Goal: Transaction & Acquisition: Purchase product/service

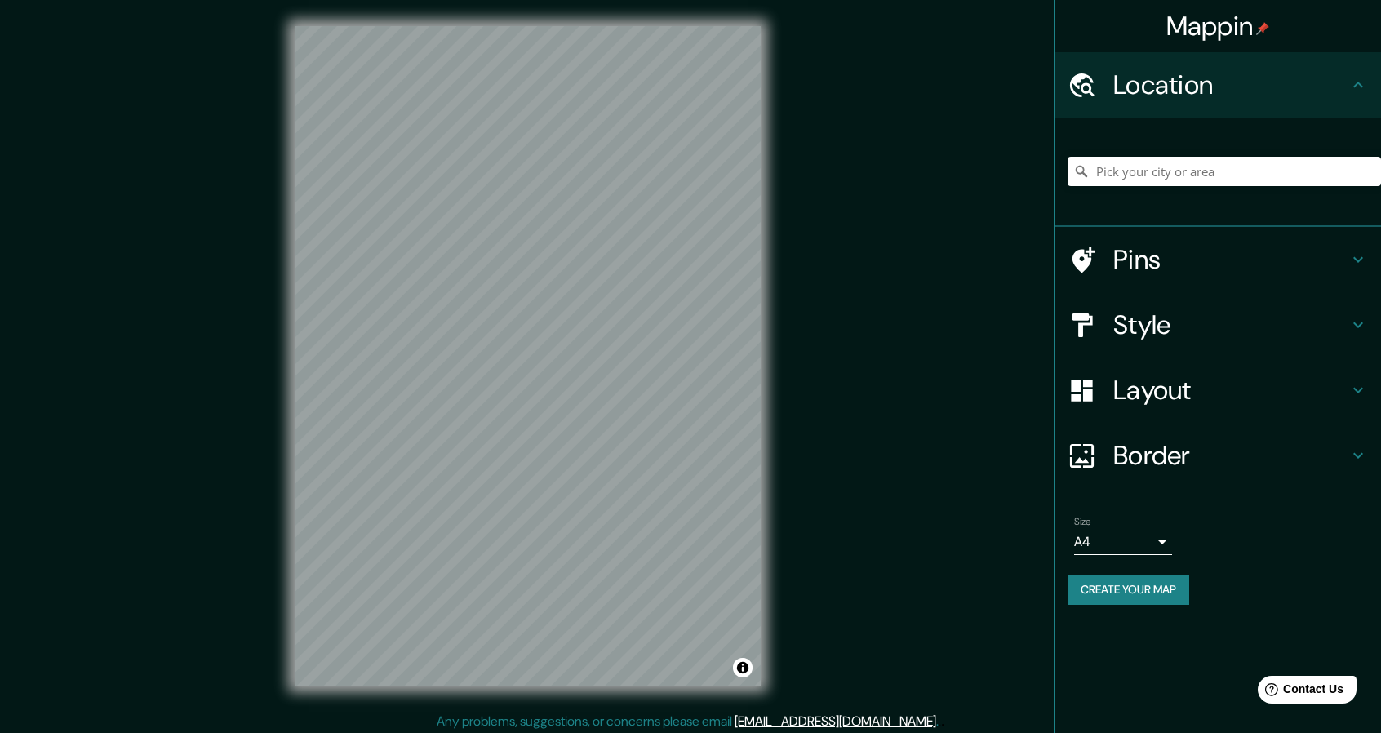
click at [1130, 262] on h4 "Pins" at bounding box center [1230, 259] width 235 height 33
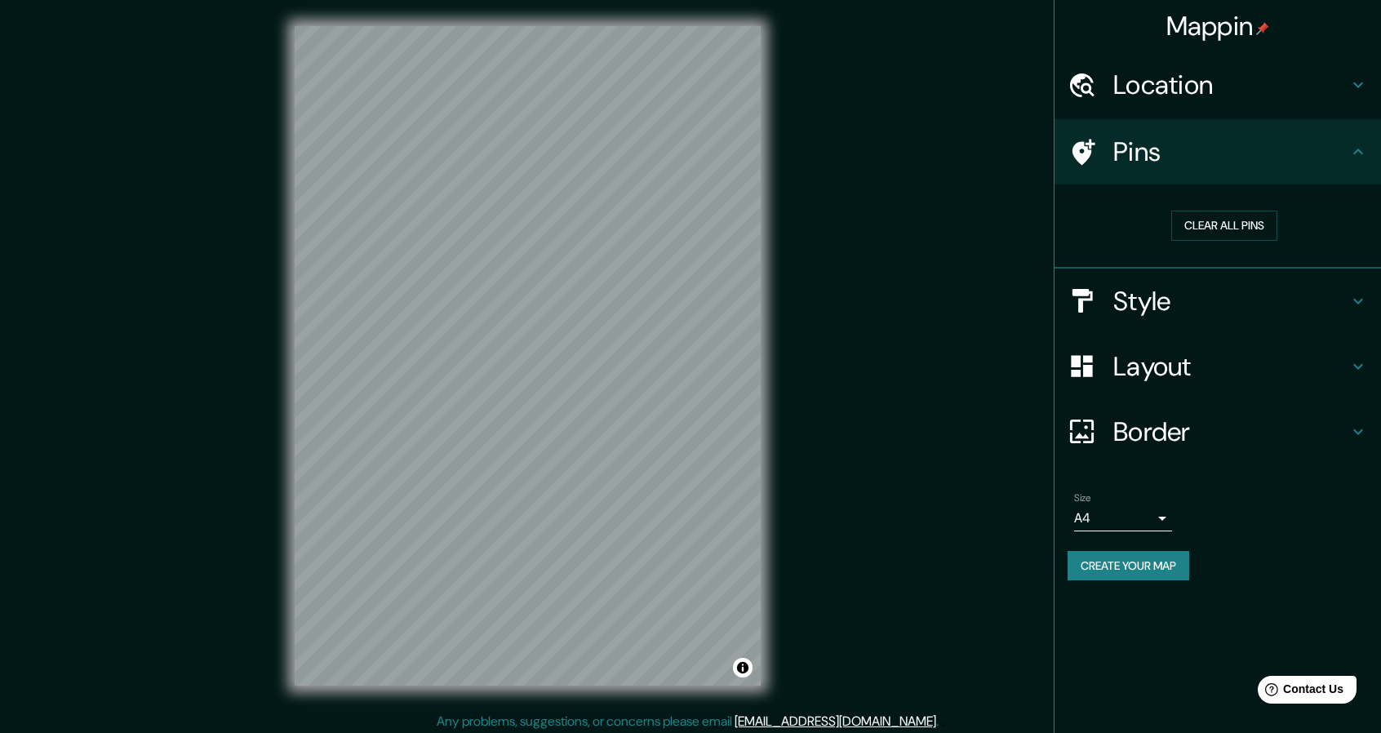
click at [1160, 328] on div "Style" at bounding box center [1217, 301] width 326 height 65
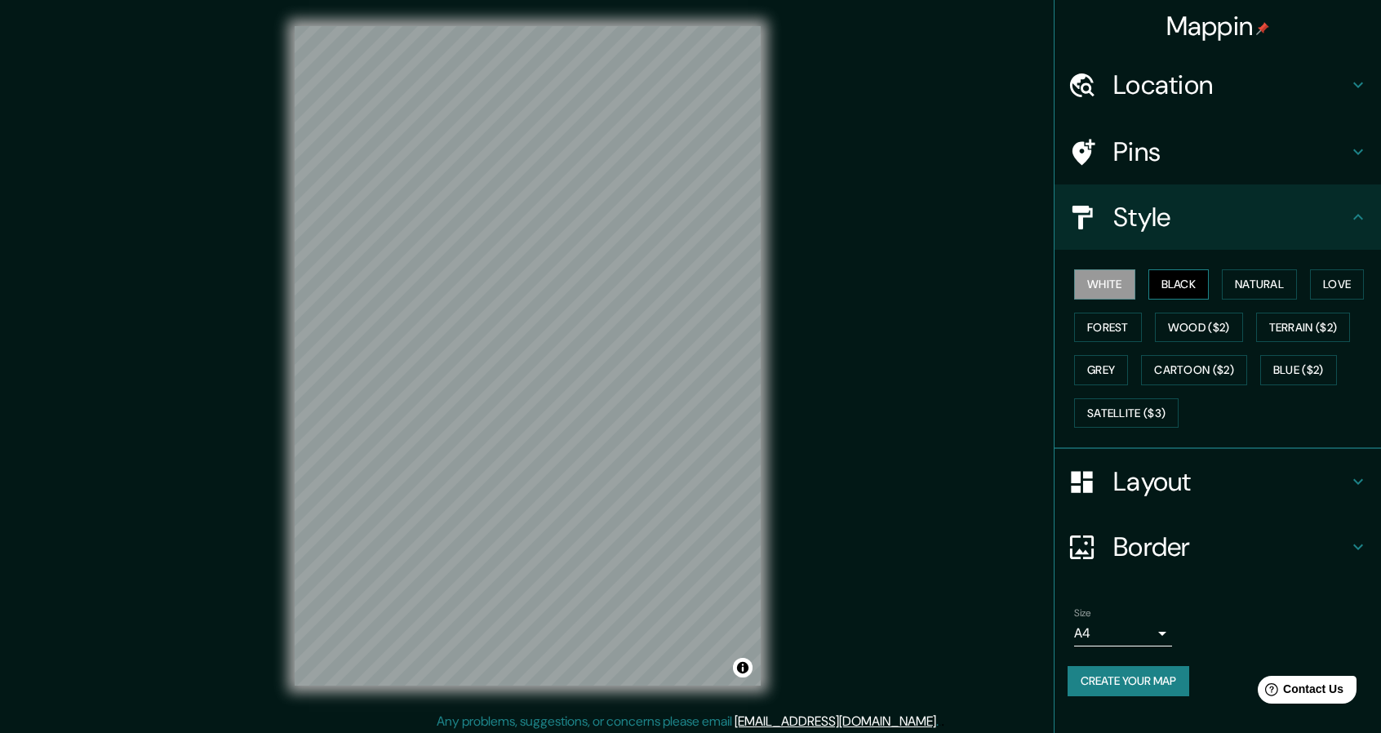
click at [1186, 285] on button "Black" at bounding box center [1178, 284] width 61 height 30
click at [1257, 288] on button "Natural" at bounding box center [1259, 284] width 75 height 30
click at [1332, 282] on button "Love" at bounding box center [1337, 284] width 54 height 30
click at [1116, 283] on button "White" at bounding box center [1104, 284] width 61 height 30
click at [1113, 329] on button "Forest" at bounding box center [1108, 328] width 68 height 30
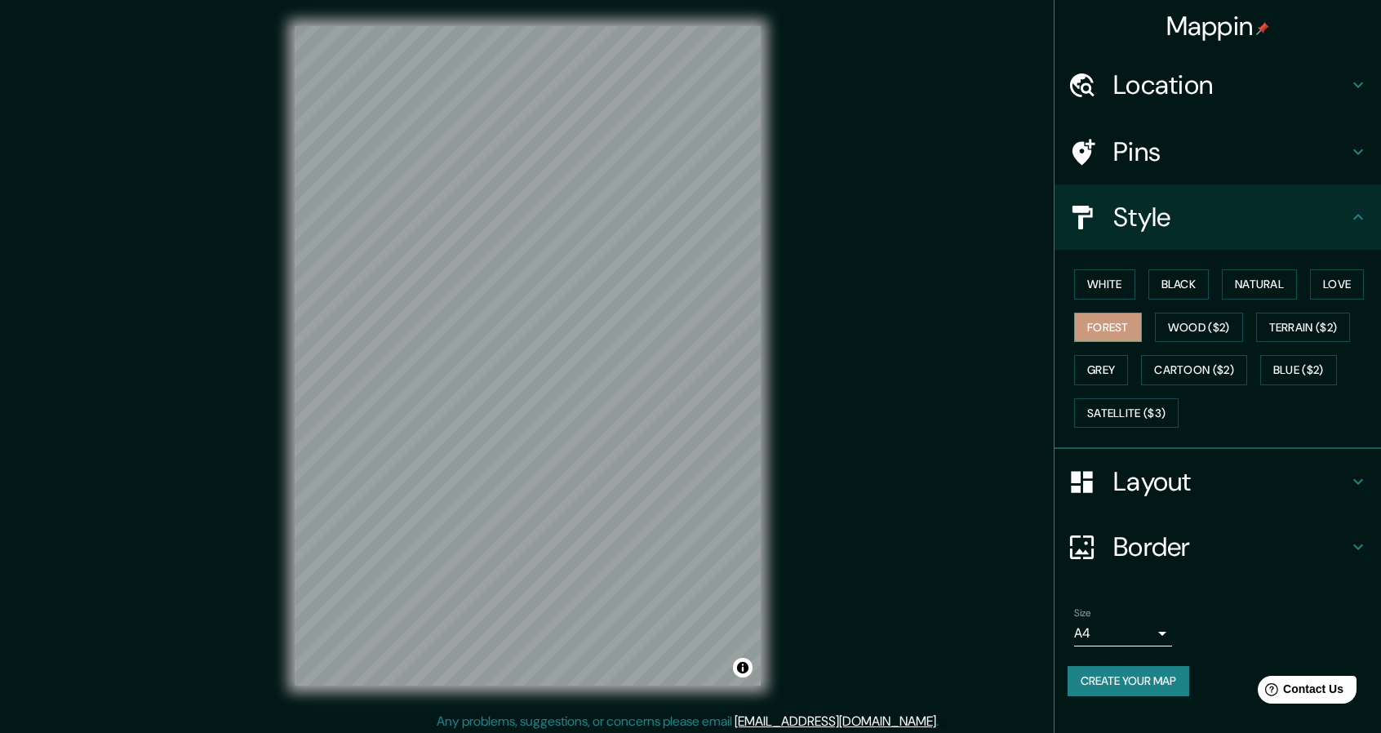
drag, startPoint x: 1097, startPoint y: 263, endPoint x: 1105, endPoint y: 281, distance: 19.7
click at [1097, 266] on div "White Black Natural Love Forest Wood ($2) Terrain ($2) Grey Cartoon ($2) Blue (…" at bounding box center [1224, 348] width 313 height 171
click at [1107, 281] on button "White" at bounding box center [1104, 284] width 61 height 30
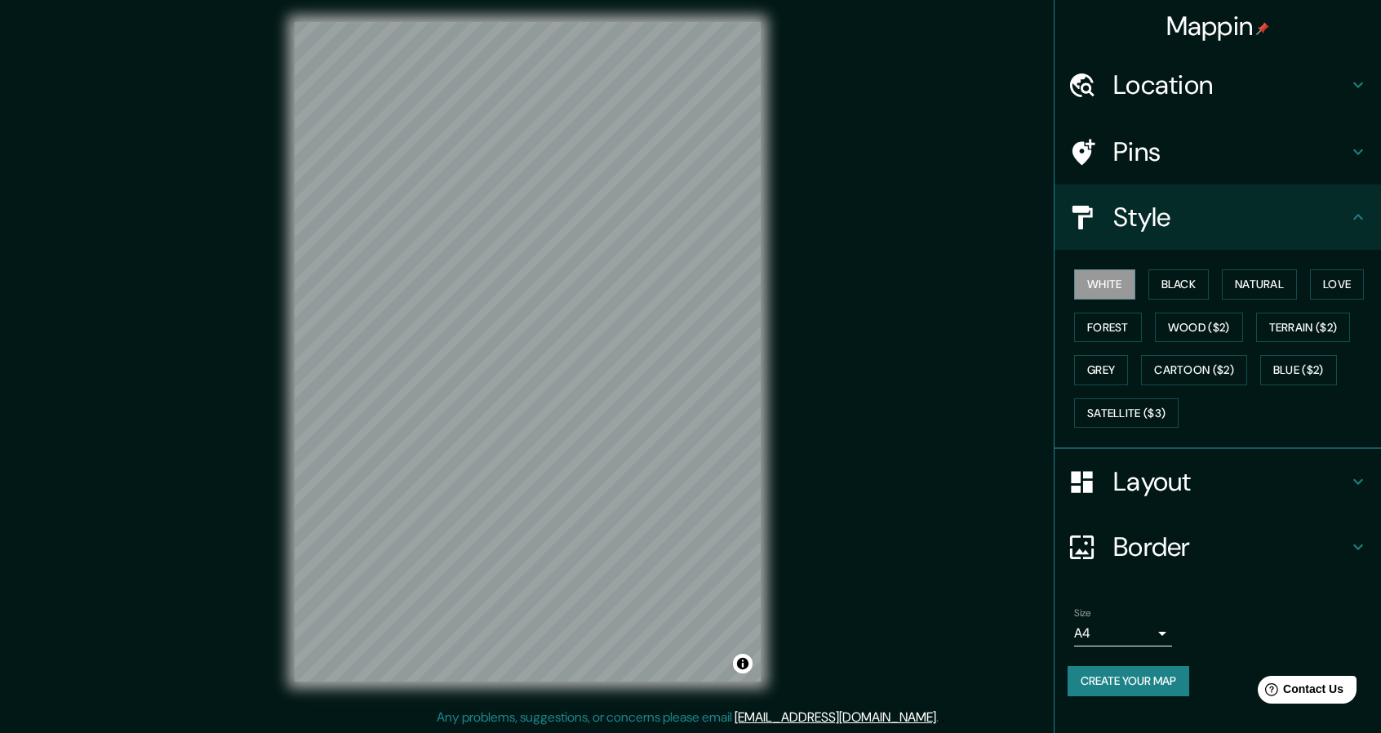
scroll to position [5, 0]
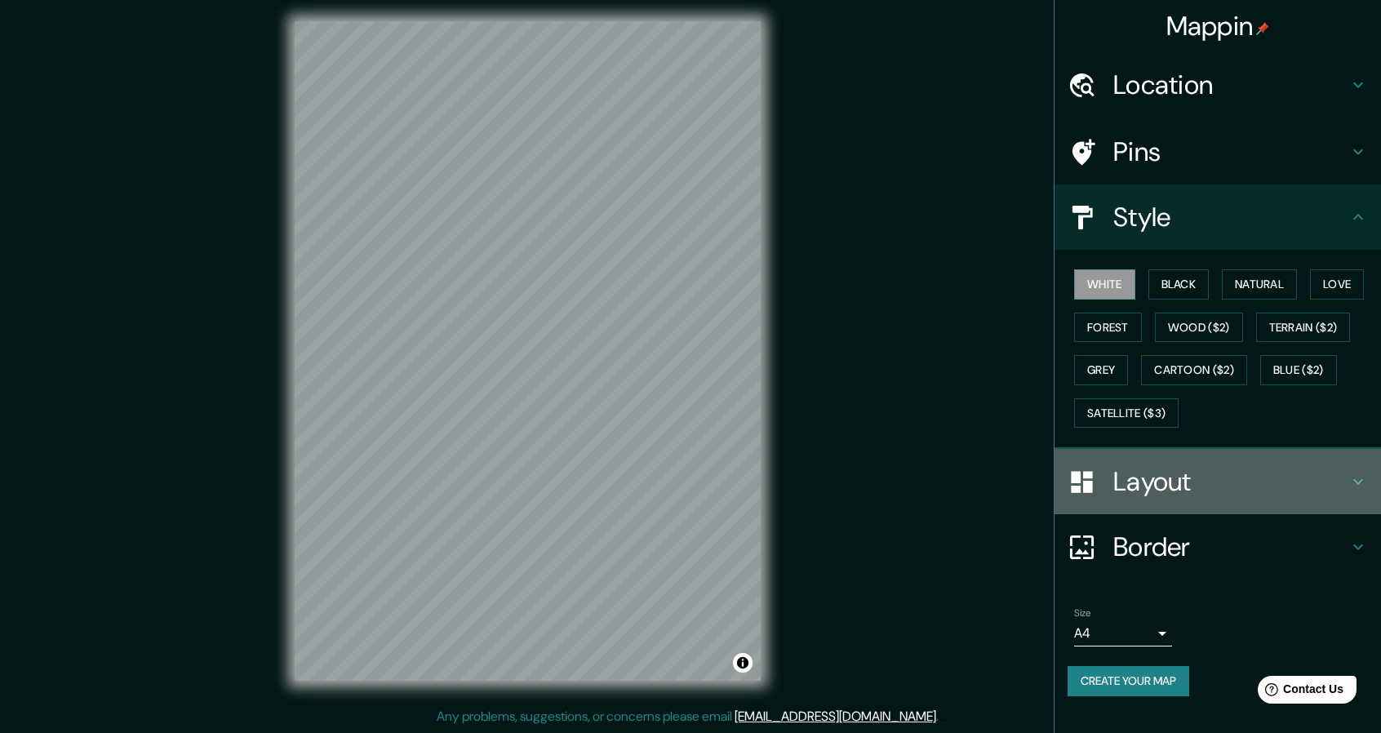
click at [1177, 477] on h4 "Layout" at bounding box center [1230, 481] width 235 height 33
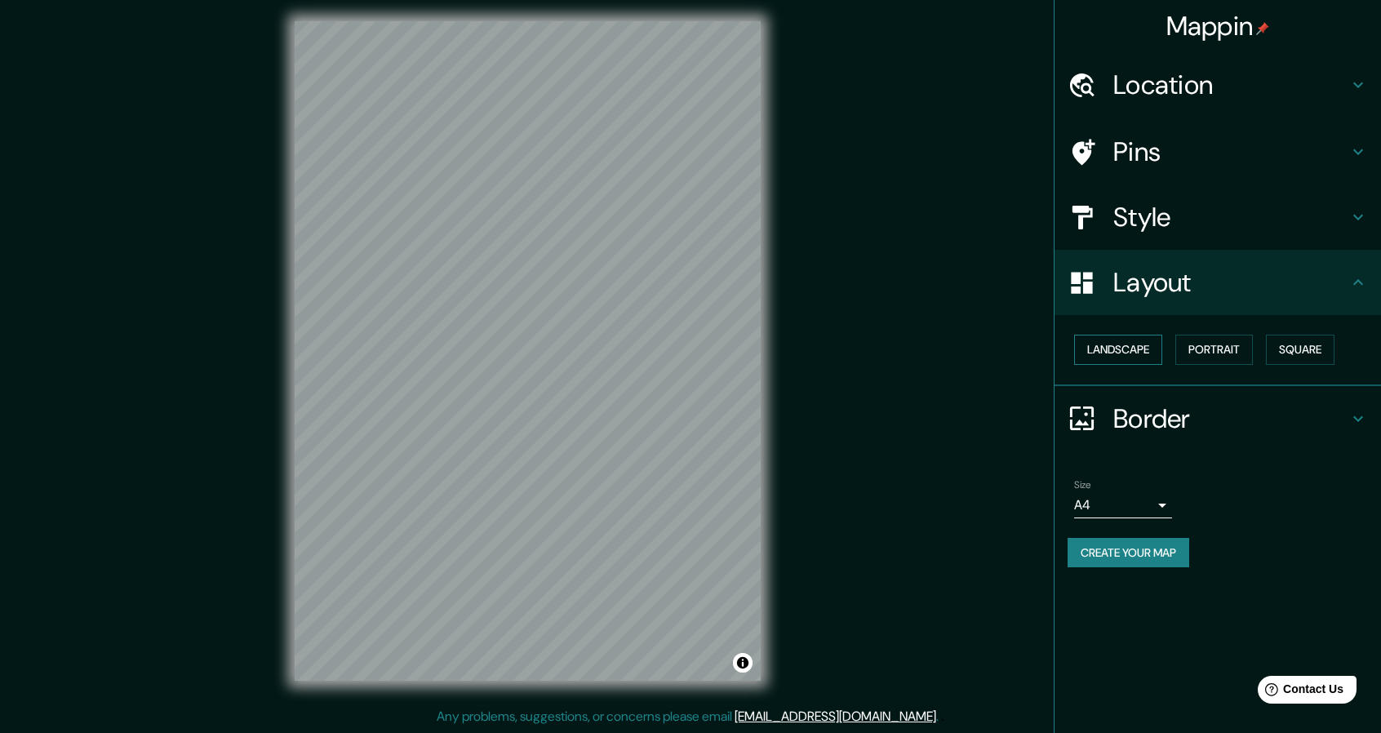
click at [1134, 344] on button "Landscape" at bounding box center [1118, 350] width 88 height 30
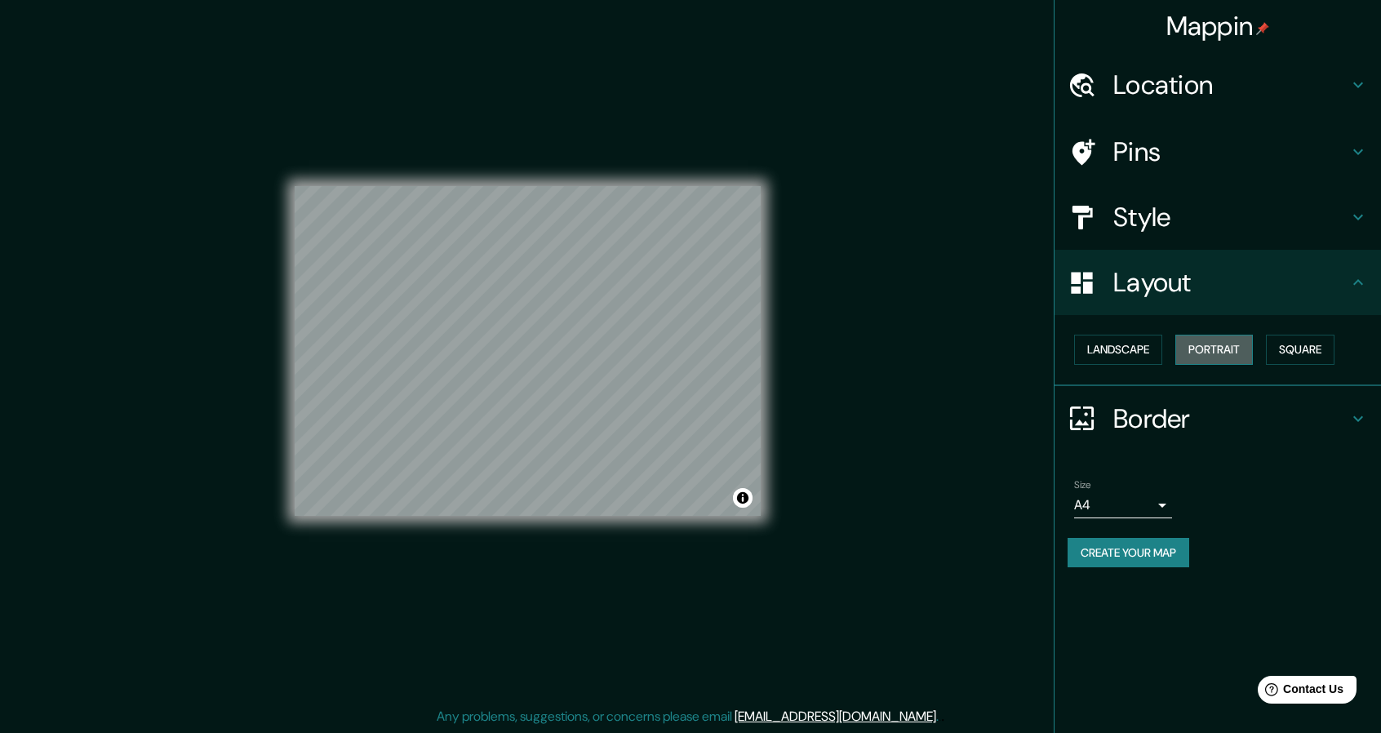
click at [1196, 344] on button "Portrait" at bounding box center [1214, 350] width 78 height 30
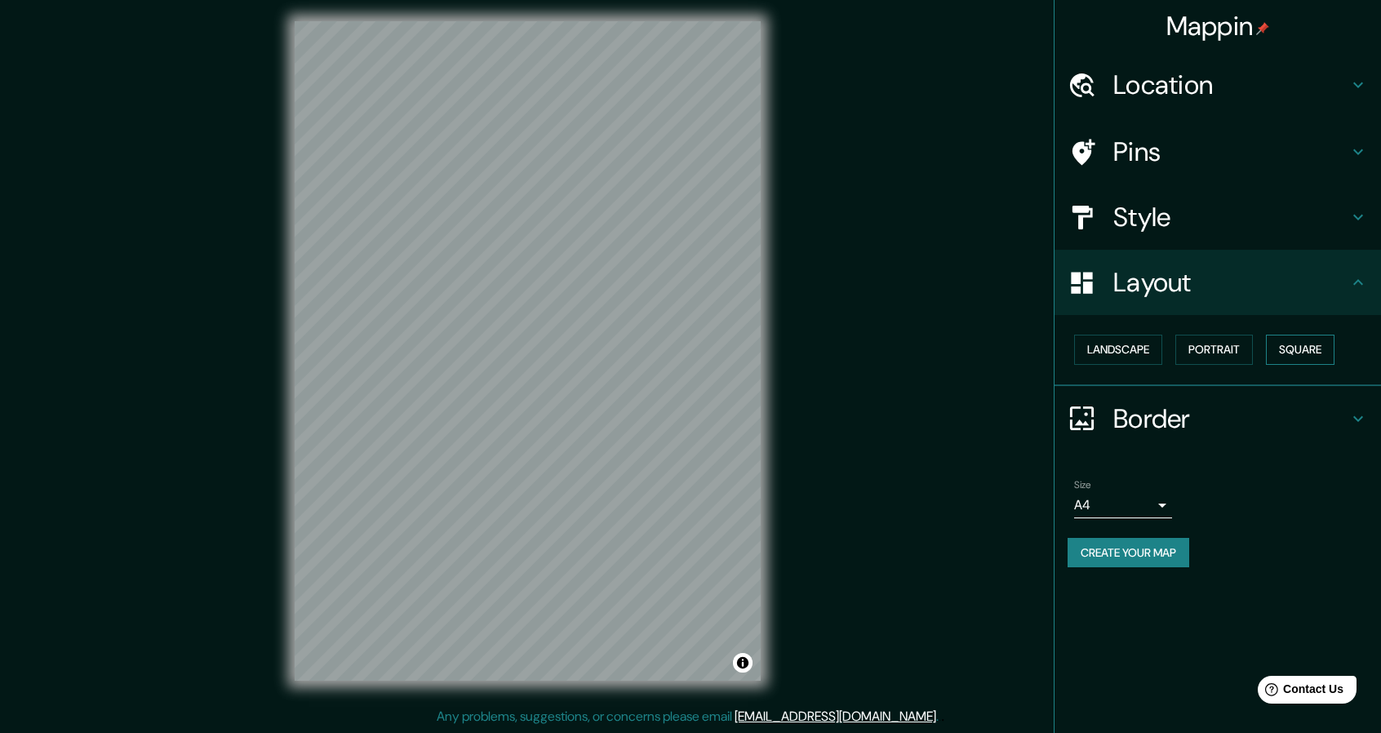
click at [1283, 346] on button "Square" at bounding box center [1300, 350] width 69 height 30
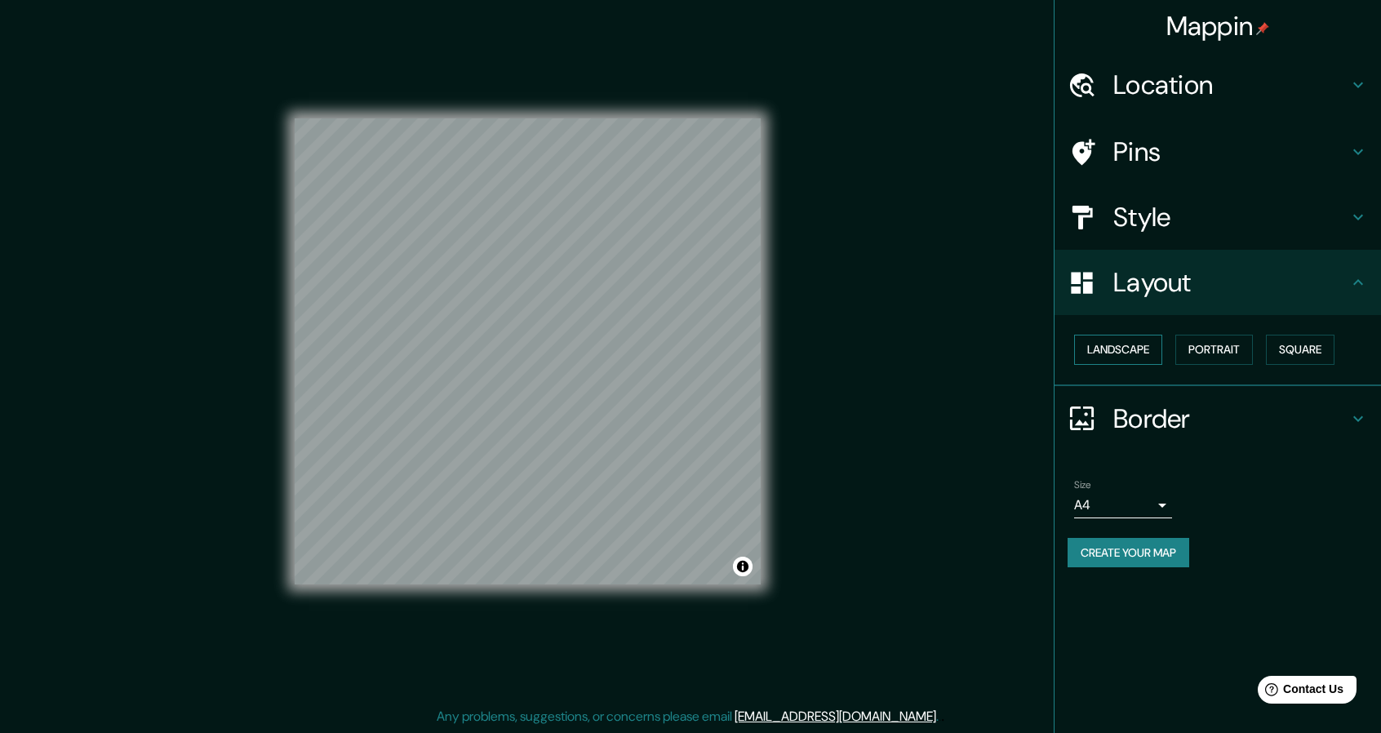
click at [1154, 350] on button "Landscape" at bounding box center [1118, 350] width 88 height 30
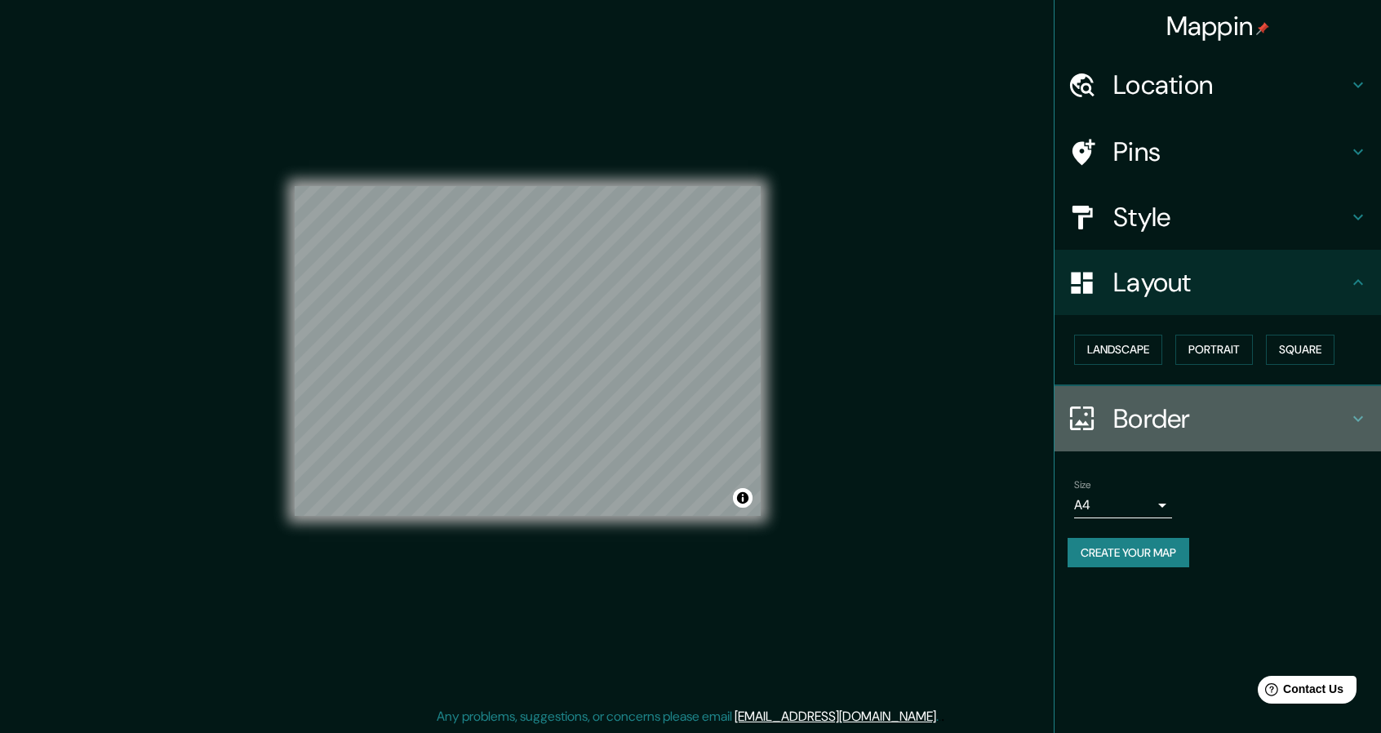
click at [1201, 402] on h4 "Border" at bounding box center [1230, 418] width 235 height 33
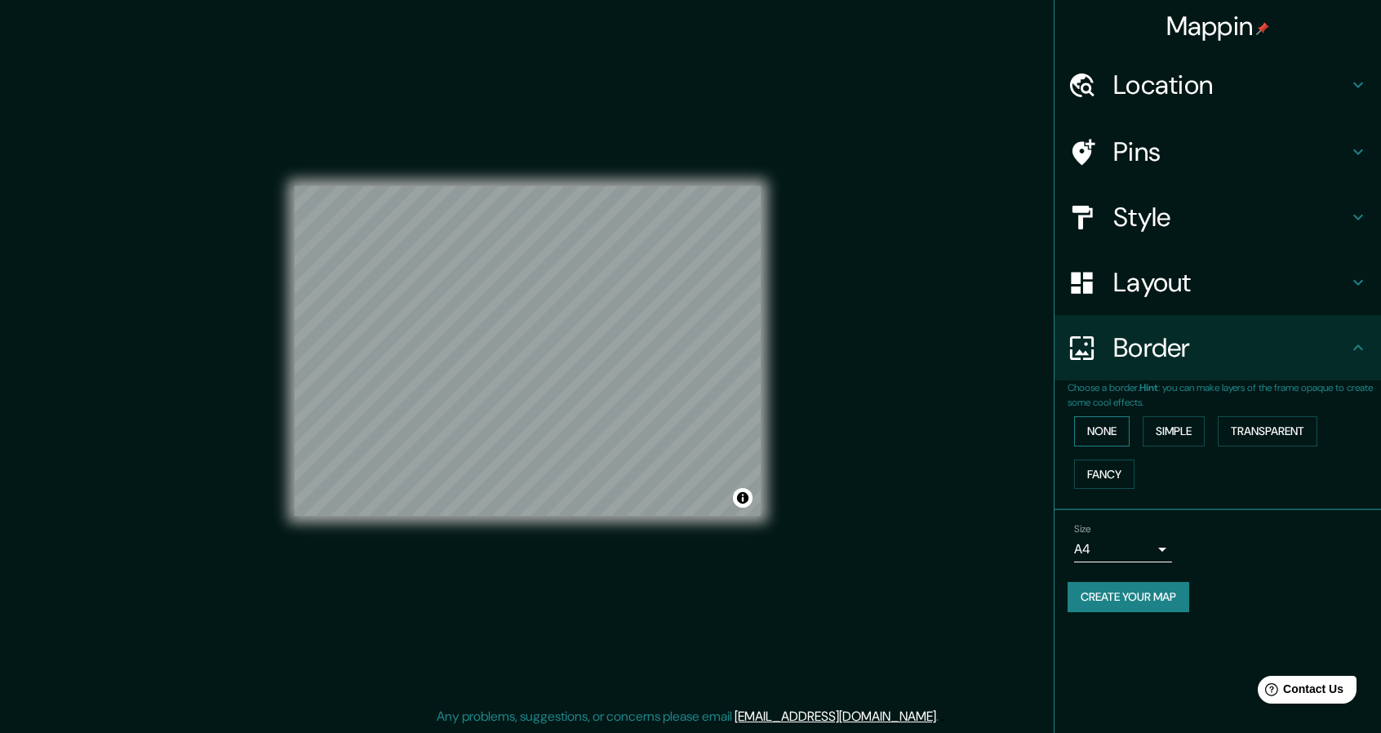
click at [1097, 437] on button "None" at bounding box center [1101, 431] width 55 height 30
click at [1159, 430] on button "Simple" at bounding box center [1174, 431] width 62 height 30
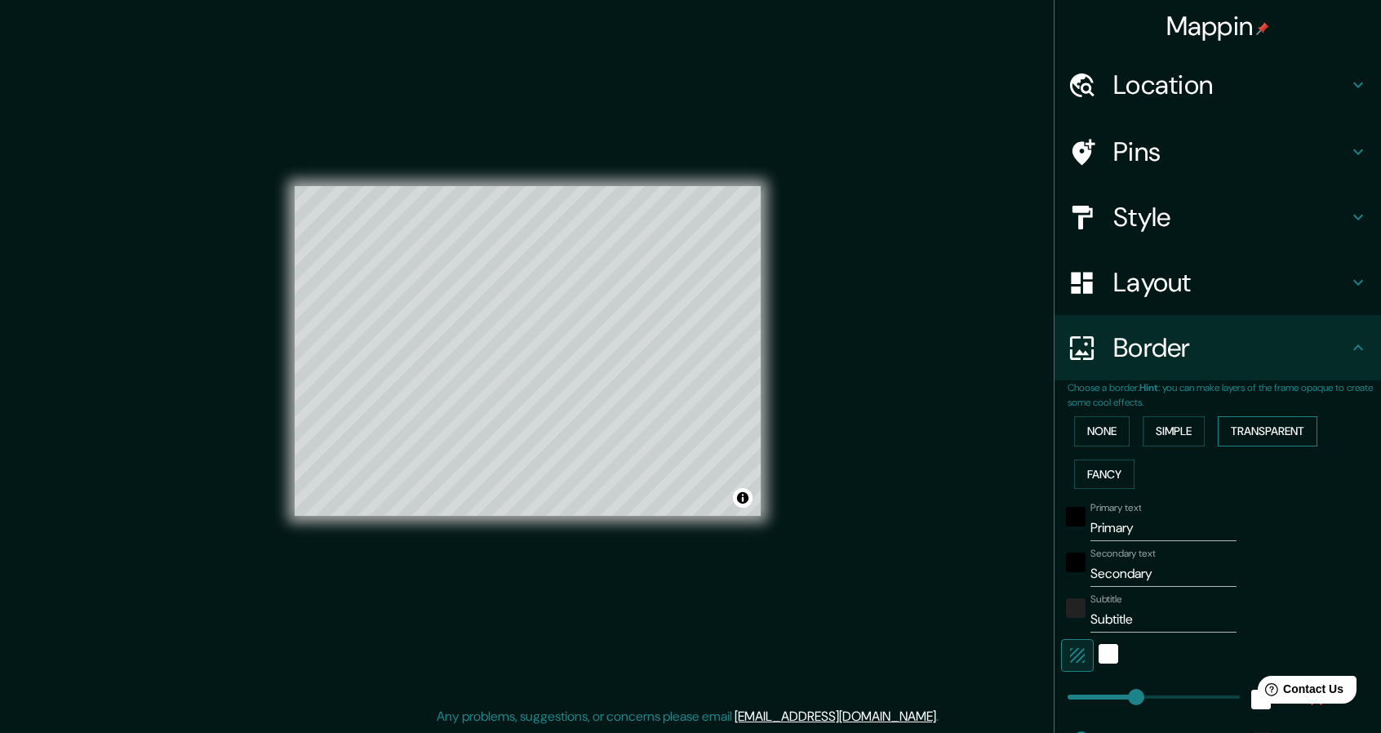
click at [1249, 433] on button "Transparent" at bounding box center [1268, 431] width 100 height 30
click at [1100, 479] on button "Fancy" at bounding box center [1104, 474] width 60 height 30
click at [1092, 439] on button "None" at bounding box center [1101, 431] width 55 height 30
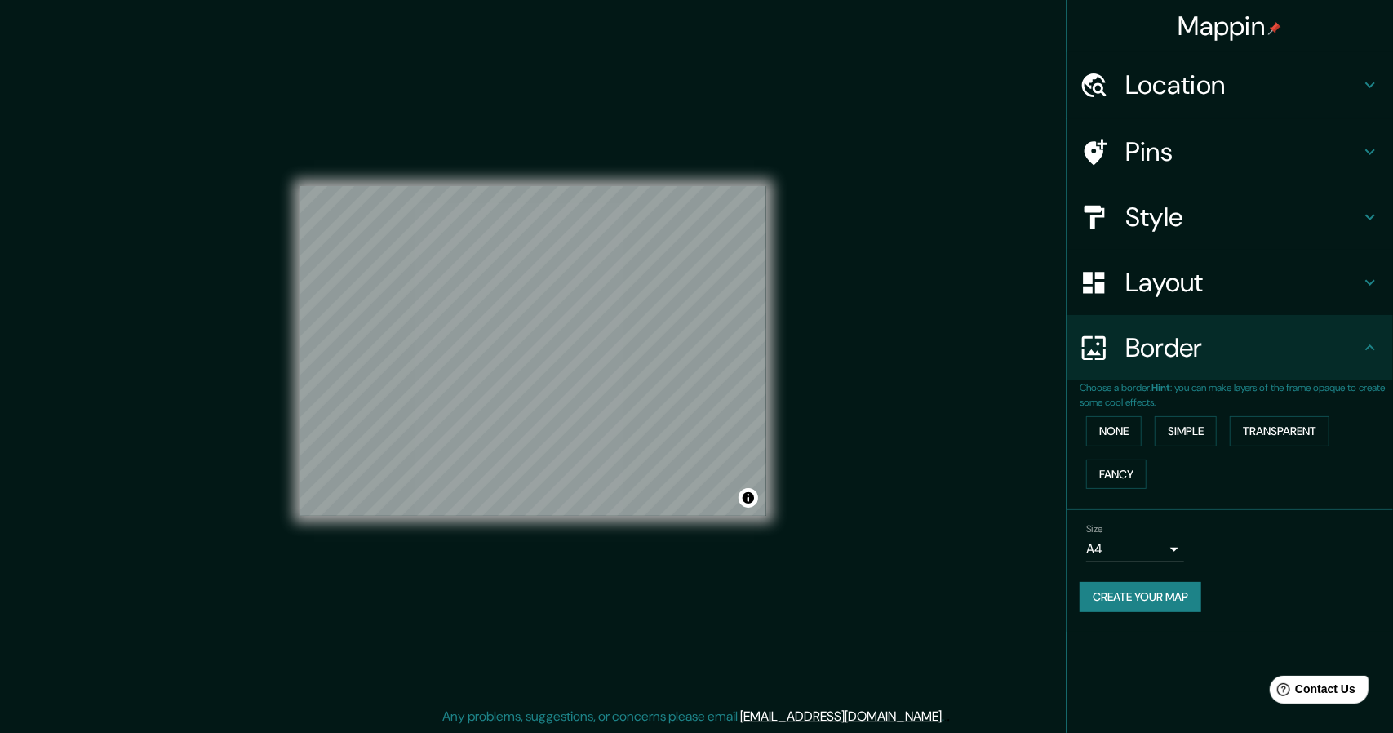
click at [1141, 554] on body "Mappin Location Pins Style Layout Border Choose a border. Hint : you can make l…" at bounding box center [696, 361] width 1393 height 733
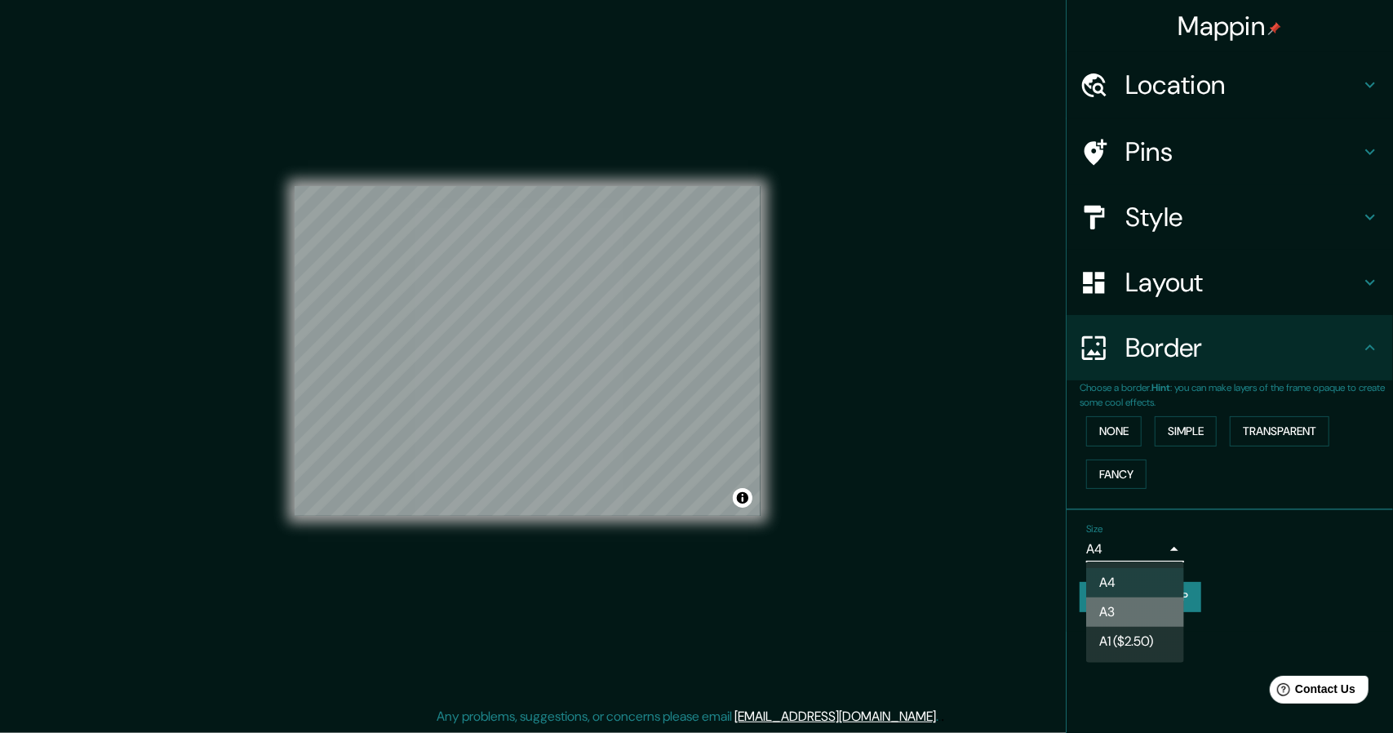
click at [1128, 611] on li "A3" at bounding box center [1135, 611] width 98 height 29
click at [1131, 551] on body "Mappin Location Pins Style Layout Border Choose a border. Hint : you can make l…" at bounding box center [696, 361] width 1393 height 733
click at [1137, 580] on li "A4" at bounding box center [1135, 582] width 98 height 29
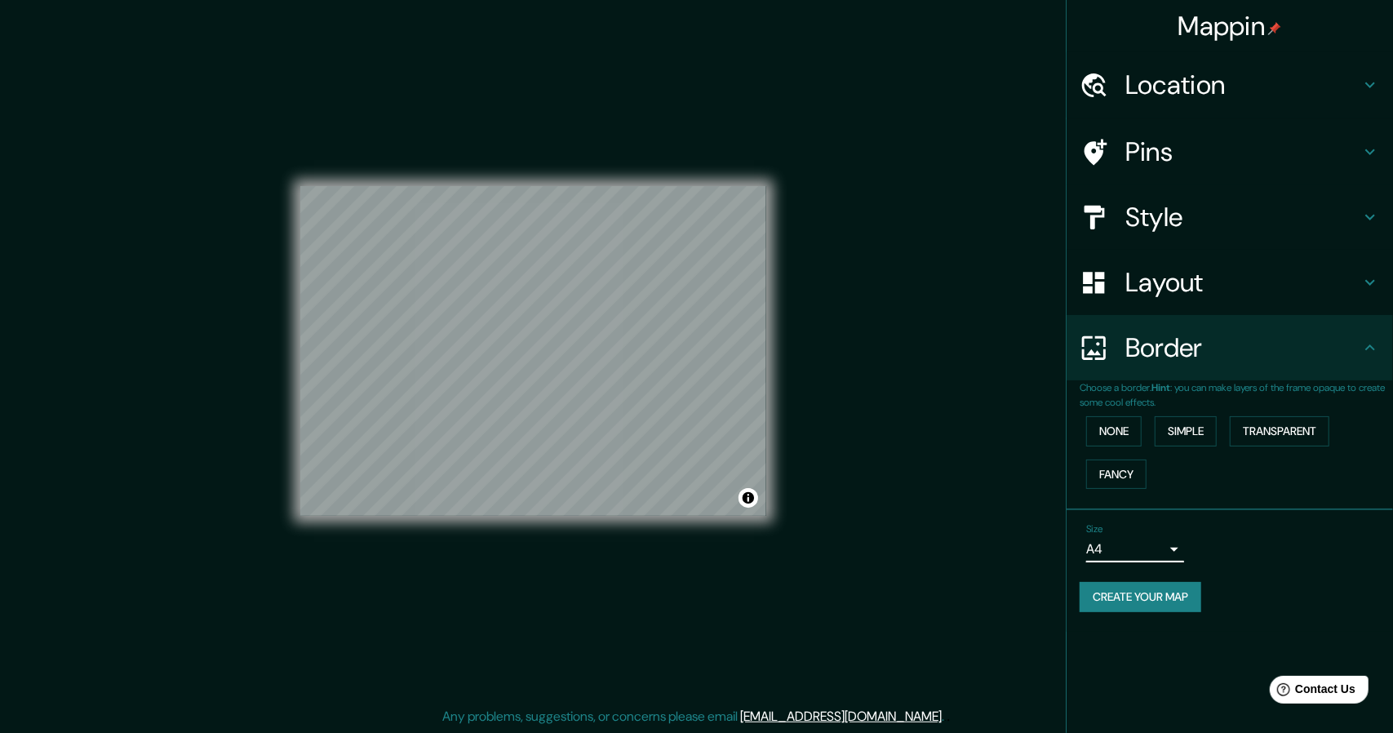
click at [1135, 548] on body "Mappin Location Pins Style Layout Border Choose a border. Hint : you can make l…" at bounding box center [696, 361] width 1393 height 733
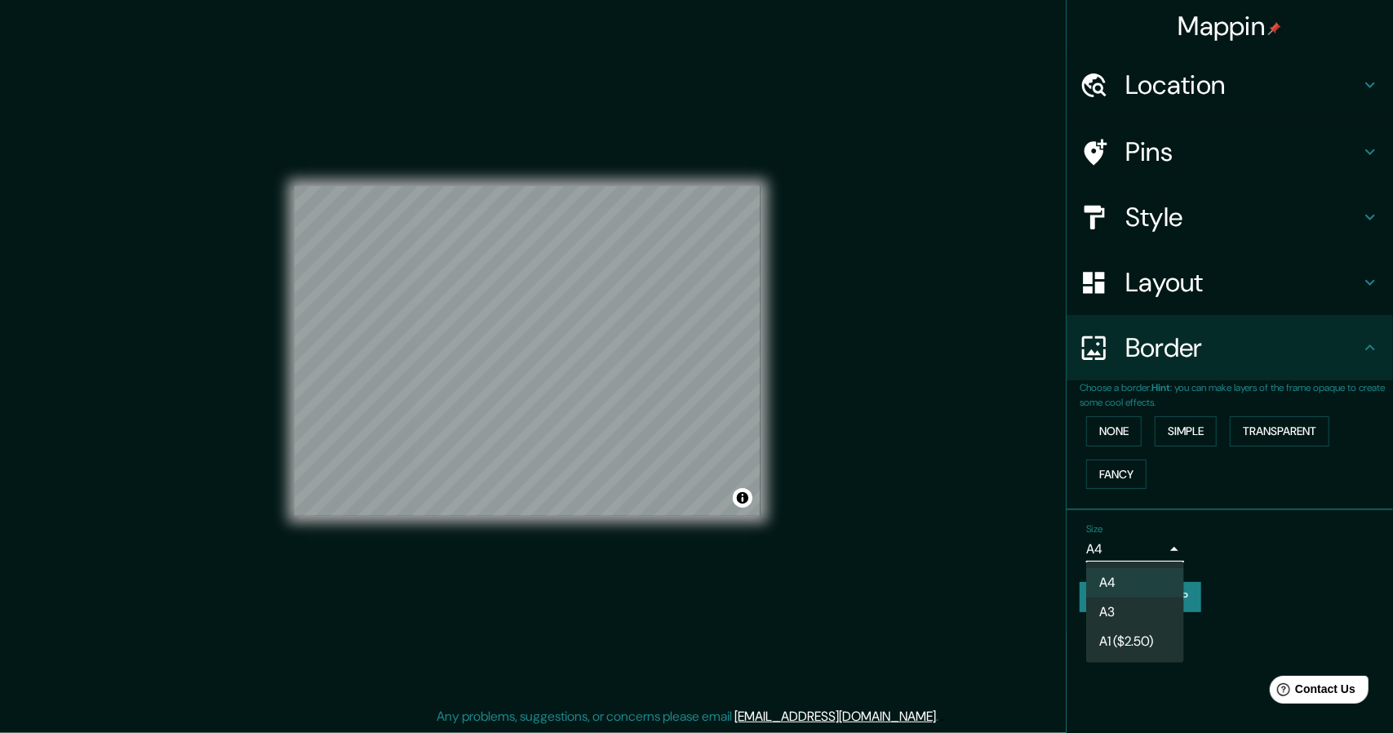
click at [1135, 548] on div at bounding box center [696, 366] width 1393 height 733
click at [1134, 549] on body "Mappin Location Pins Style Layout Border Choose a border. Hint : you can make l…" at bounding box center [696, 361] width 1393 height 733
click at [1128, 543] on div at bounding box center [696, 366] width 1393 height 733
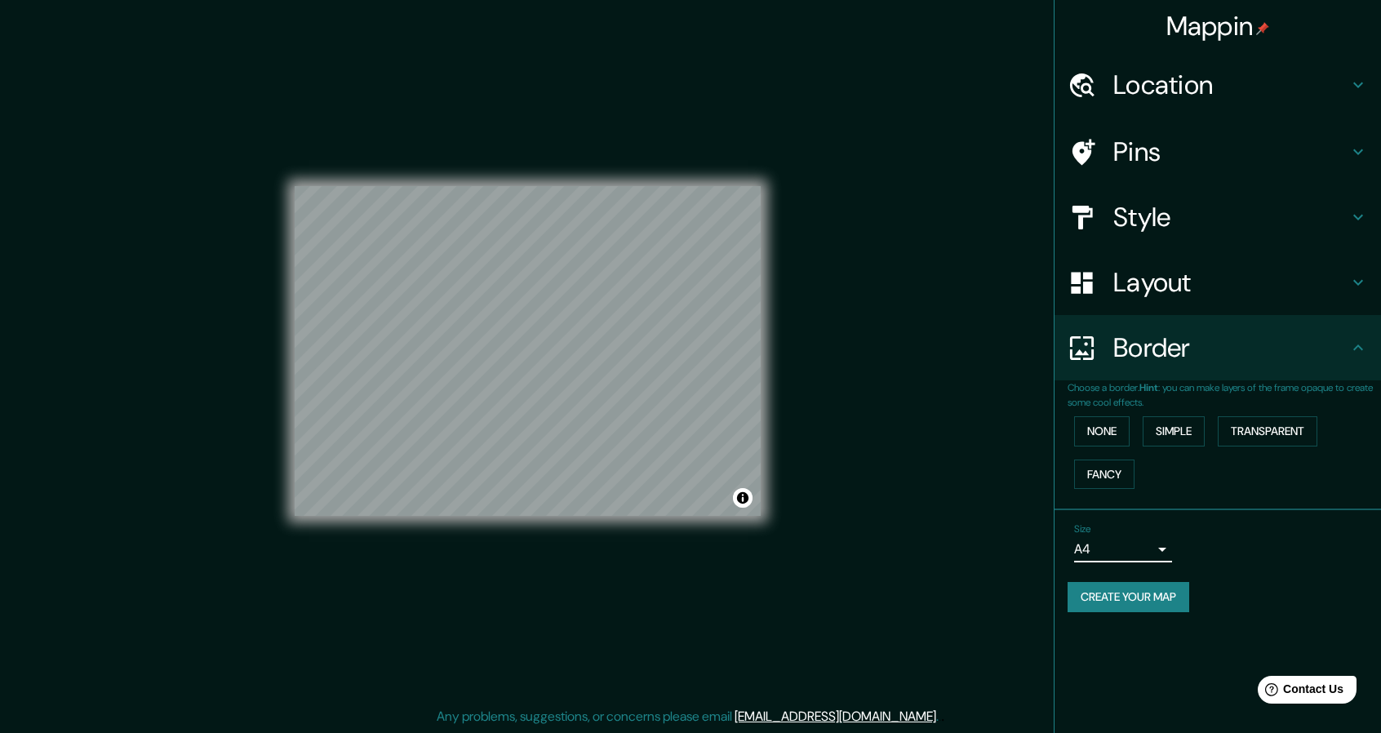
click at [1123, 600] on button "Create your map" at bounding box center [1129, 597] width 122 height 30
click at [1134, 592] on button "Create your map" at bounding box center [1129, 597] width 122 height 30
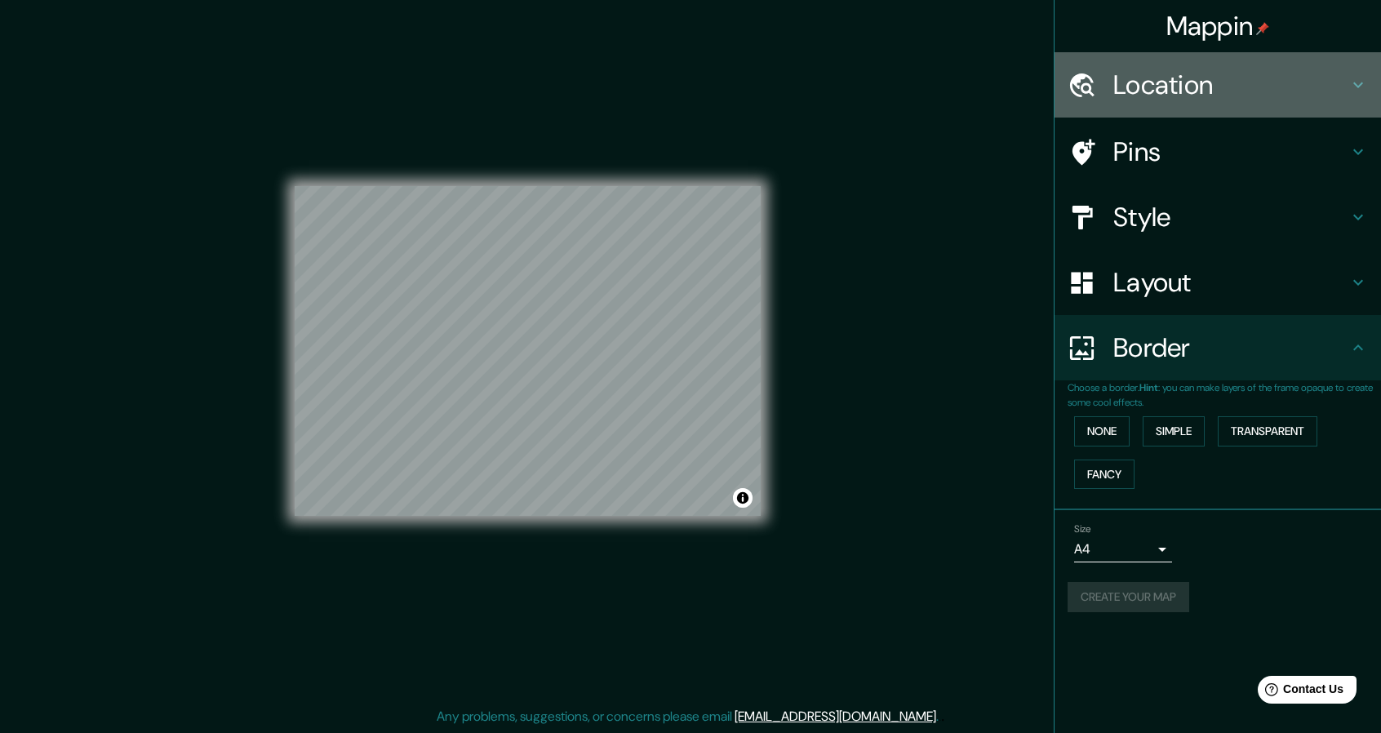
click at [1273, 89] on h4 "Location" at bounding box center [1230, 85] width 235 height 33
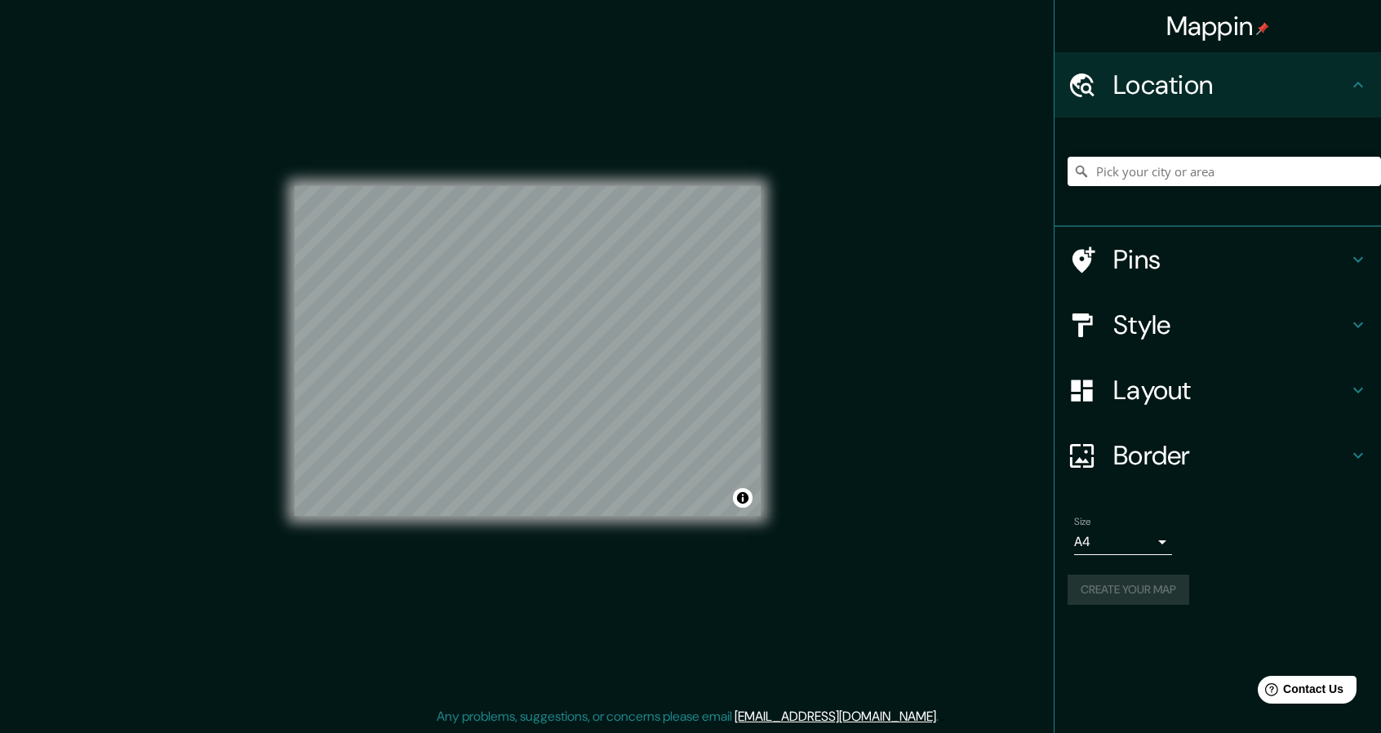
click at [1273, 89] on h4 "Location" at bounding box center [1230, 85] width 235 height 33
click at [1160, 266] on h4 "Pins" at bounding box center [1230, 259] width 235 height 33
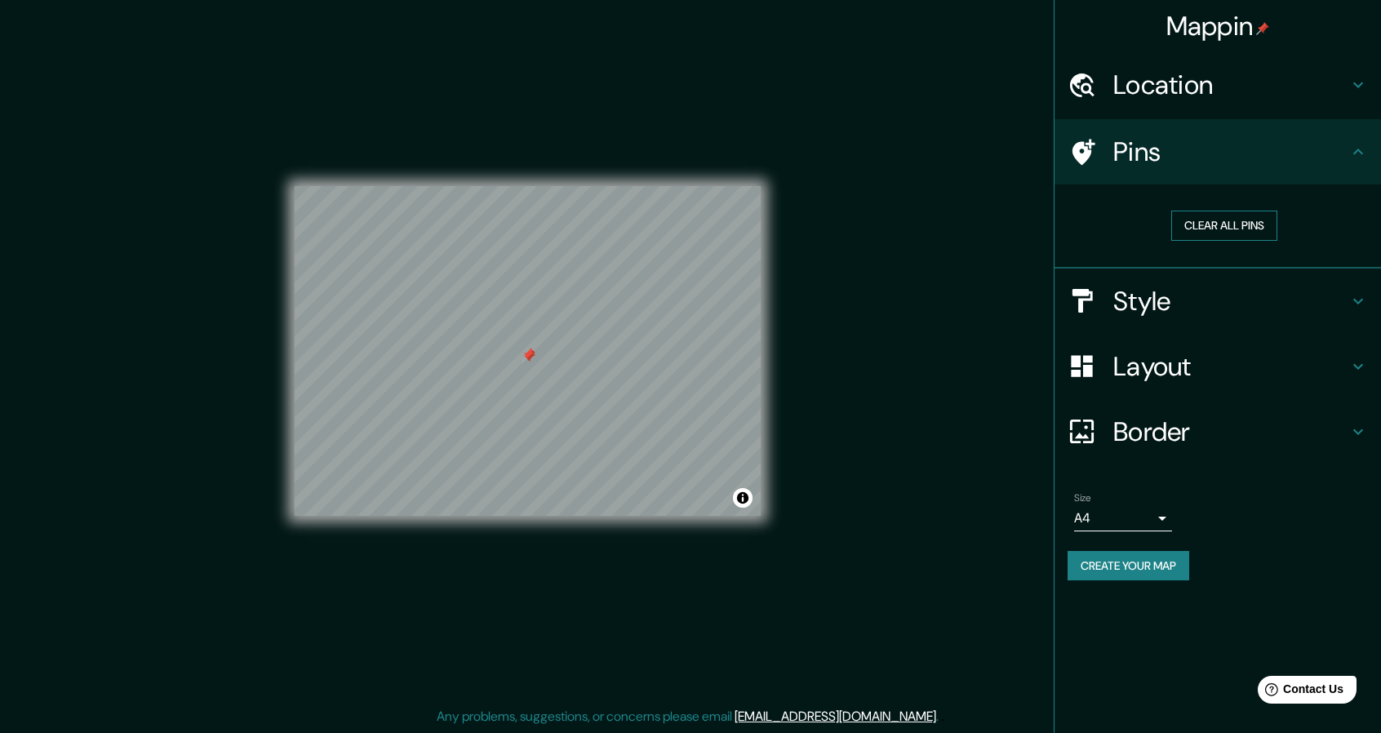
click at [1217, 231] on button "Clear all pins" at bounding box center [1224, 226] width 106 height 30
click at [1133, 621] on div "Mappin Location Pins Clear all pins Style Layout Border Choose a border. Hint :…" at bounding box center [1217, 366] width 327 height 733
click at [1112, 568] on button "Create your map" at bounding box center [1129, 566] width 122 height 30
click at [1327, 153] on h4 "Pins" at bounding box center [1230, 151] width 235 height 33
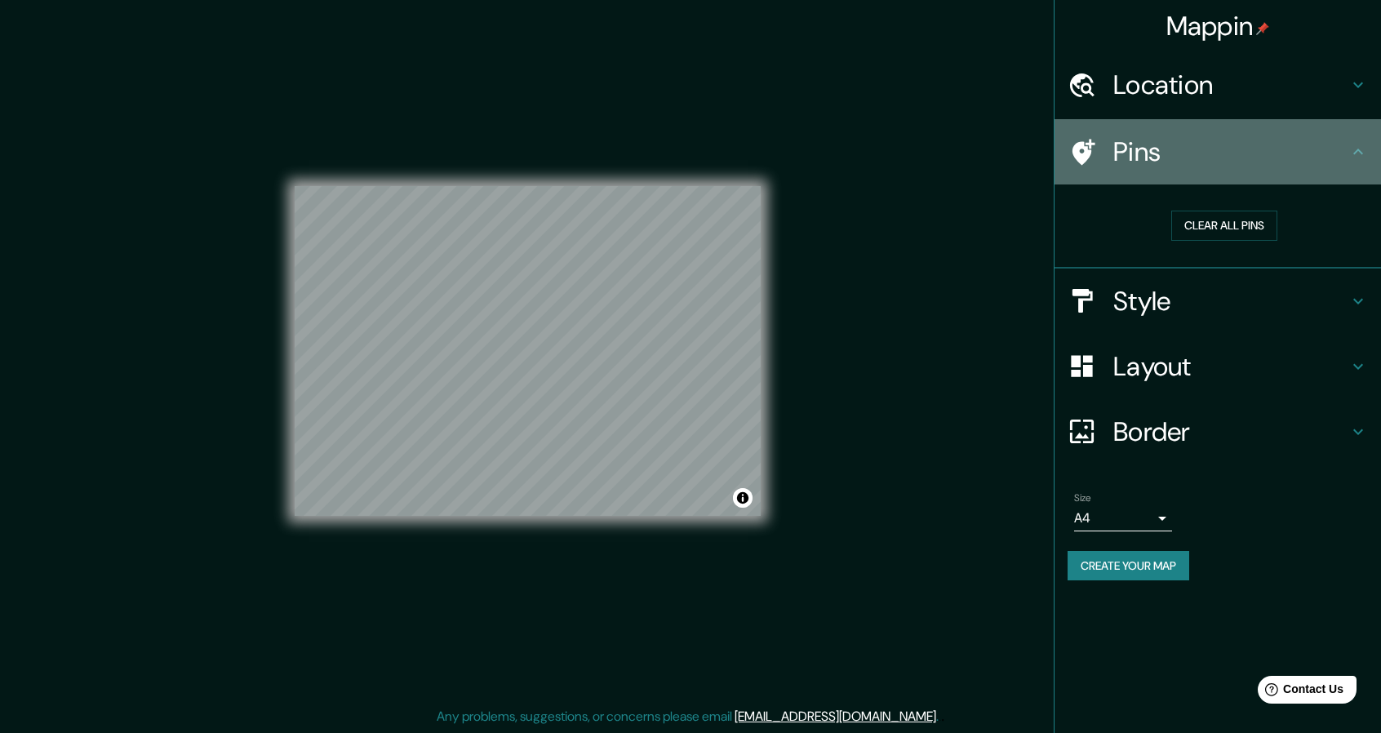
click at [1360, 156] on icon at bounding box center [1358, 152] width 20 height 20
click at [1358, 158] on icon at bounding box center [1358, 152] width 20 height 20
click at [1352, 159] on icon at bounding box center [1358, 152] width 20 height 20
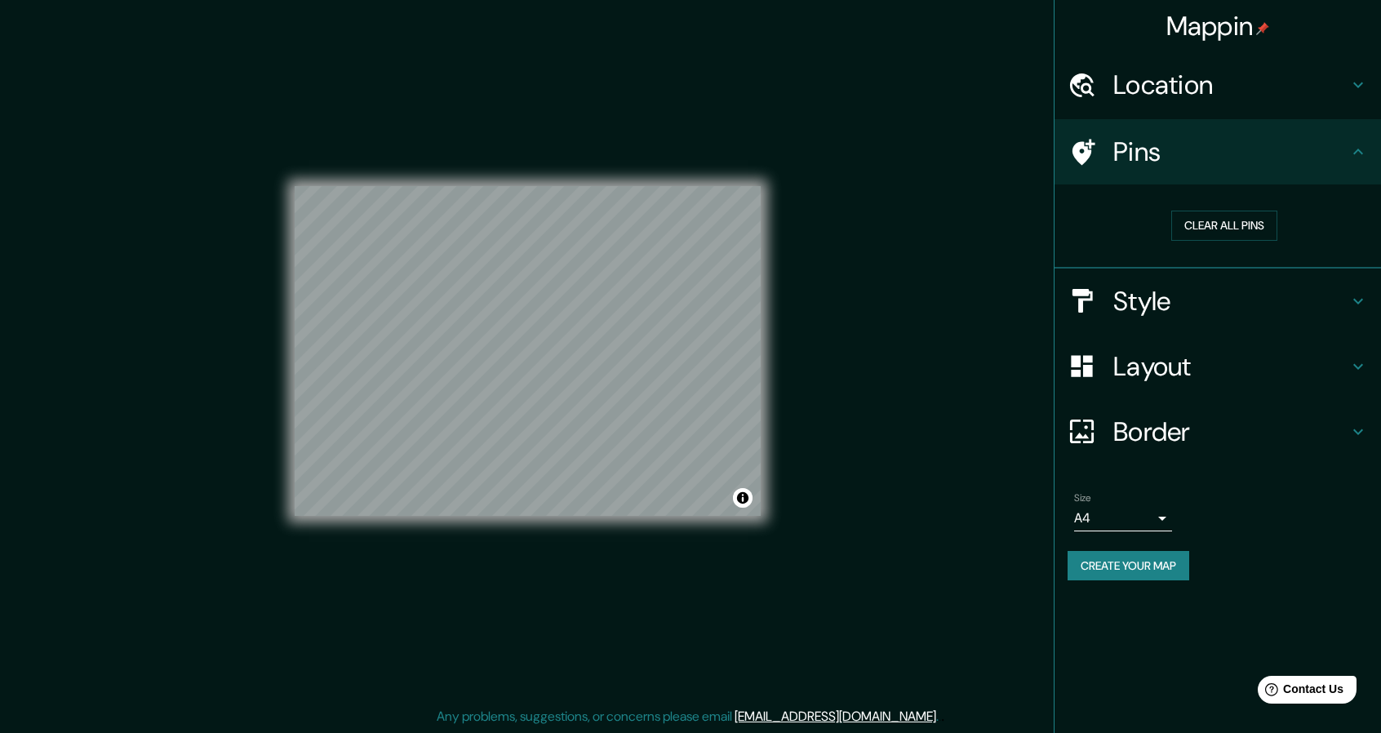
click at [1083, 141] on icon at bounding box center [1083, 152] width 23 height 26
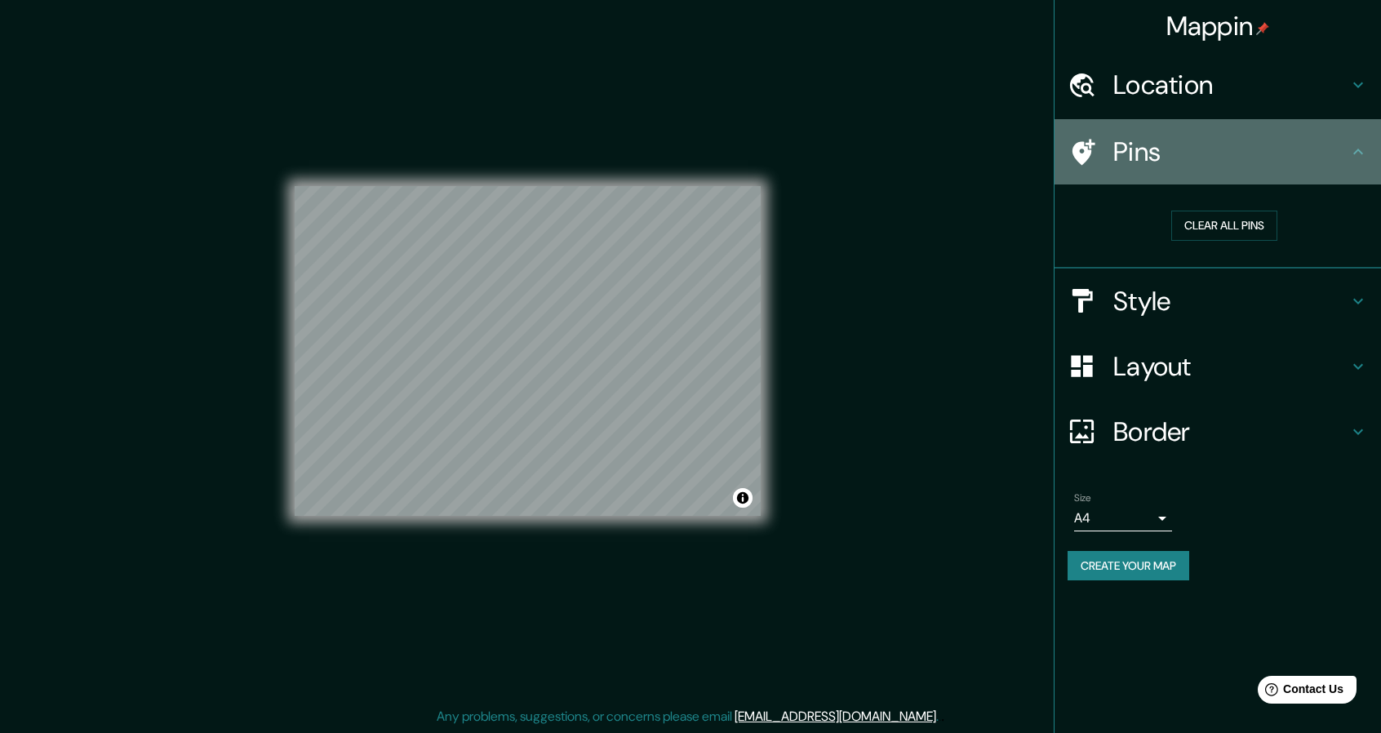
click at [1352, 158] on icon at bounding box center [1358, 152] width 20 height 20
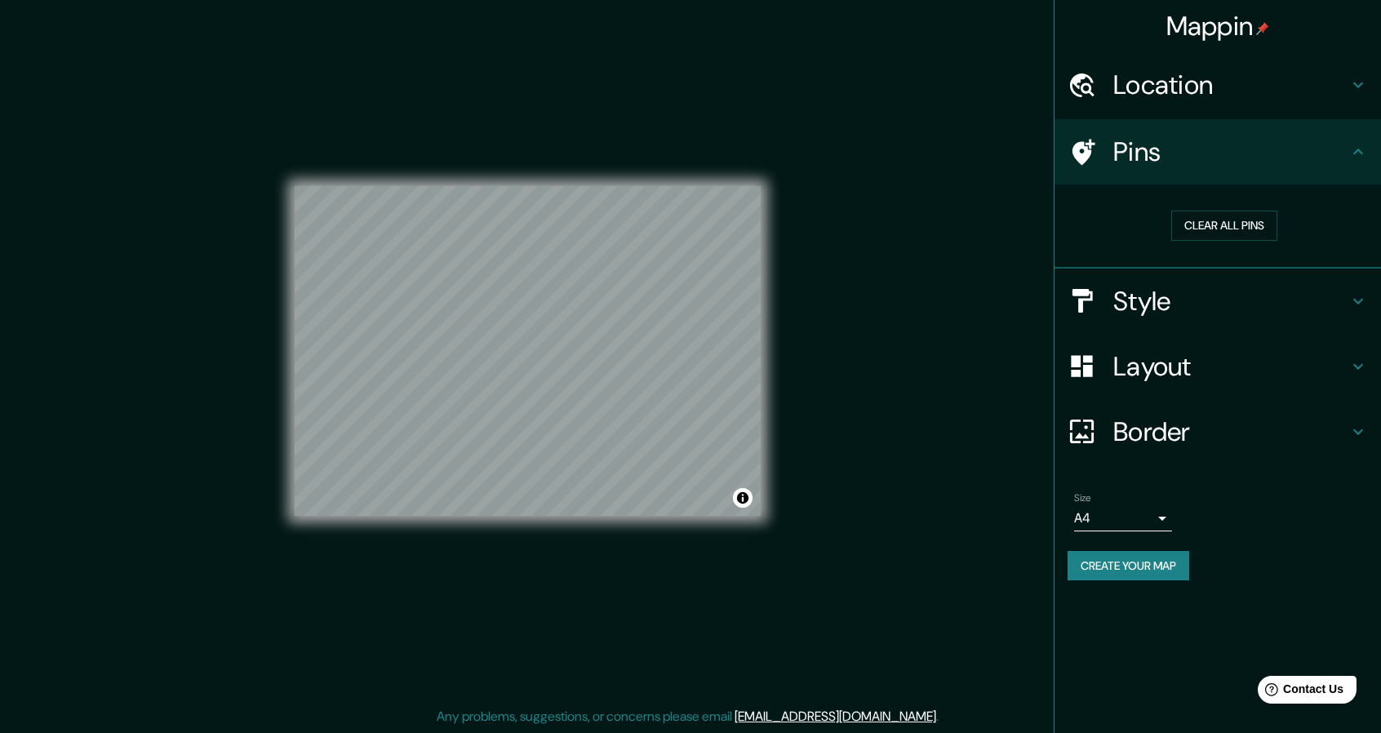
click at [1366, 304] on icon at bounding box center [1358, 301] width 20 height 20
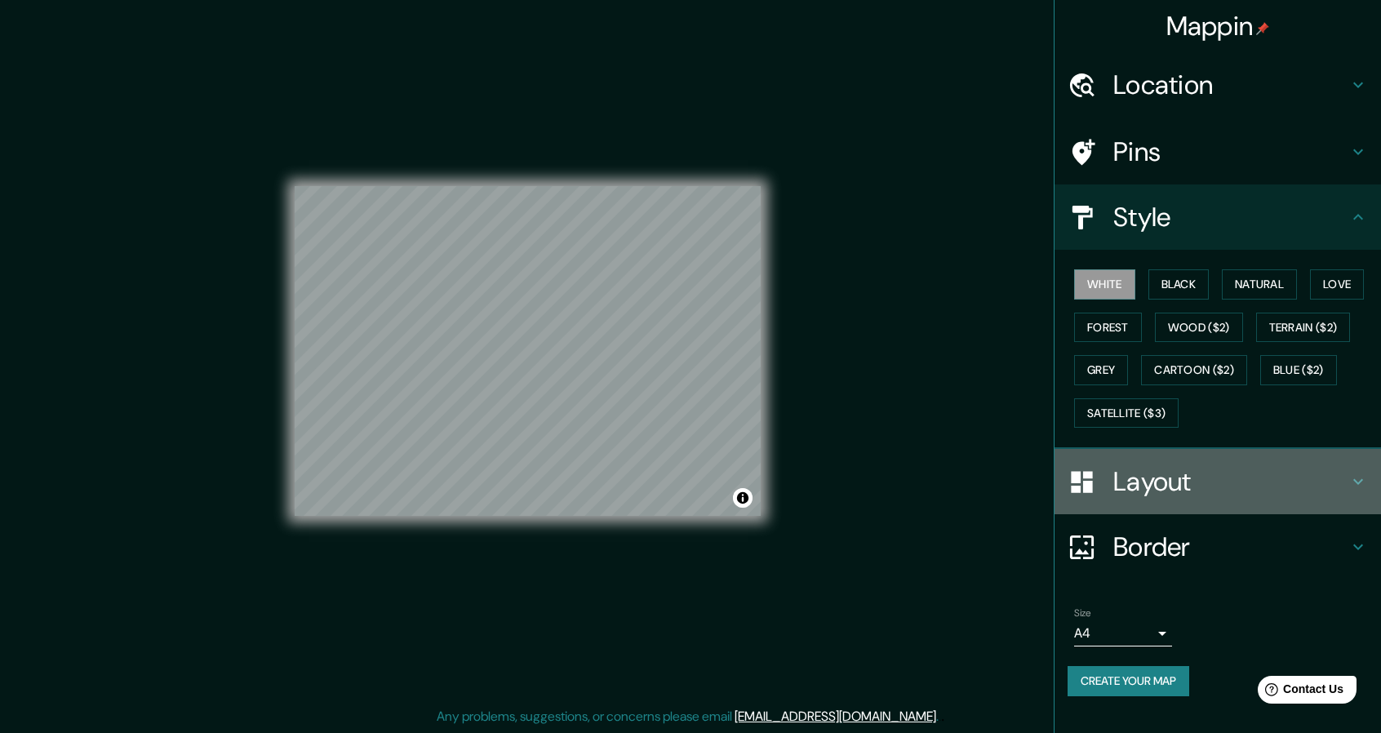
click at [1356, 490] on div "Layout" at bounding box center [1217, 481] width 326 height 65
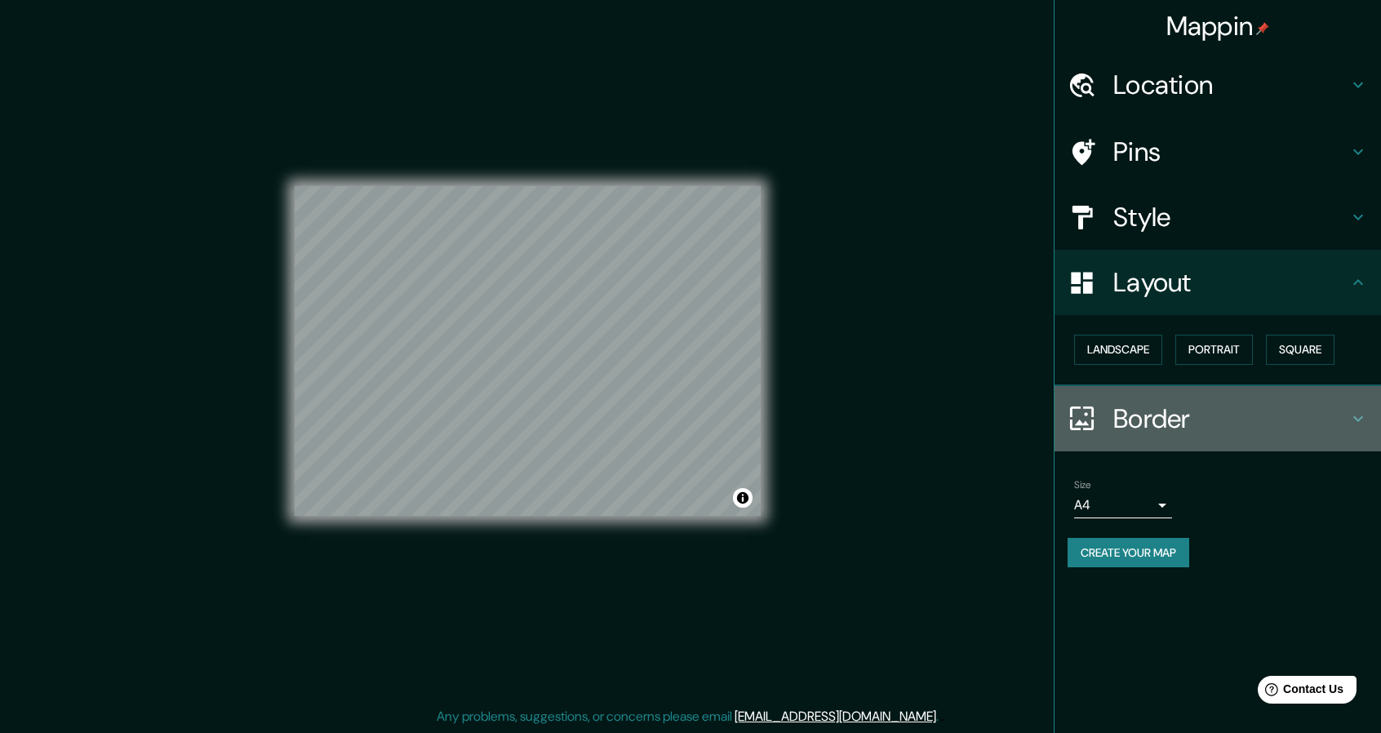
click at [1365, 416] on icon at bounding box center [1358, 419] width 20 height 20
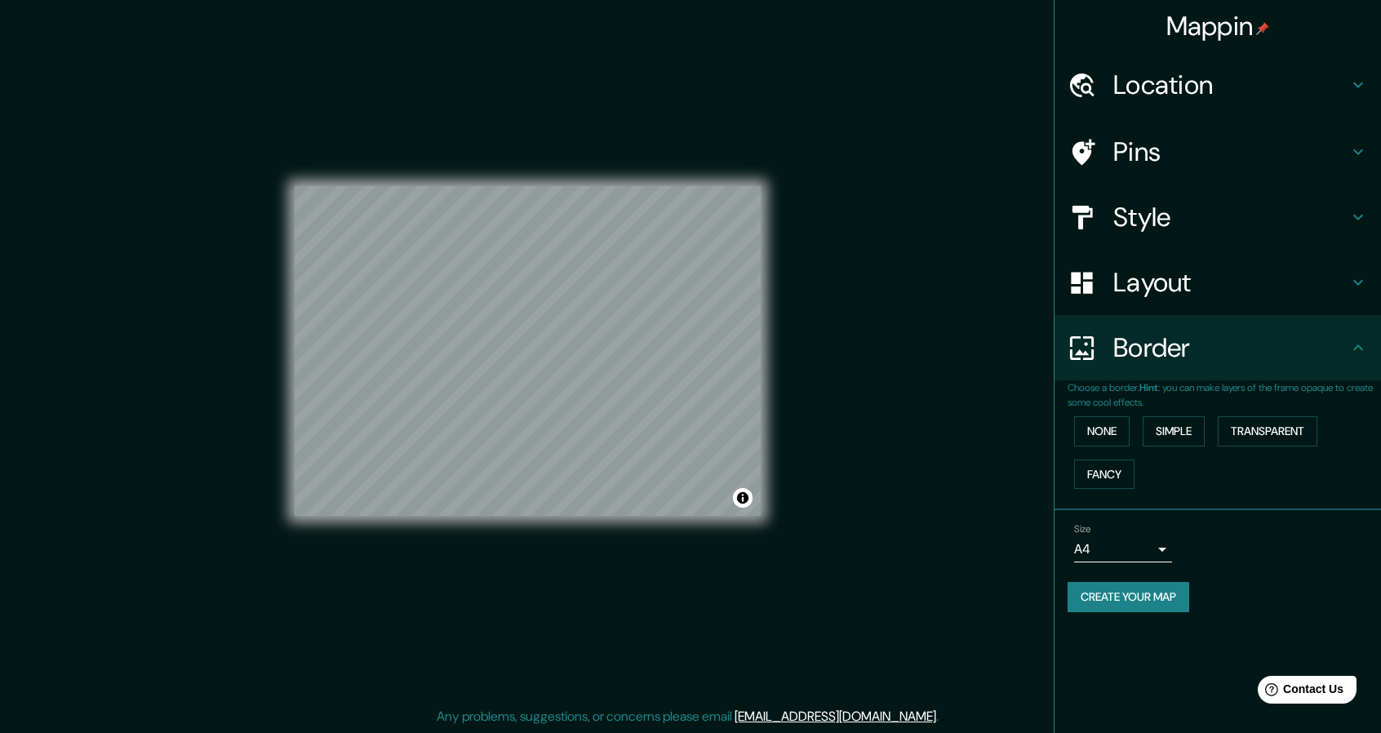
click at [1362, 352] on icon at bounding box center [1358, 348] width 20 height 20
click at [1136, 587] on button "Create your map" at bounding box center [1129, 597] width 122 height 30
click at [741, 504] on button "Toggle attribution" at bounding box center [743, 498] width 20 height 20
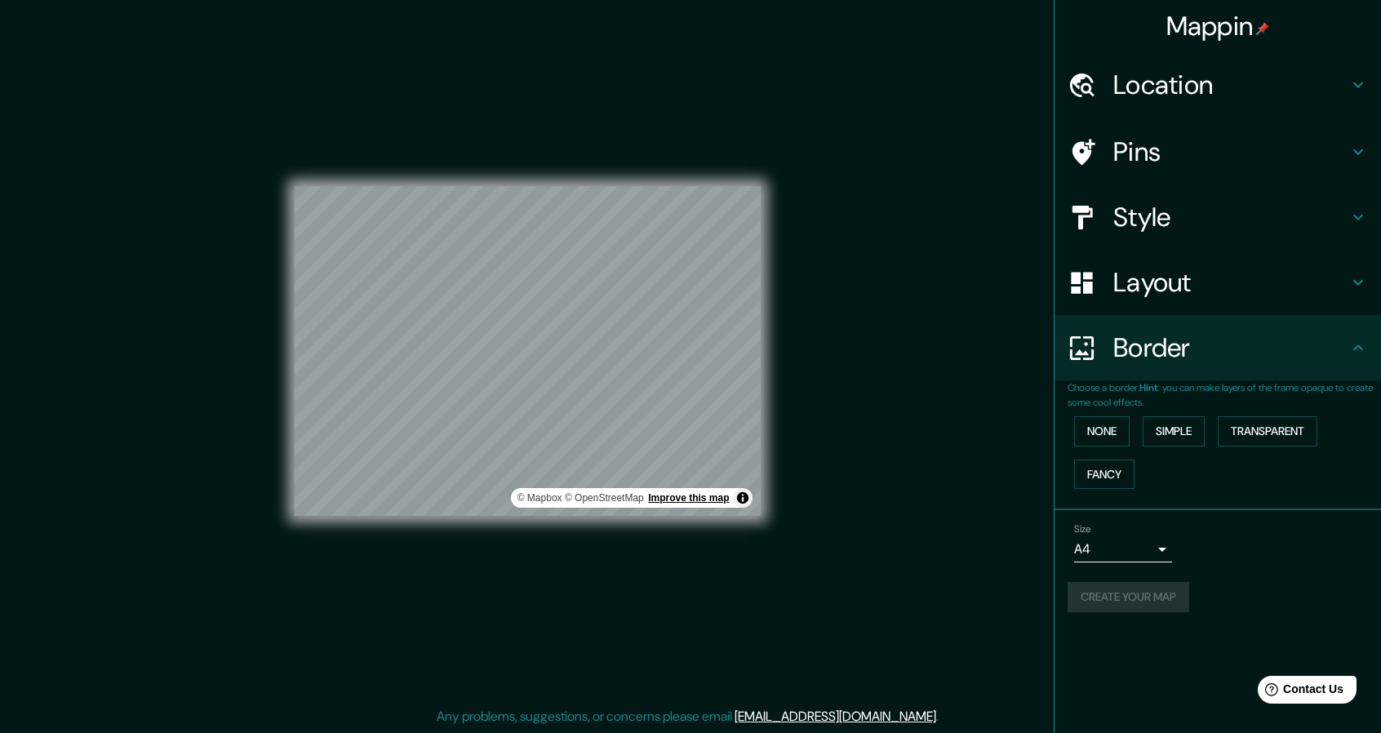
click at [689, 500] on link "Improve this map" at bounding box center [688, 497] width 81 height 11
click at [1142, 593] on button "Create your map" at bounding box center [1129, 597] width 122 height 30
click at [1078, 438] on button "None" at bounding box center [1101, 431] width 55 height 30
click at [1103, 436] on button "None" at bounding box center [1101, 431] width 55 height 30
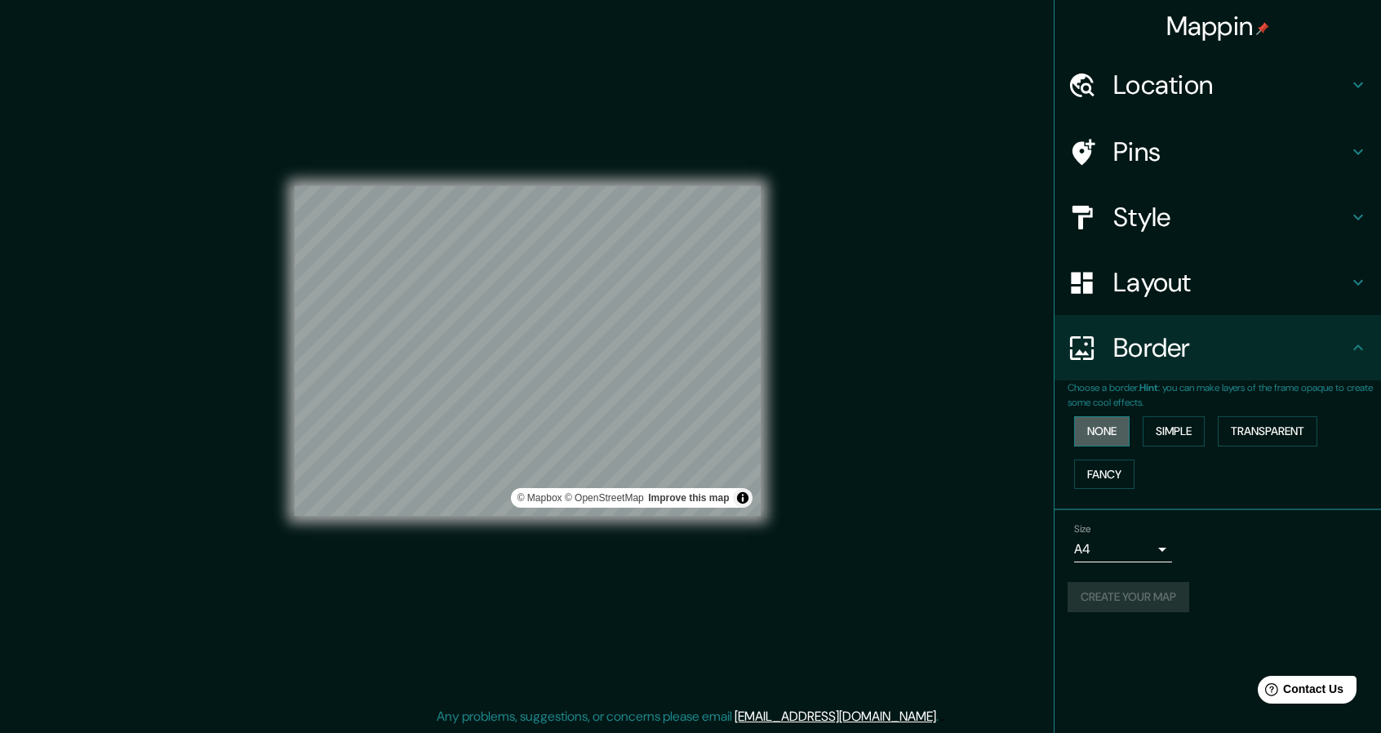
click at [1103, 436] on button "None" at bounding box center [1101, 431] width 55 height 30
click at [1166, 424] on button "Simple" at bounding box center [1174, 431] width 62 height 30
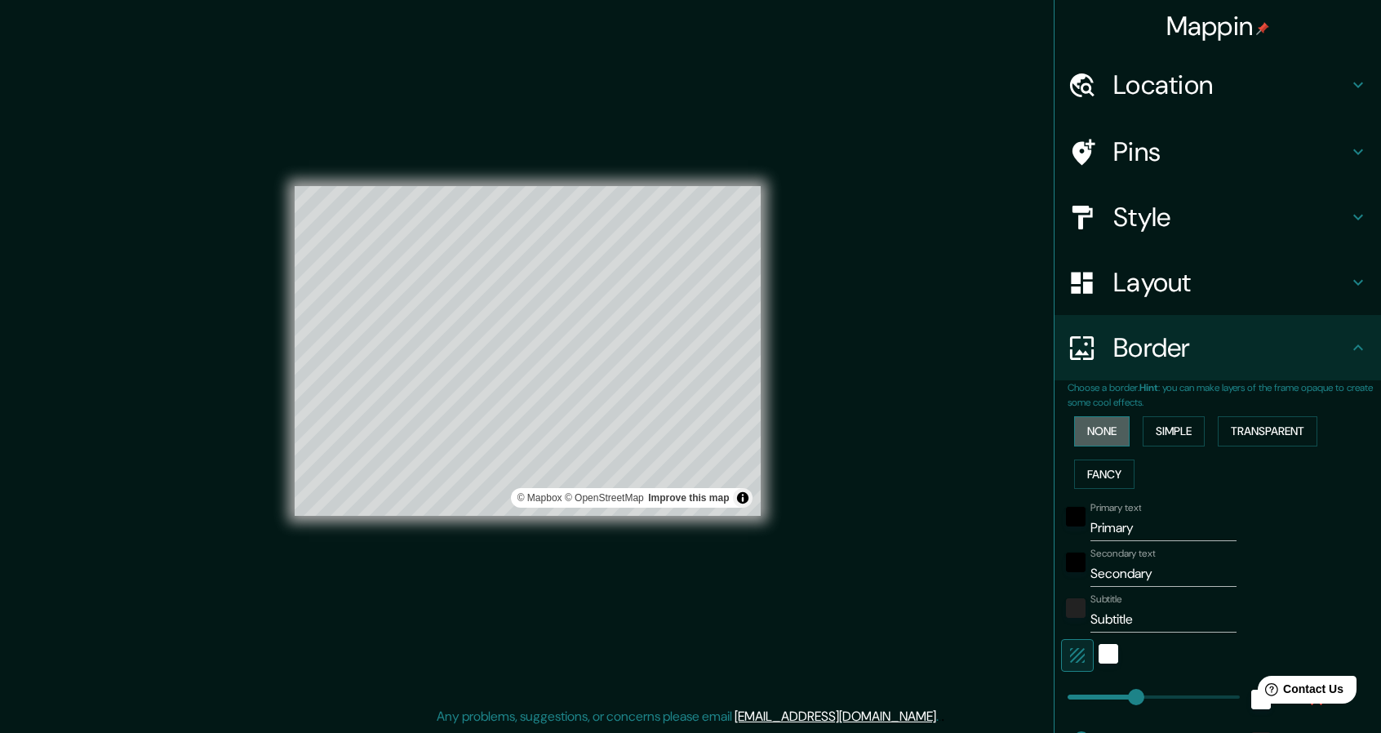
click at [1102, 437] on button "None" at bounding box center [1101, 431] width 55 height 30
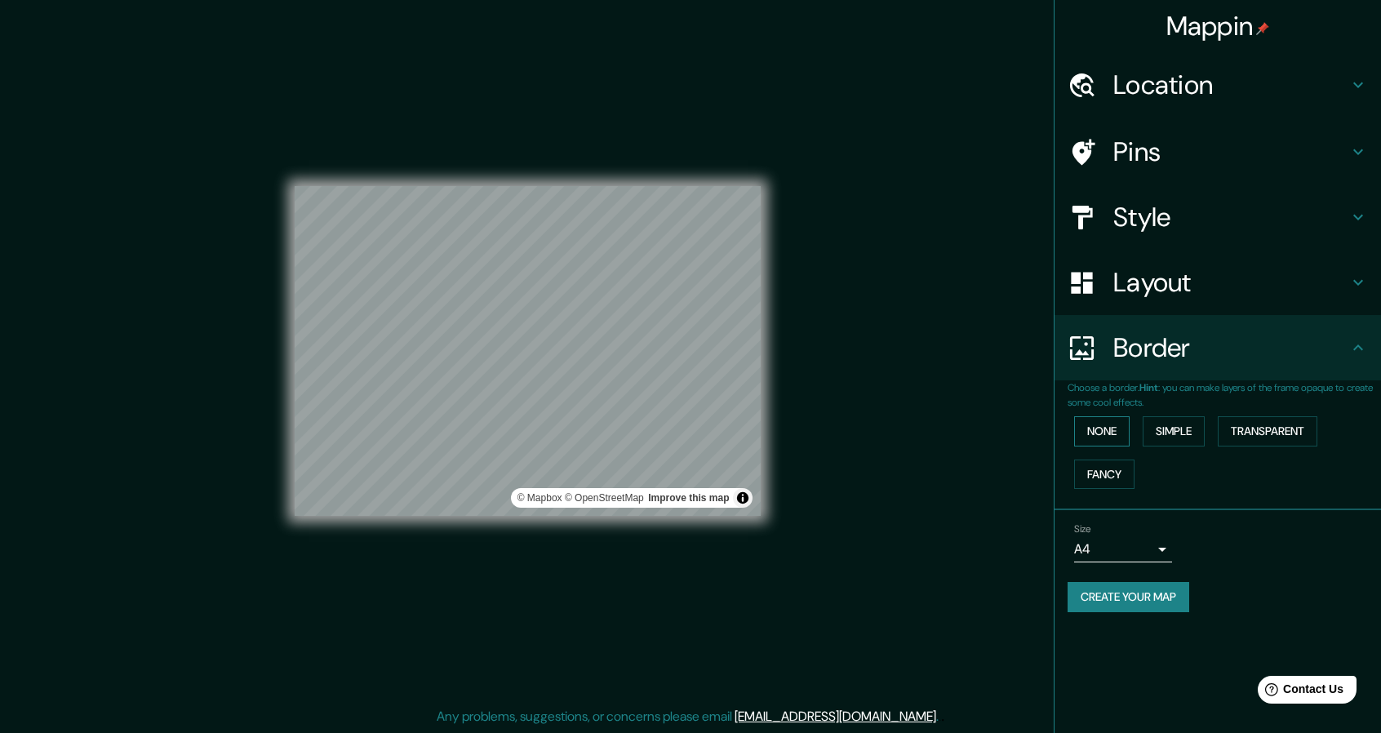
click at [1107, 428] on button "None" at bounding box center [1101, 431] width 55 height 30
click at [1343, 348] on h4 "Border" at bounding box center [1230, 347] width 235 height 33
click at [1363, 342] on icon at bounding box center [1358, 348] width 20 height 20
click at [1356, 344] on icon at bounding box center [1358, 348] width 20 height 20
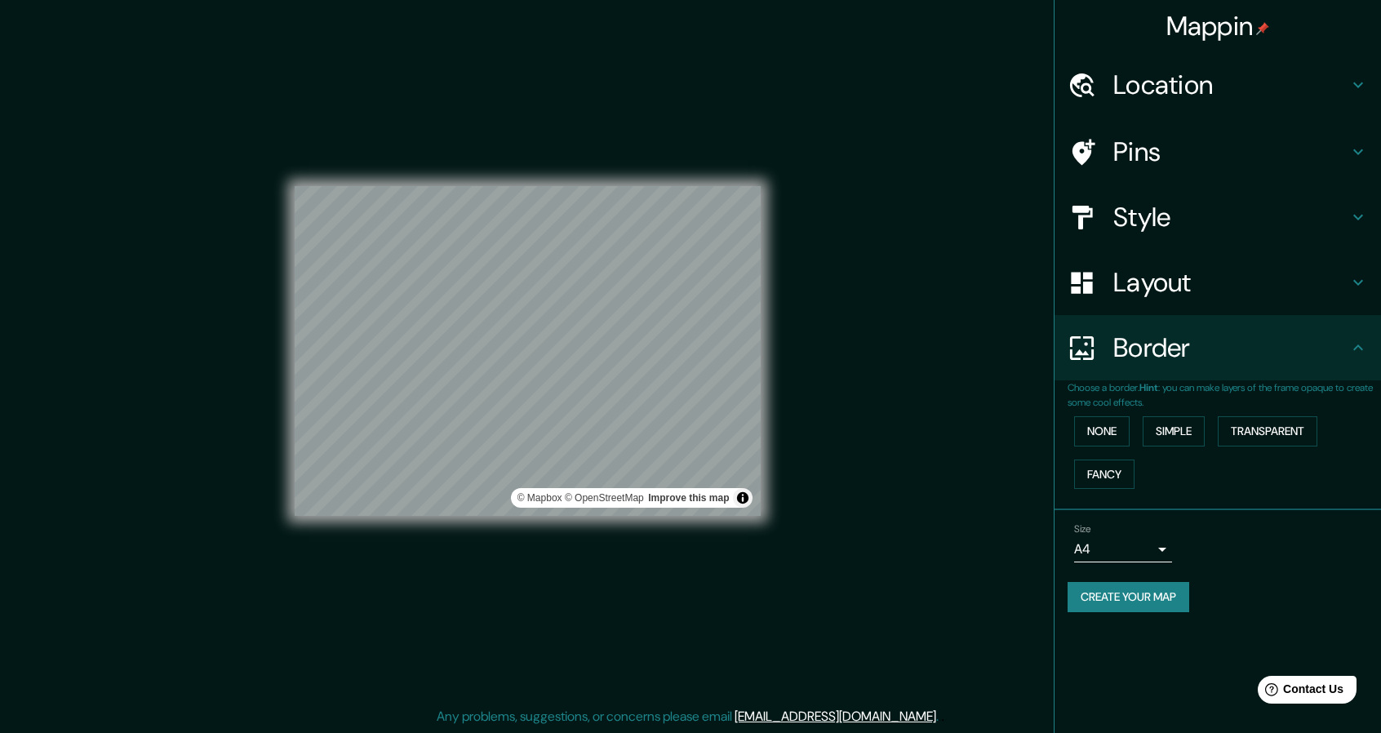
click at [1354, 344] on icon at bounding box center [1358, 348] width 20 height 20
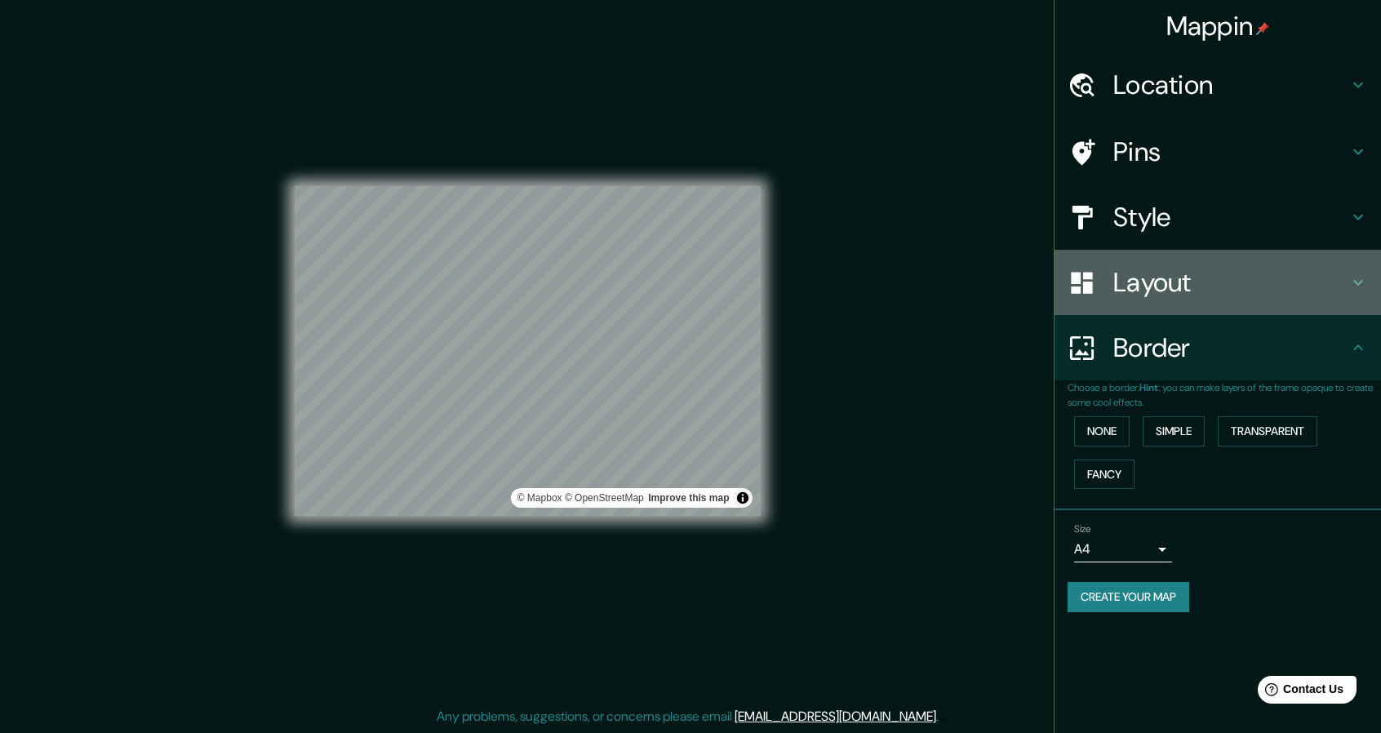
click at [1148, 273] on h4 "Layout" at bounding box center [1230, 282] width 235 height 33
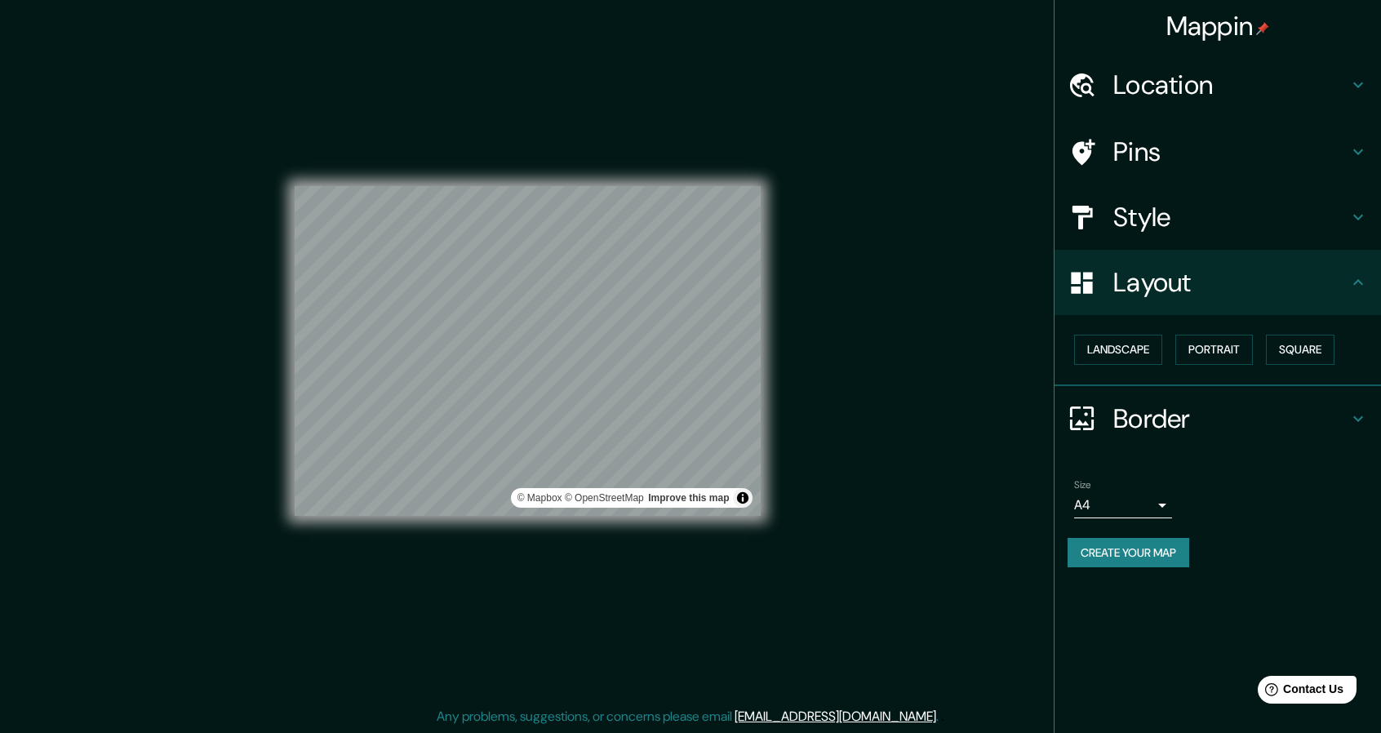
click at [1144, 418] on h4 "Border" at bounding box center [1230, 418] width 235 height 33
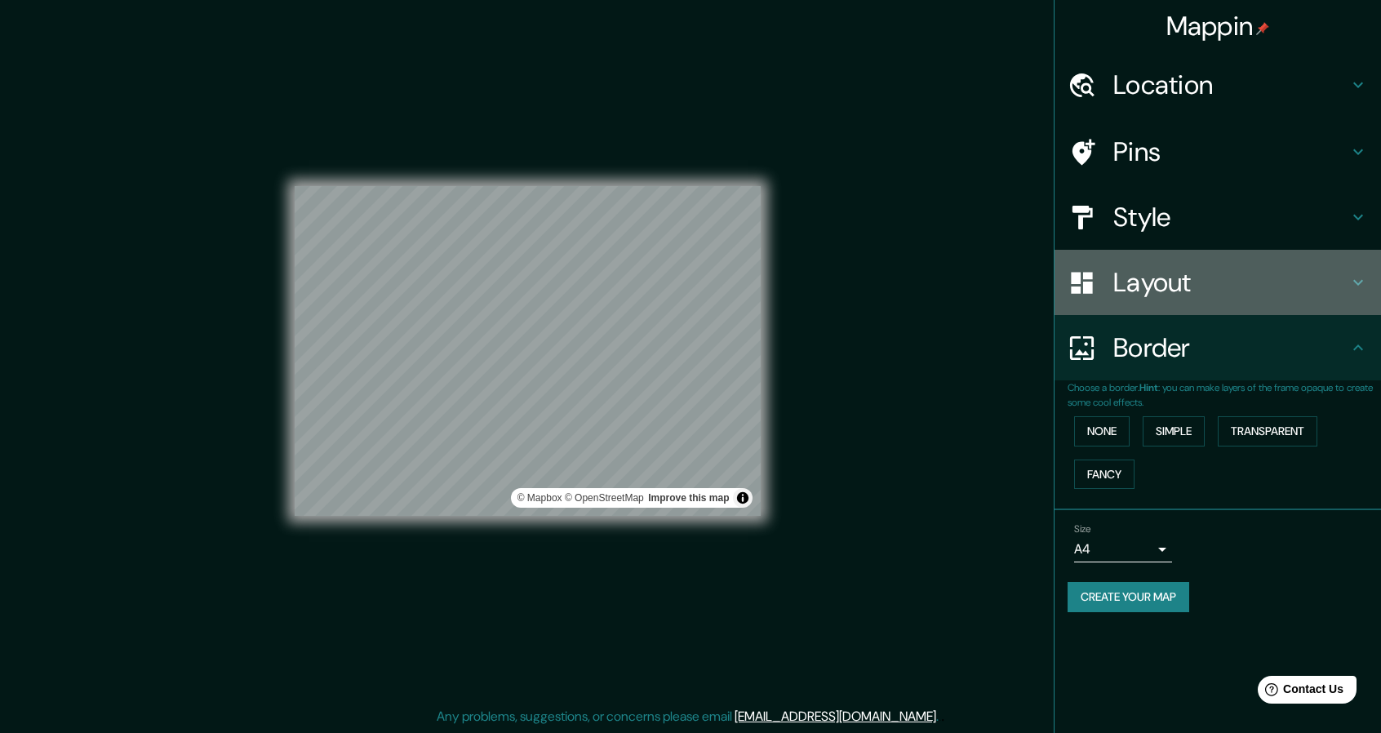
click at [1177, 277] on h4 "Layout" at bounding box center [1230, 282] width 235 height 33
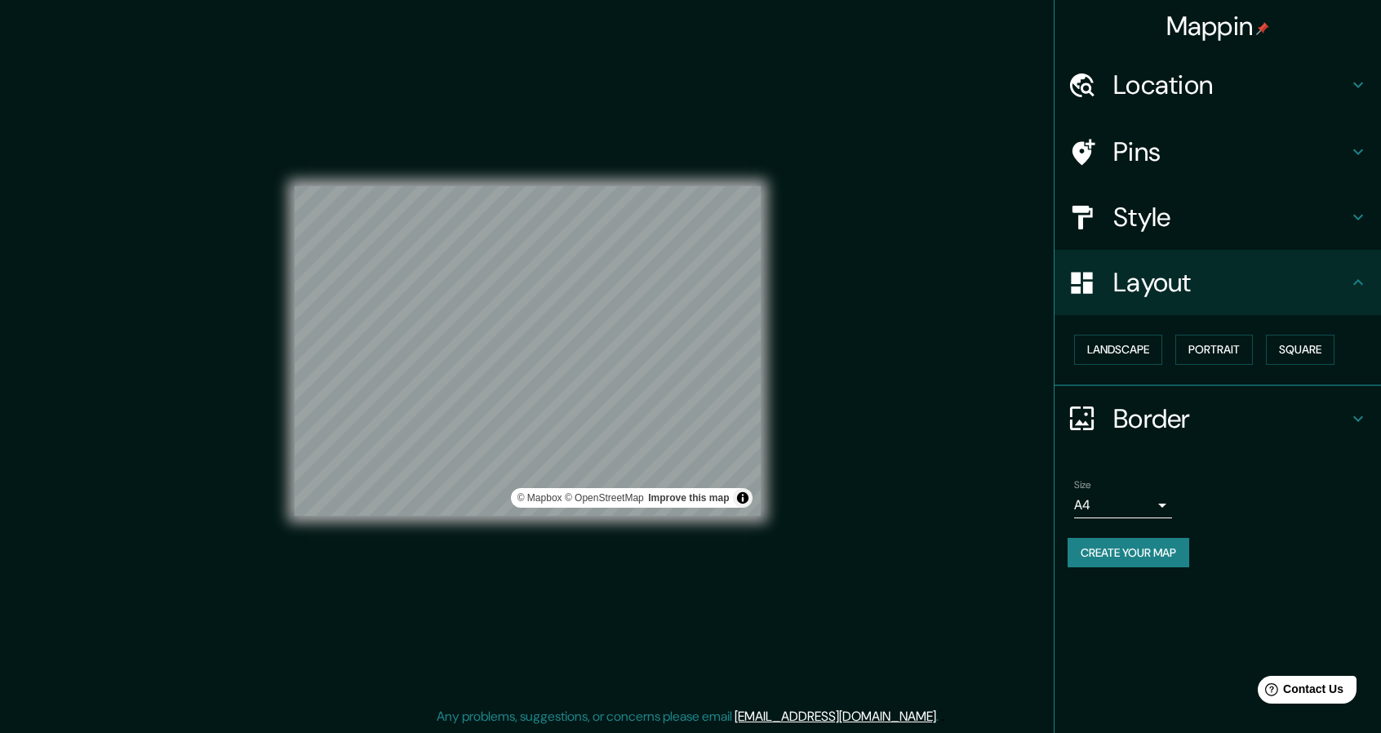
click at [1177, 277] on h4 "Layout" at bounding box center [1230, 282] width 235 height 33
click at [1120, 402] on h4 "Border" at bounding box center [1230, 418] width 235 height 33
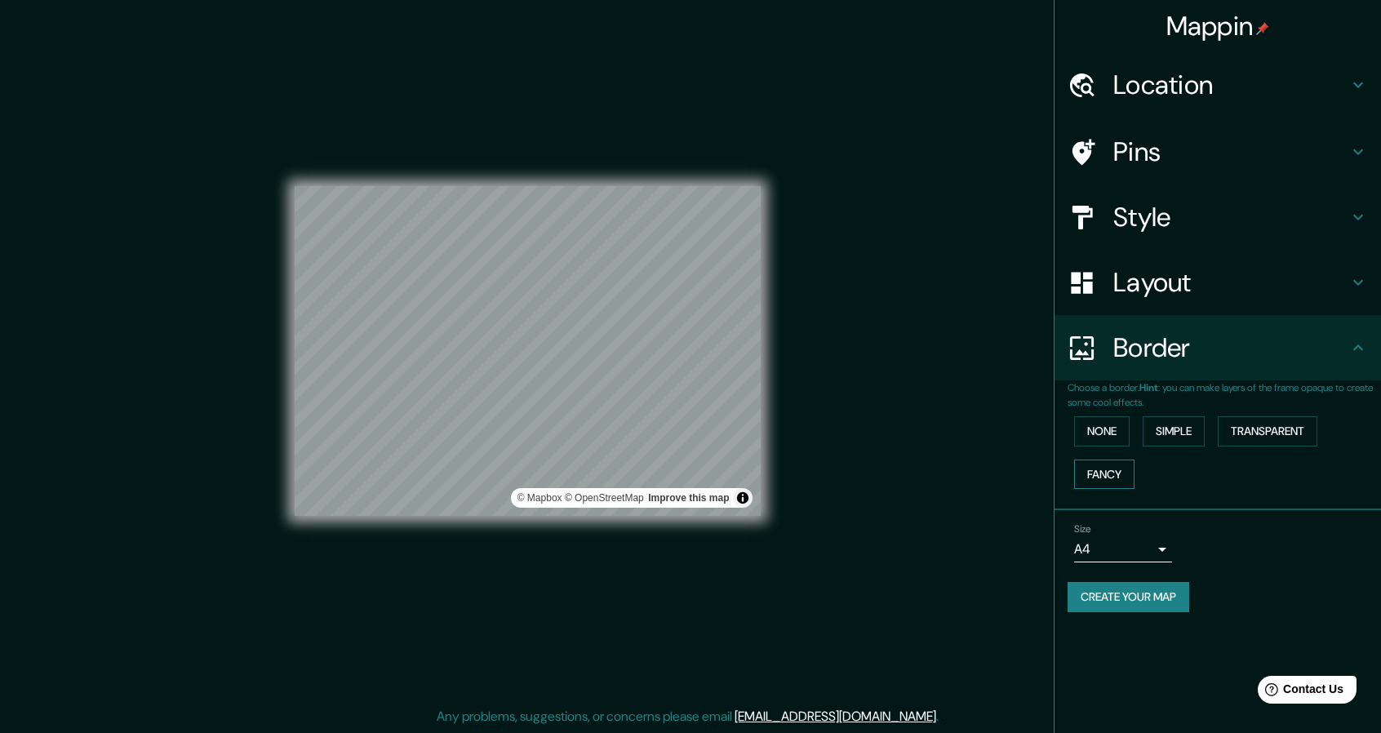
click at [1106, 487] on button "Fancy" at bounding box center [1104, 474] width 60 height 30
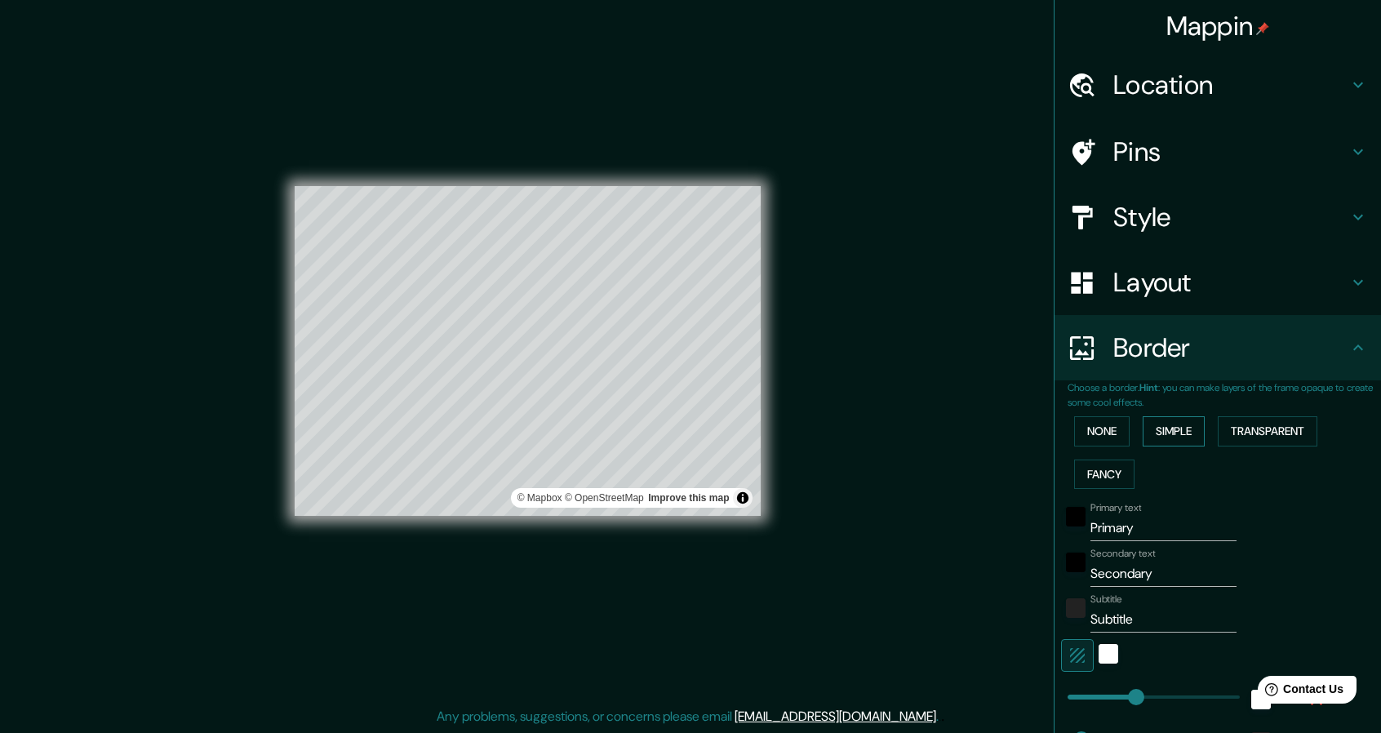
click at [1158, 433] on button "Simple" at bounding box center [1174, 431] width 62 height 30
click at [1090, 428] on button "None" at bounding box center [1101, 431] width 55 height 30
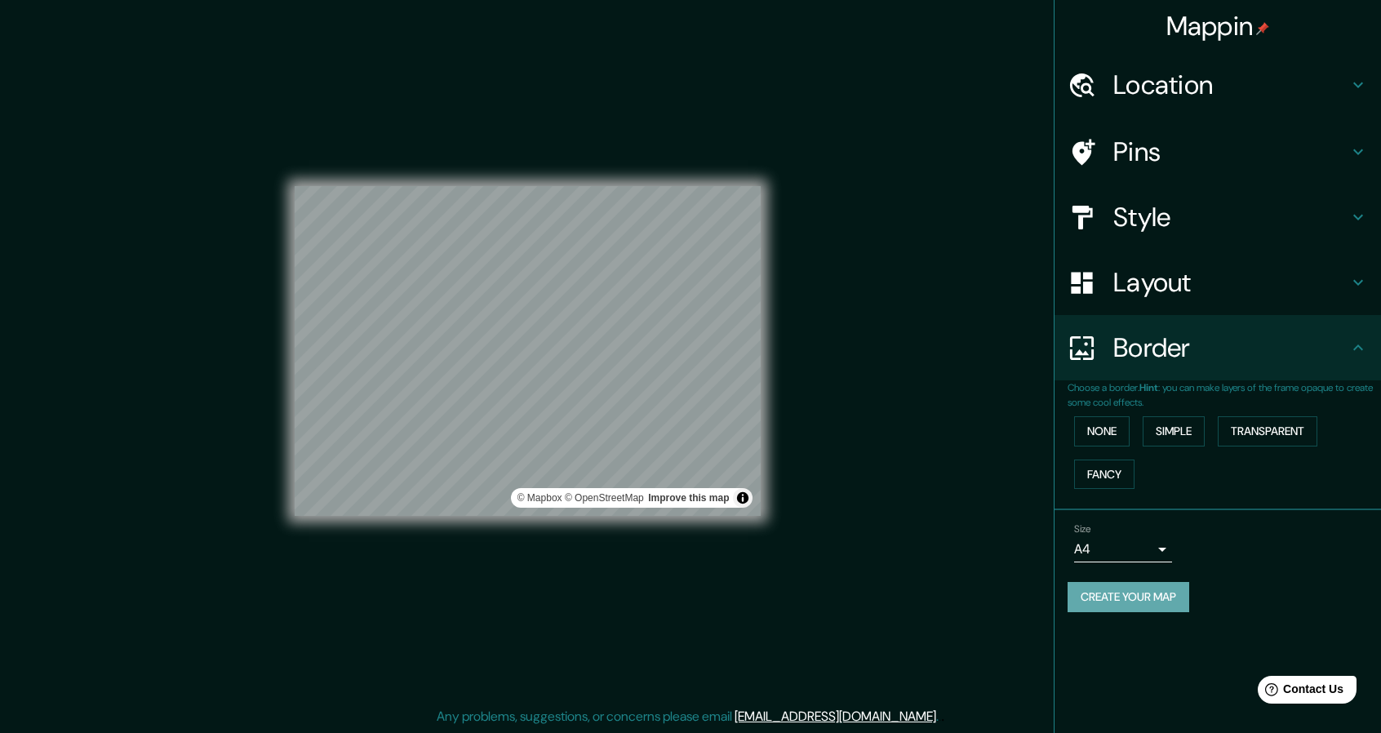
click at [1133, 597] on button "Create your map" at bounding box center [1129, 597] width 122 height 30
click at [1181, 434] on button "Simple" at bounding box center [1174, 431] width 62 height 30
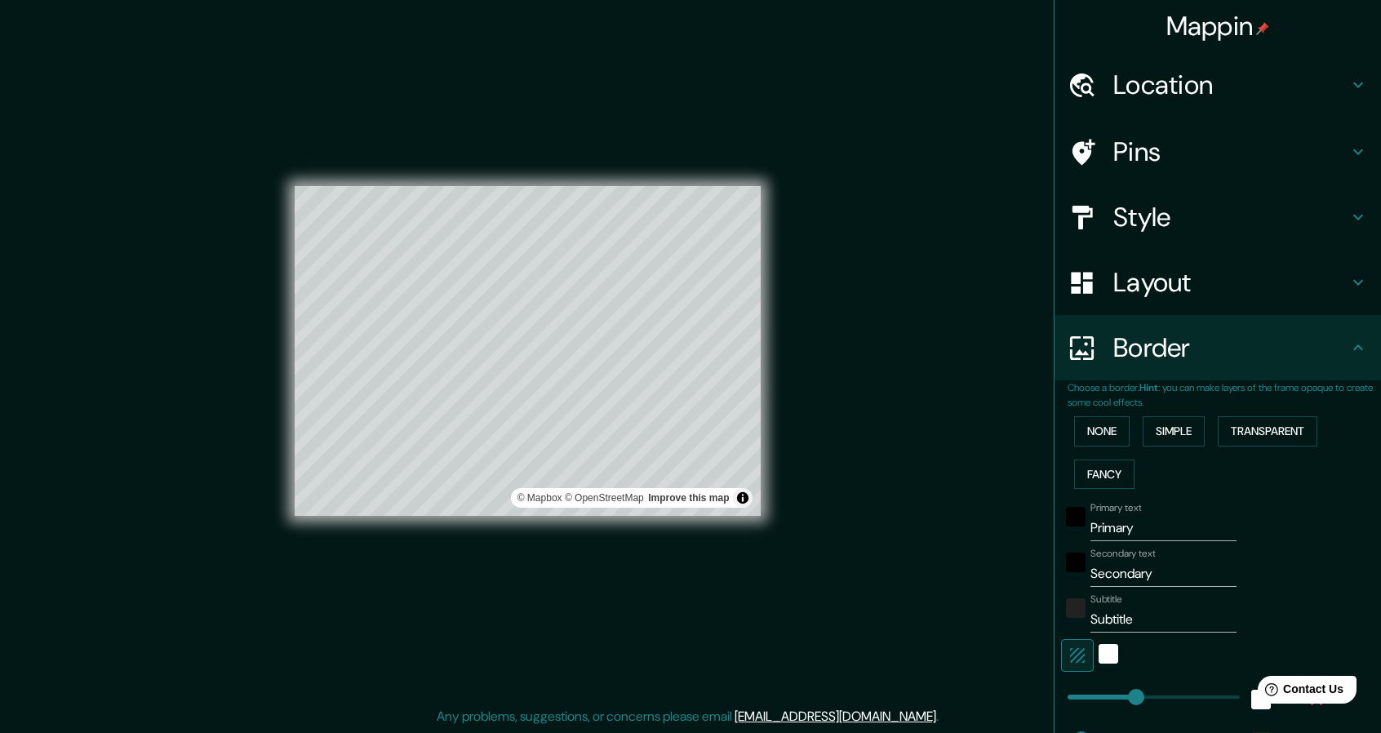
click at [1198, 353] on h4 "Border" at bounding box center [1230, 347] width 235 height 33
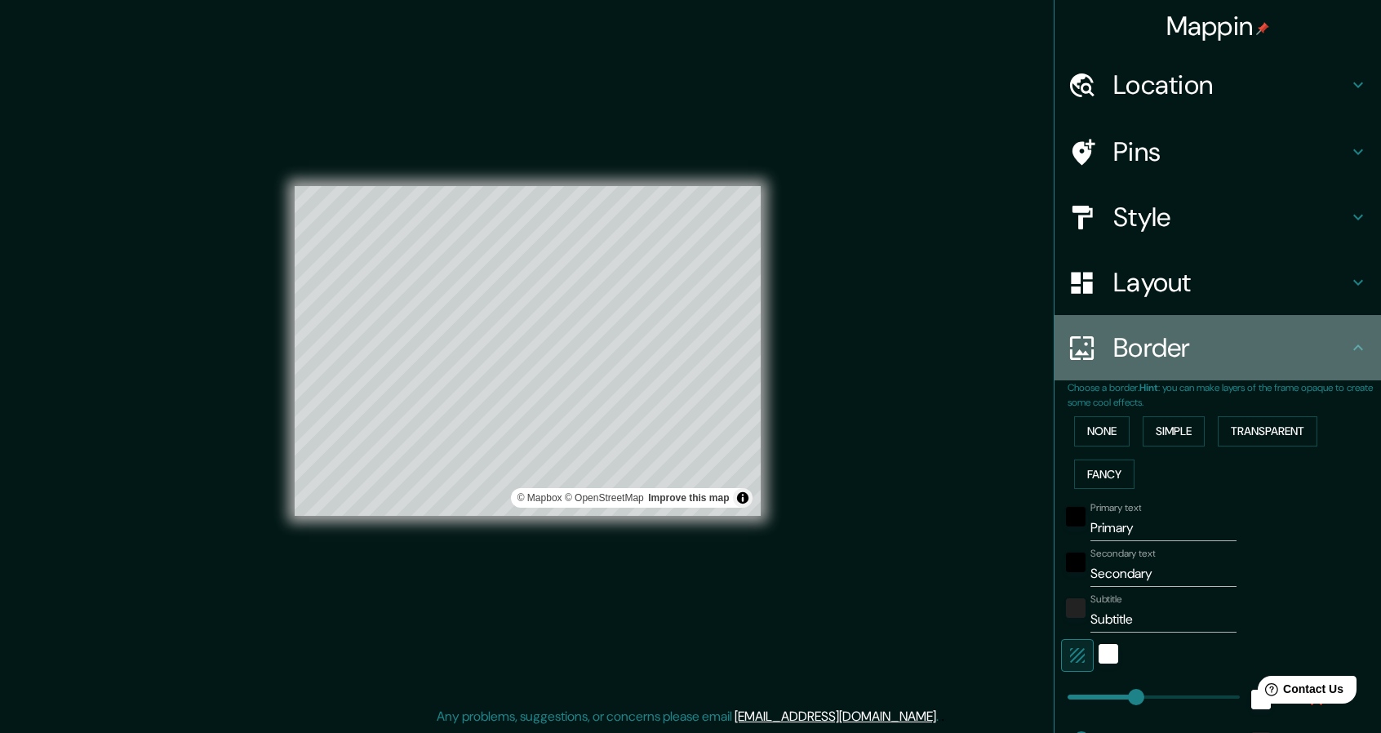
click at [1345, 337] on div "Border" at bounding box center [1217, 347] width 326 height 65
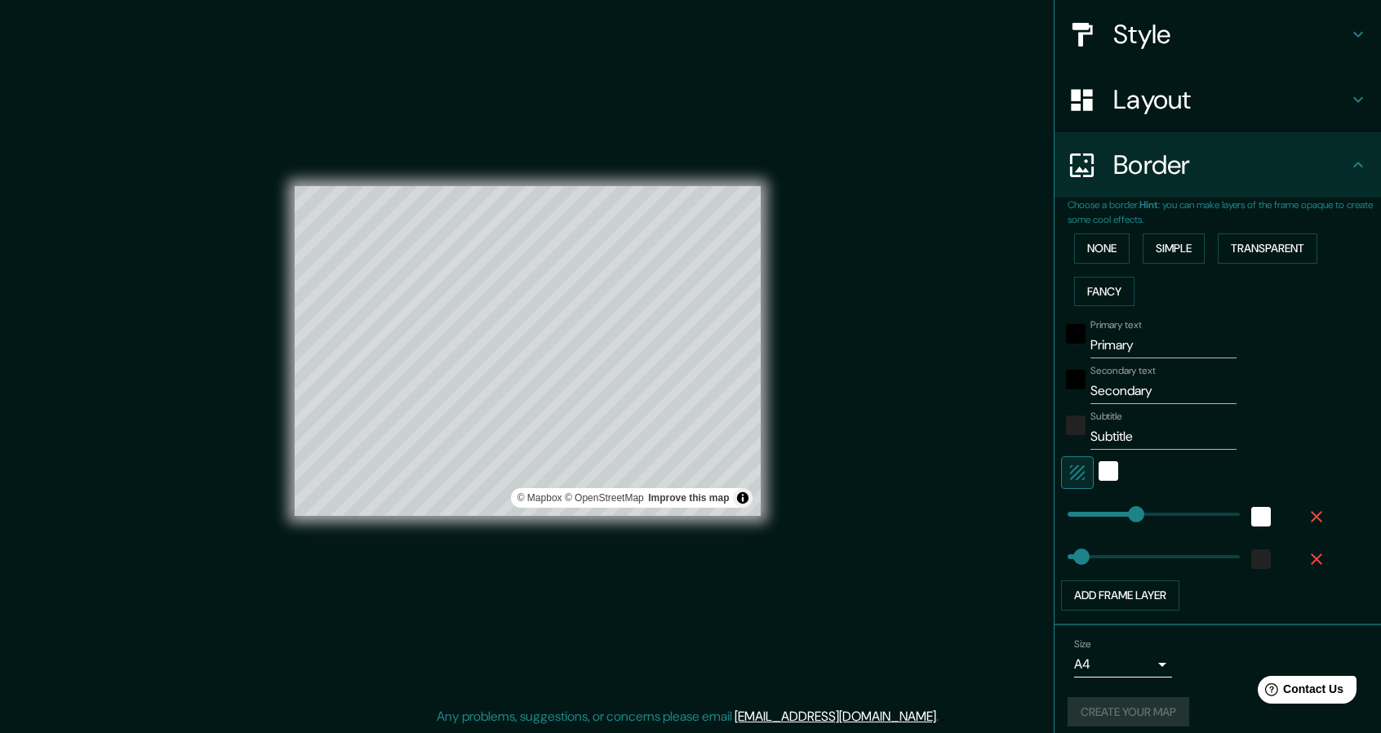
scroll to position [193, 0]
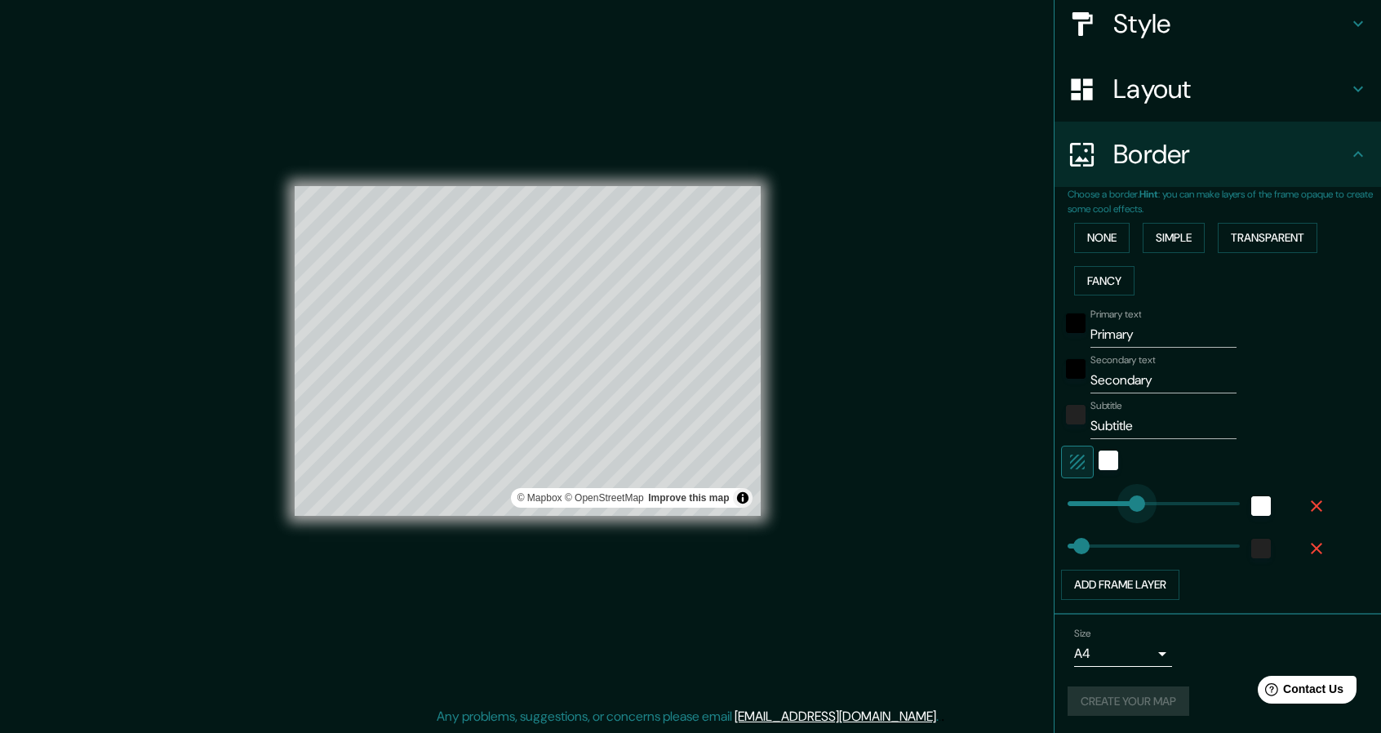
type input "223"
drag, startPoint x: 1134, startPoint y: 500, endPoint x: 1122, endPoint y: 503, distance: 11.7
click at [1121, 584] on button "Add frame layer" at bounding box center [1120, 585] width 118 height 30
type input "46"
type input "228"
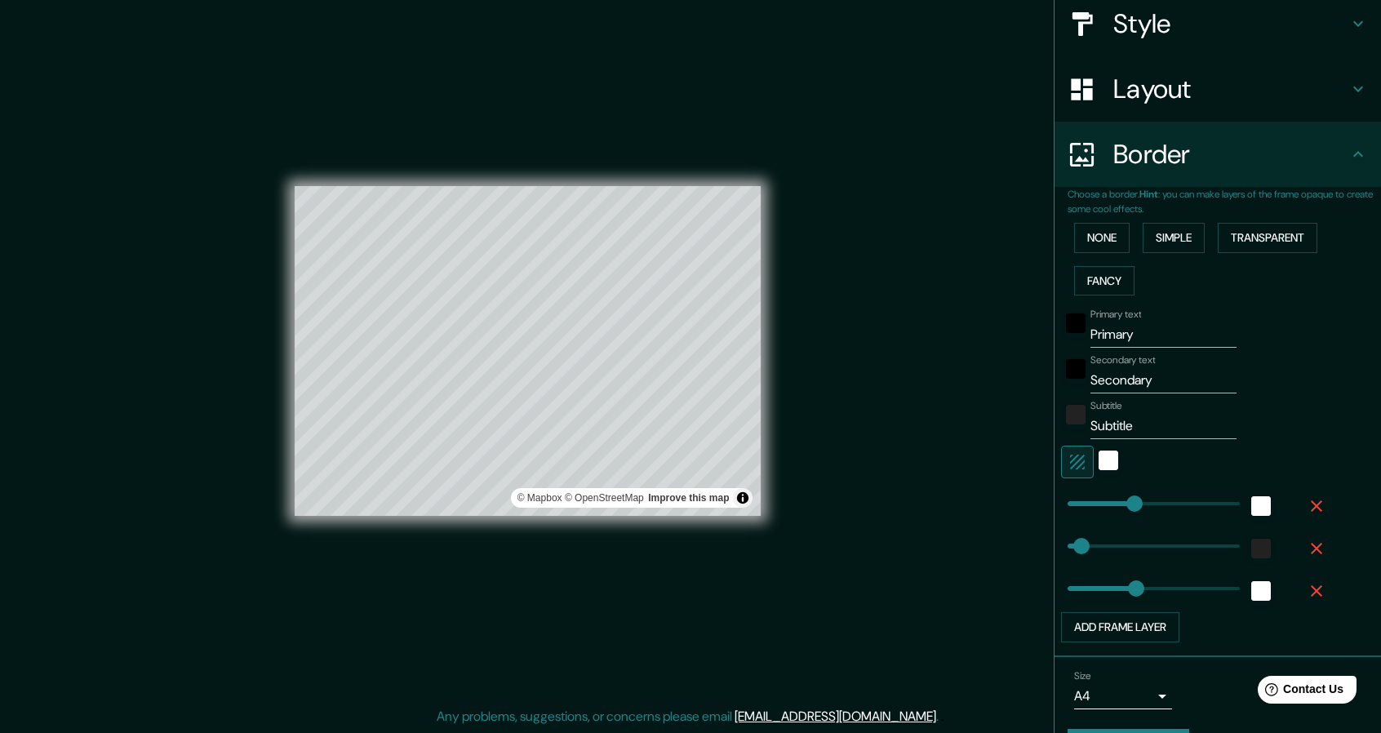
scroll to position [236, 0]
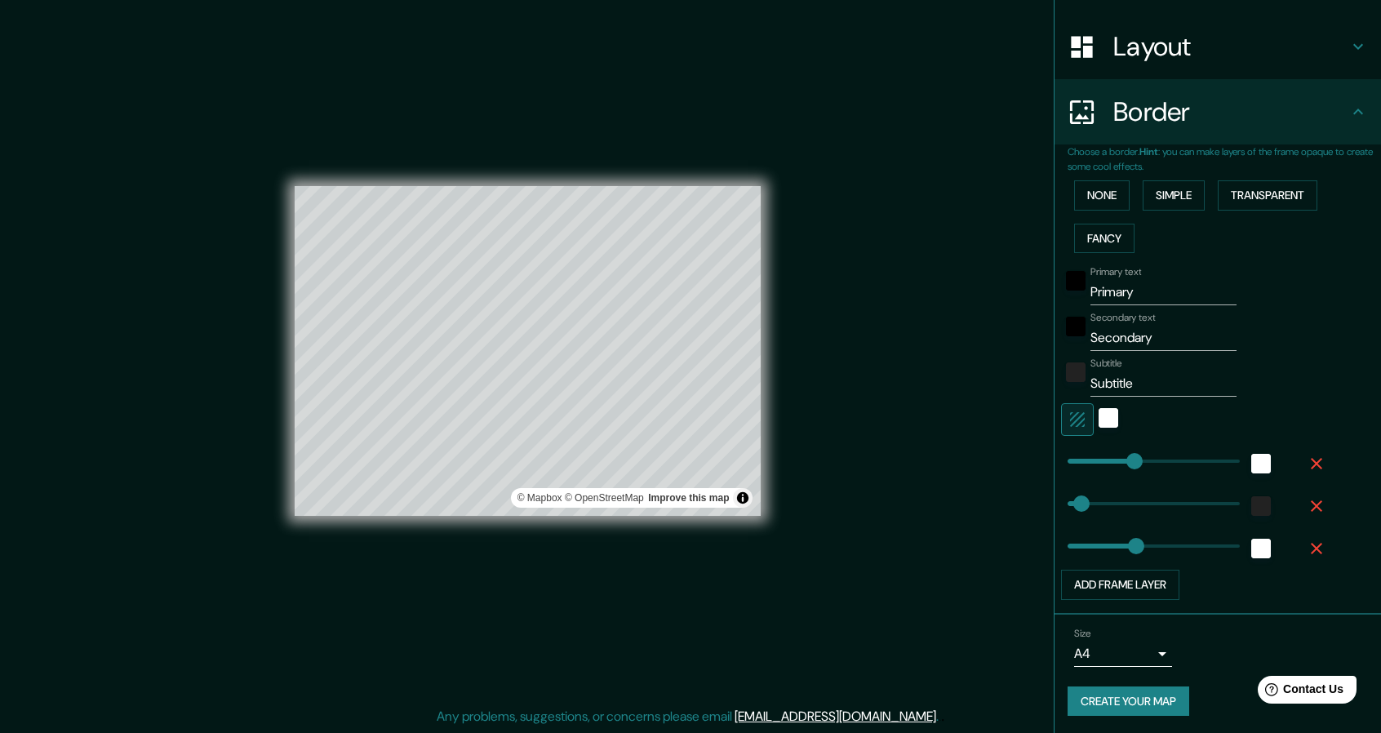
click at [1116, 699] on button "Create your map" at bounding box center [1129, 701] width 122 height 30
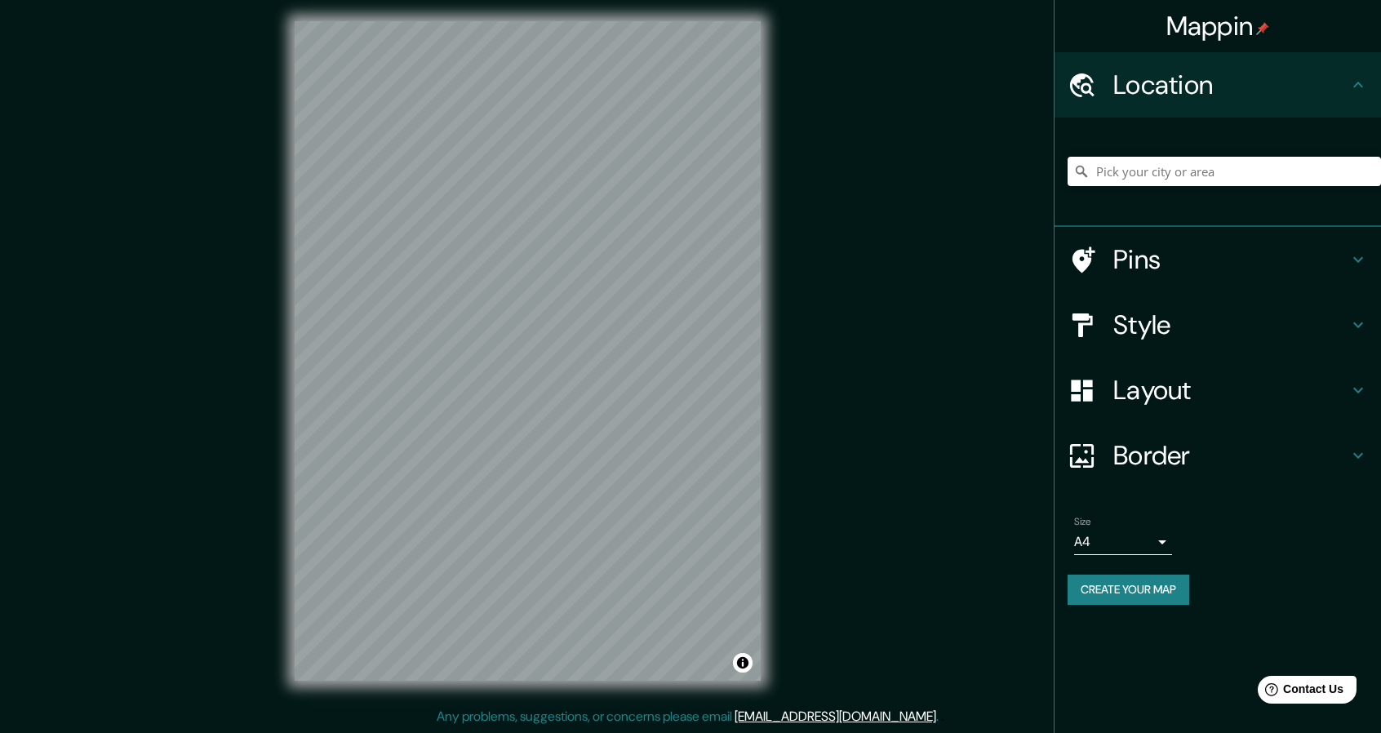
click at [1161, 249] on h4 "Pins" at bounding box center [1230, 259] width 235 height 33
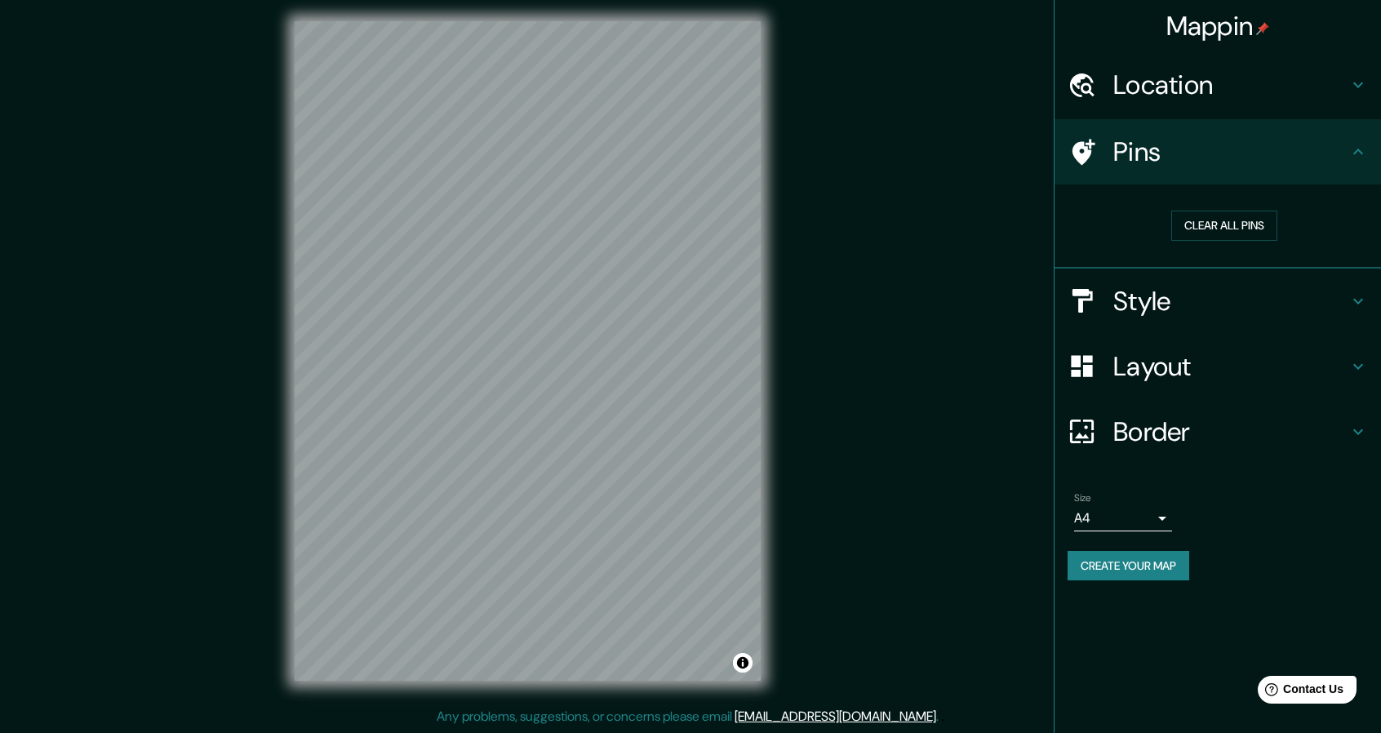
click at [1188, 284] on div "Style" at bounding box center [1217, 301] width 326 height 65
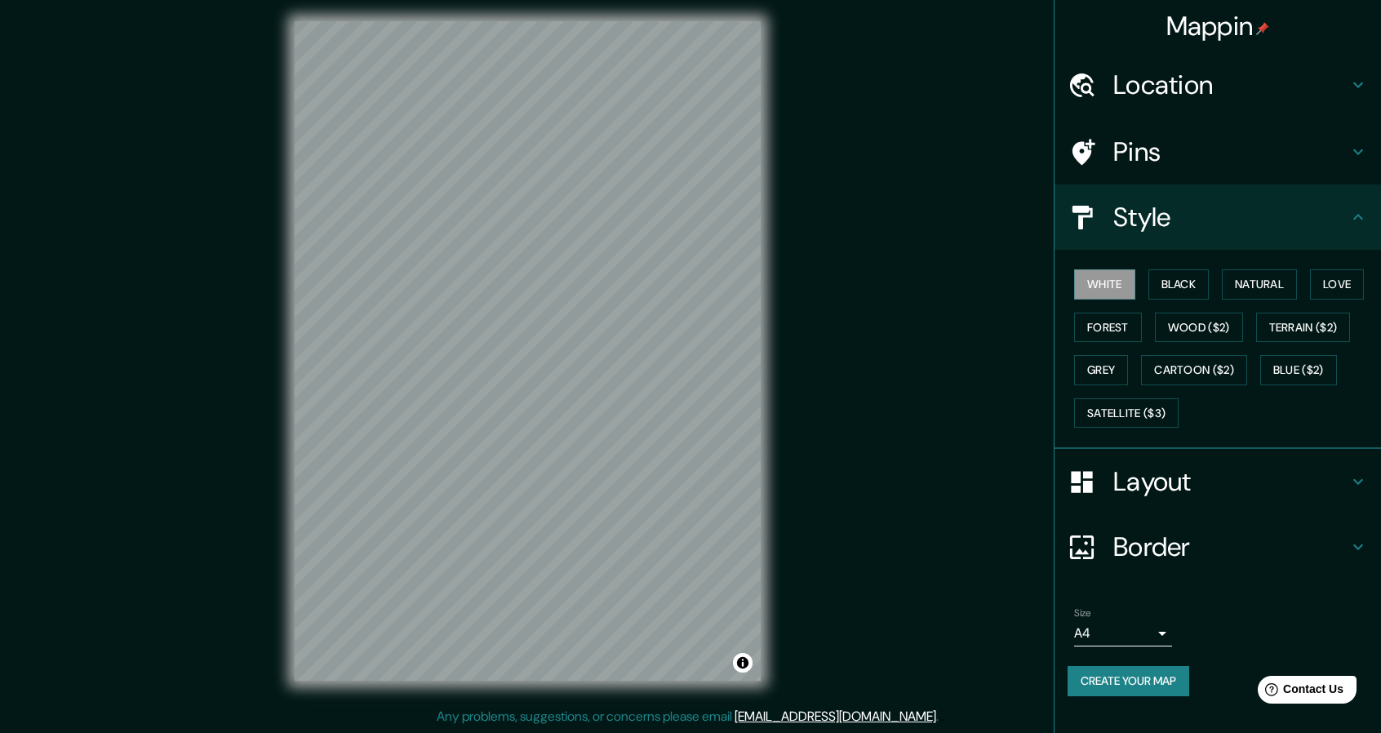
click at [1156, 481] on h4 "Layout" at bounding box center [1230, 481] width 235 height 33
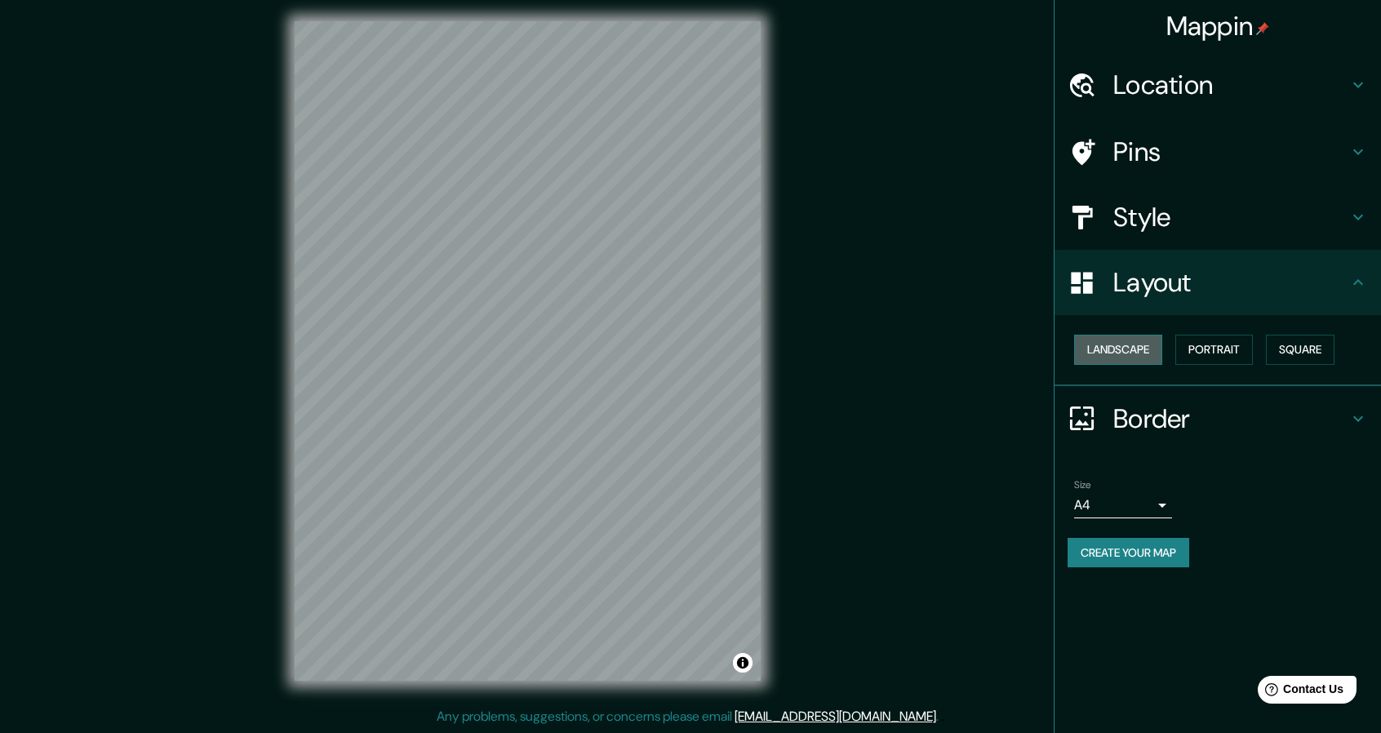
click at [1132, 353] on button "Landscape" at bounding box center [1118, 350] width 88 height 30
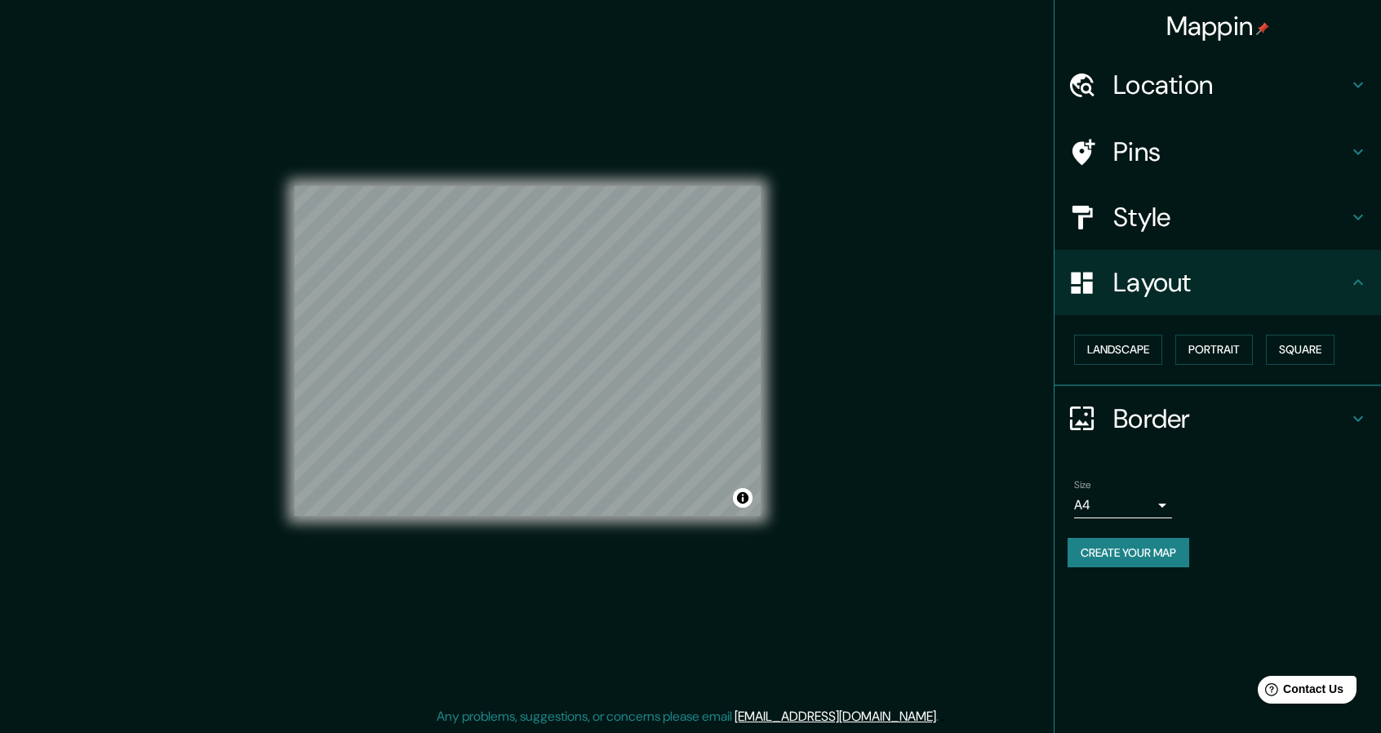
click at [1180, 156] on h4 "Pins" at bounding box center [1230, 151] width 235 height 33
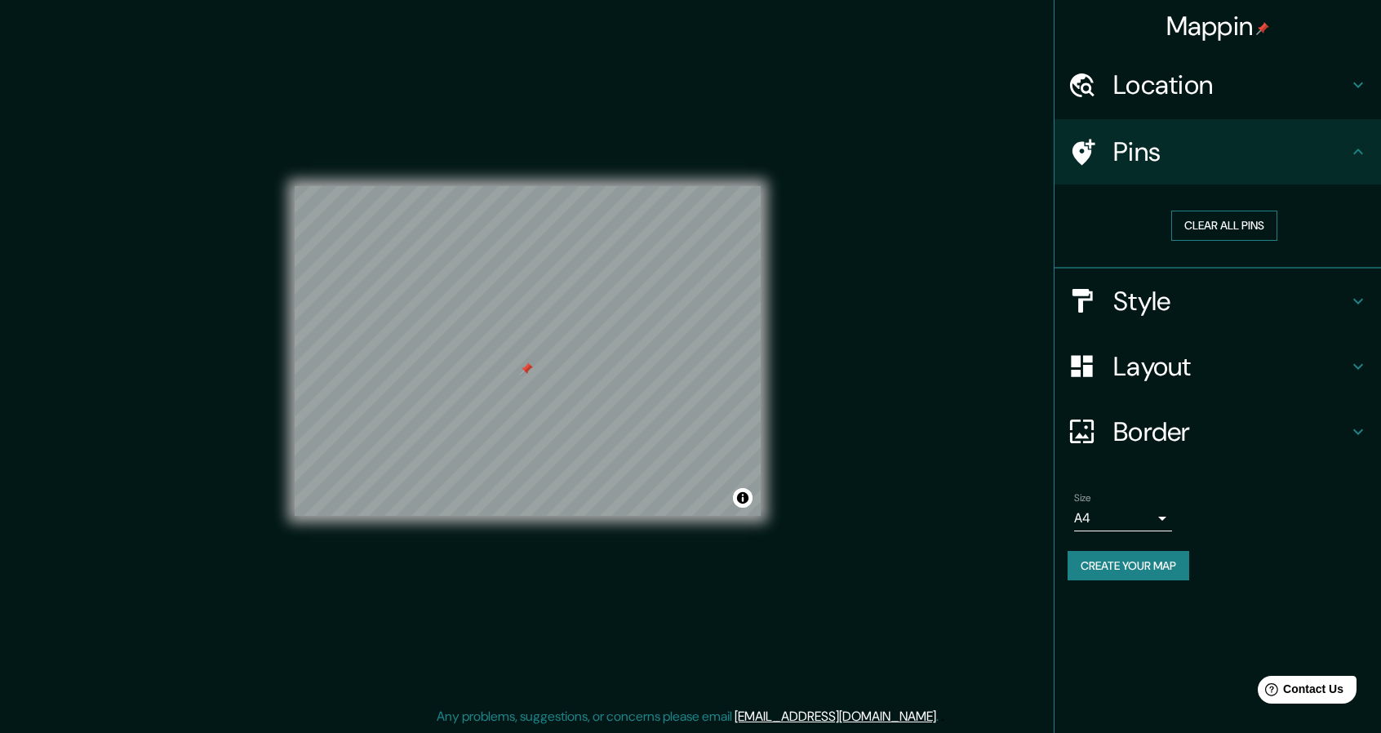
click at [1223, 224] on button "Clear all pins" at bounding box center [1224, 226] width 106 height 30
click at [1196, 363] on h4 "Layout" at bounding box center [1230, 366] width 235 height 33
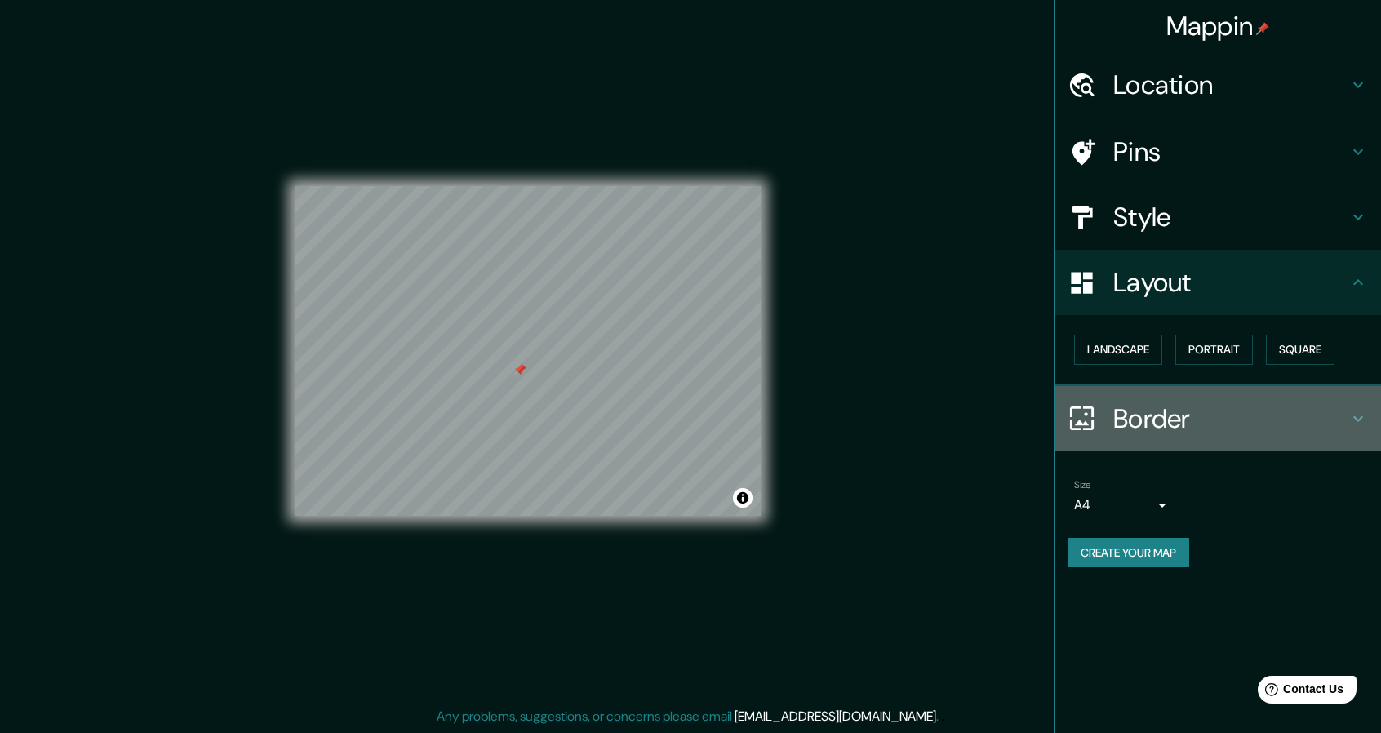
click at [1165, 420] on h4 "Border" at bounding box center [1230, 418] width 235 height 33
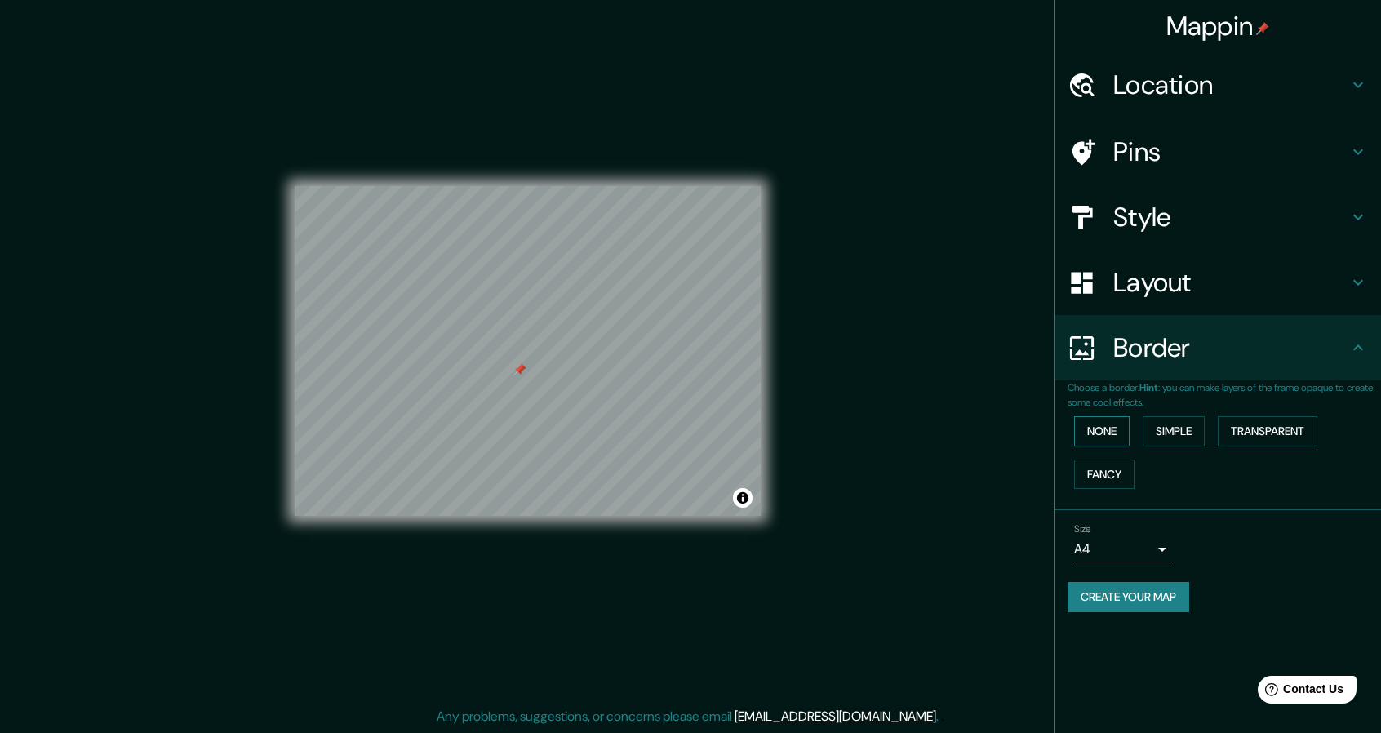
click at [1106, 437] on button "None" at bounding box center [1101, 431] width 55 height 30
click at [1165, 440] on button "Simple" at bounding box center [1174, 431] width 62 height 30
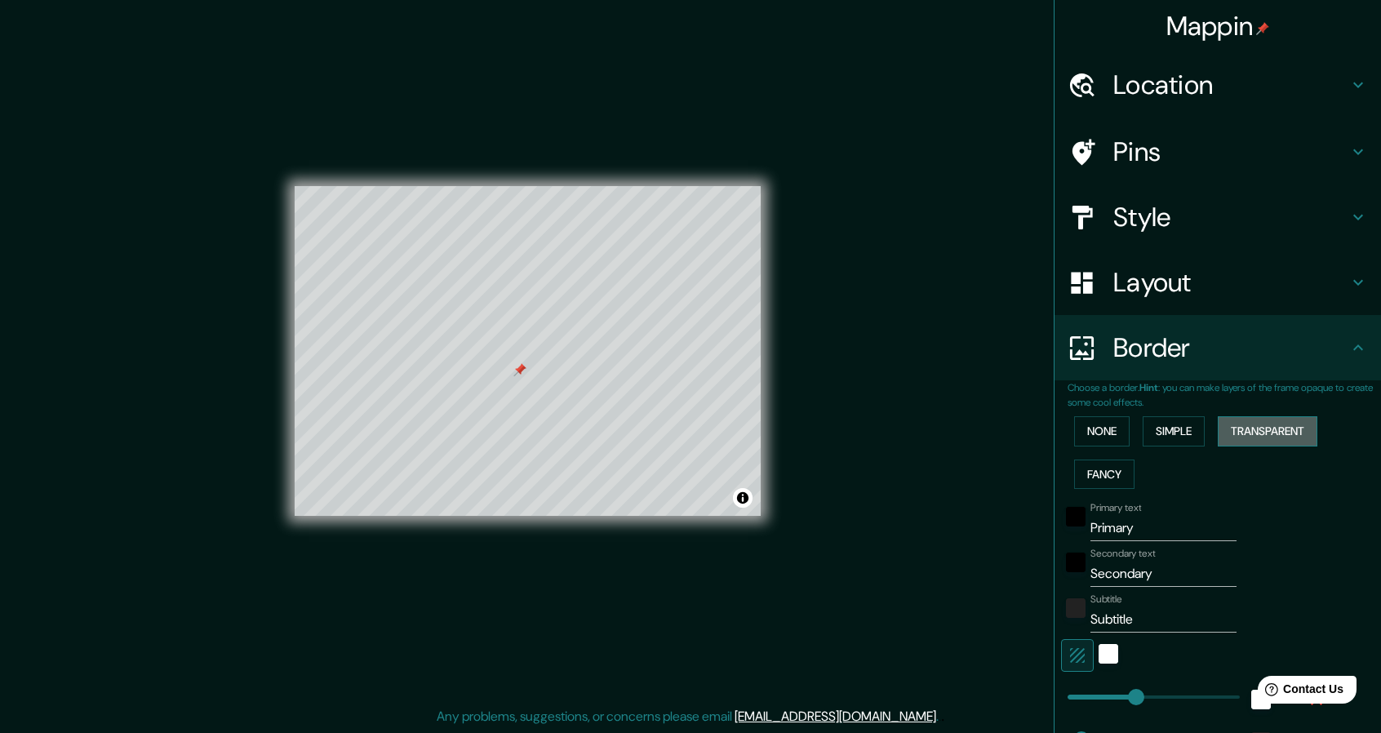
click at [1251, 437] on button "Transparent" at bounding box center [1268, 431] width 100 height 30
type input "274"
type input "46"
click at [1156, 526] on input "Primary" at bounding box center [1163, 528] width 146 height 26
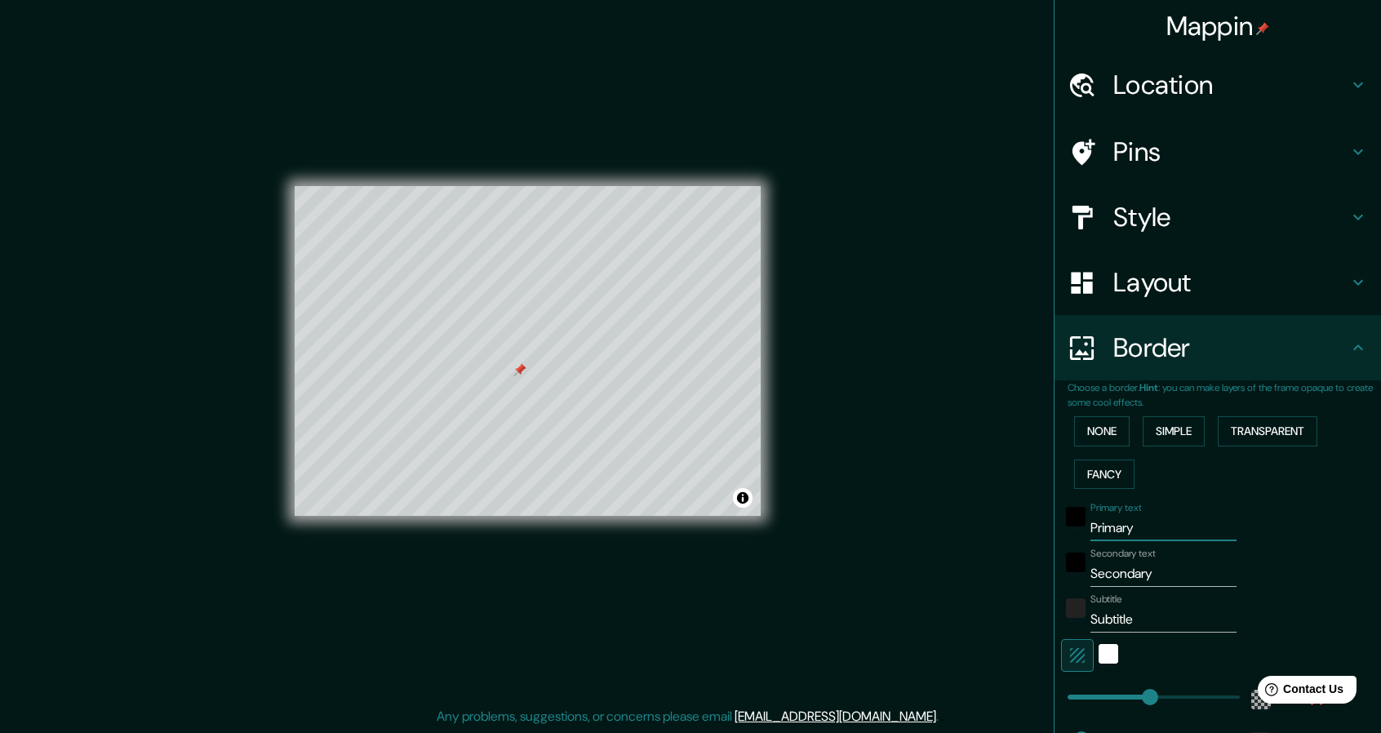
click at [1156, 526] on input "Primary" at bounding box center [1163, 528] width 146 height 26
type input "274"
type input "46"
click at [1146, 561] on input "Secondary" at bounding box center [1163, 574] width 146 height 26
click at [1144, 570] on input "Secondary" at bounding box center [1163, 574] width 146 height 26
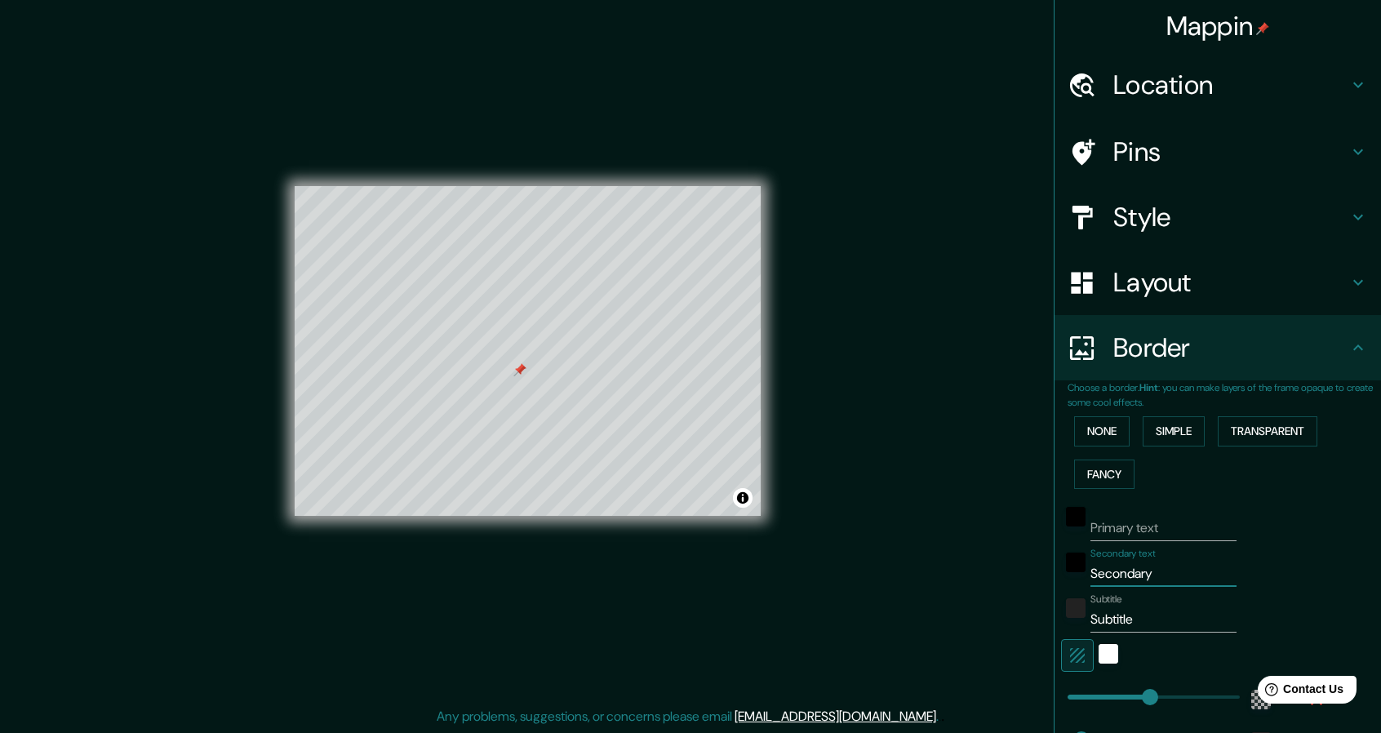
click at [1144, 570] on input "Secondary" at bounding box center [1163, 574] width 146 height 26
type input "-"
type input "274"
type input "46"
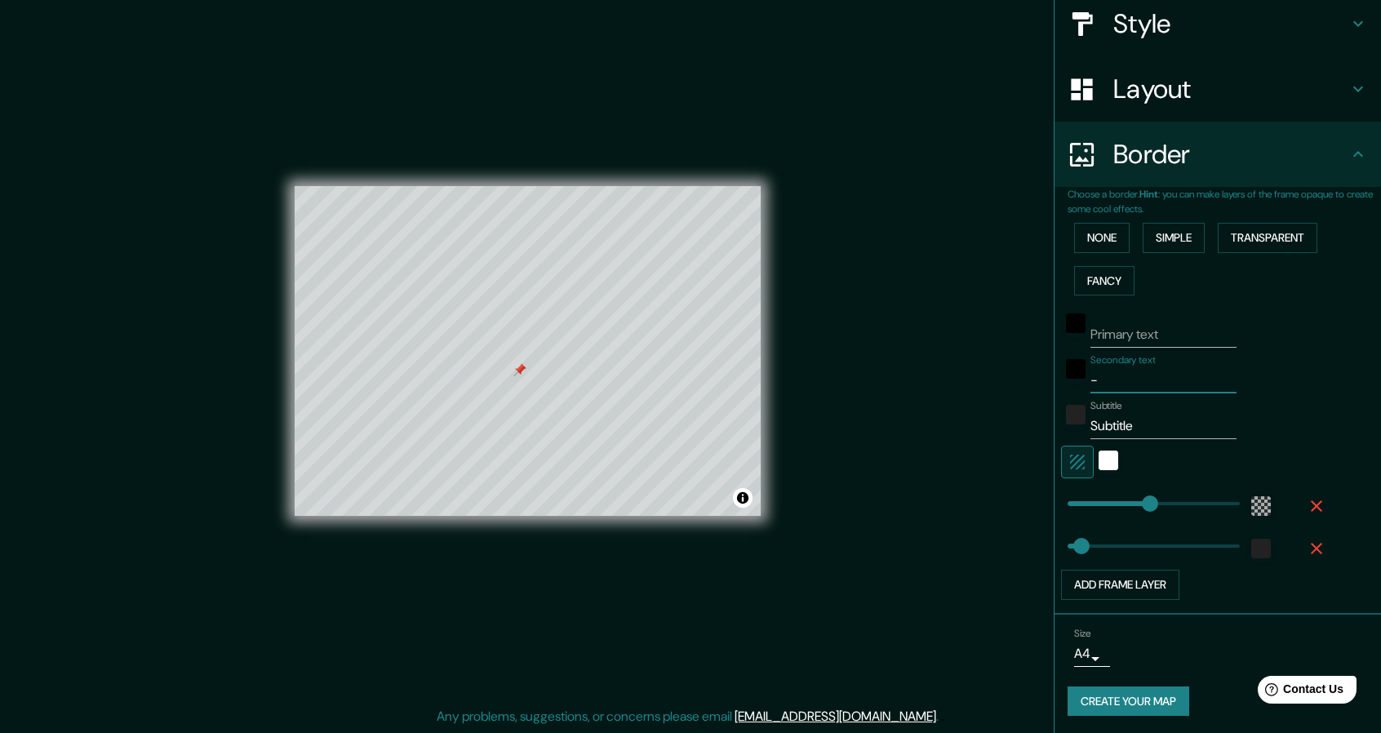
type input "274"
type input "46"
click at [1138, 414] on input "Subtitle" at bounding box center [1163, 426] width 146 height 26
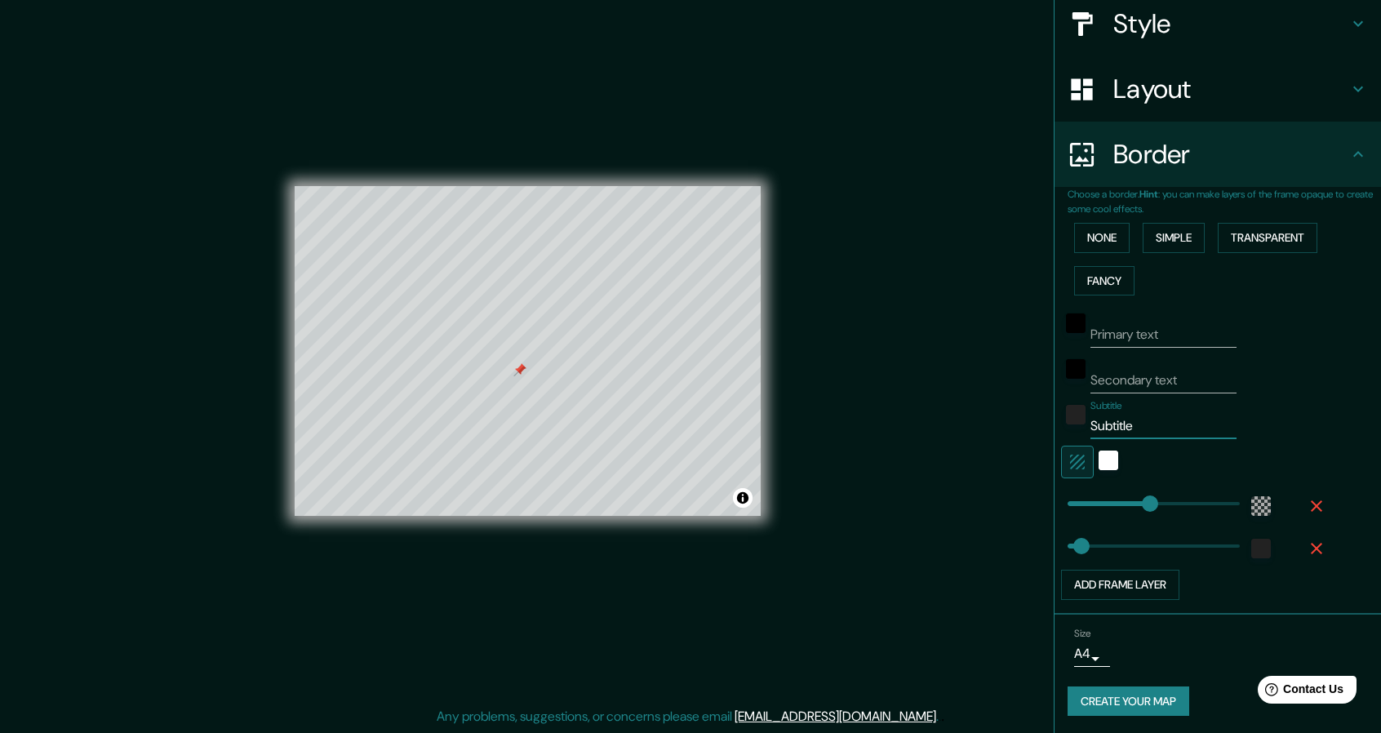
click at [1139, 414] on input "Subtitle" at bounding box center [1163, 426] width 146 height 26
type input "274"
type input "46"
click at [1099, 457] on div "white" at bounding box center [1109, 461] width 20 height 20
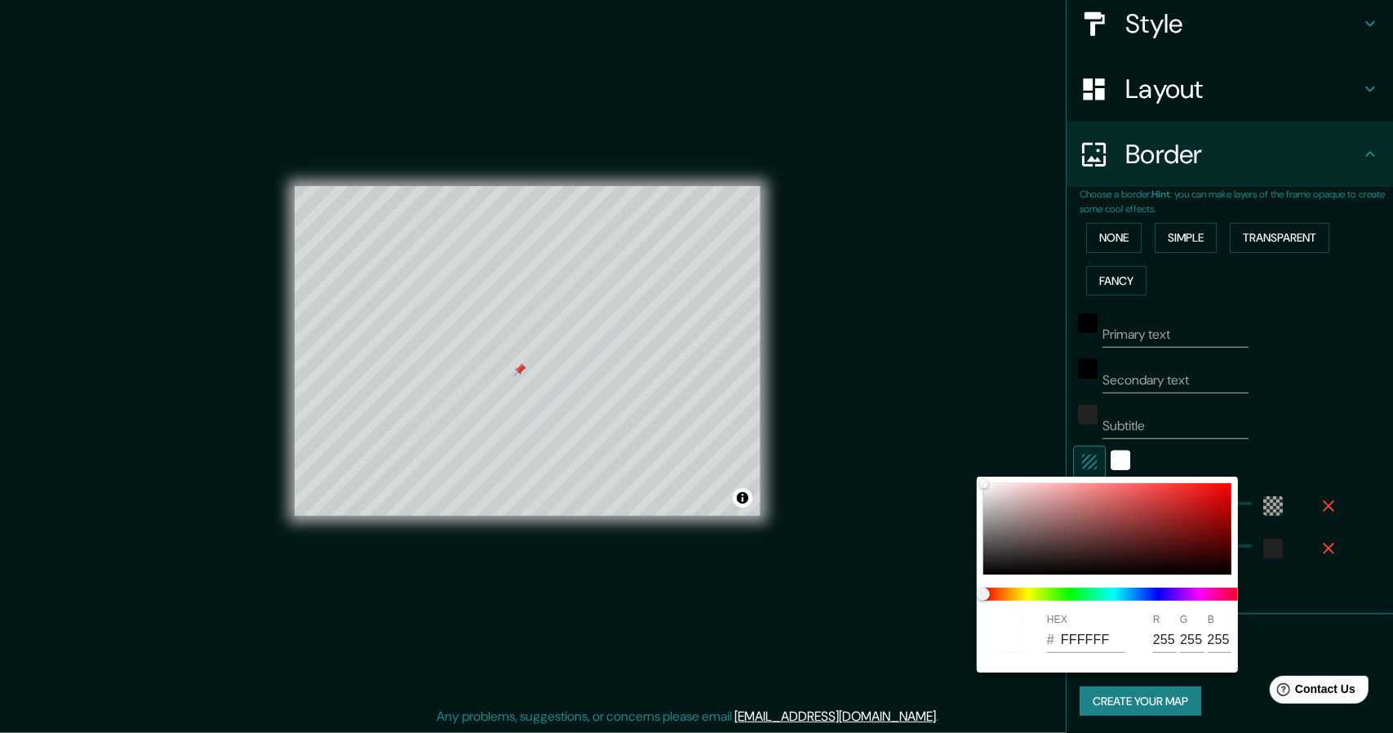
click at [1074, 456] on div at bounding box center [696, 366] width 1393 height 733
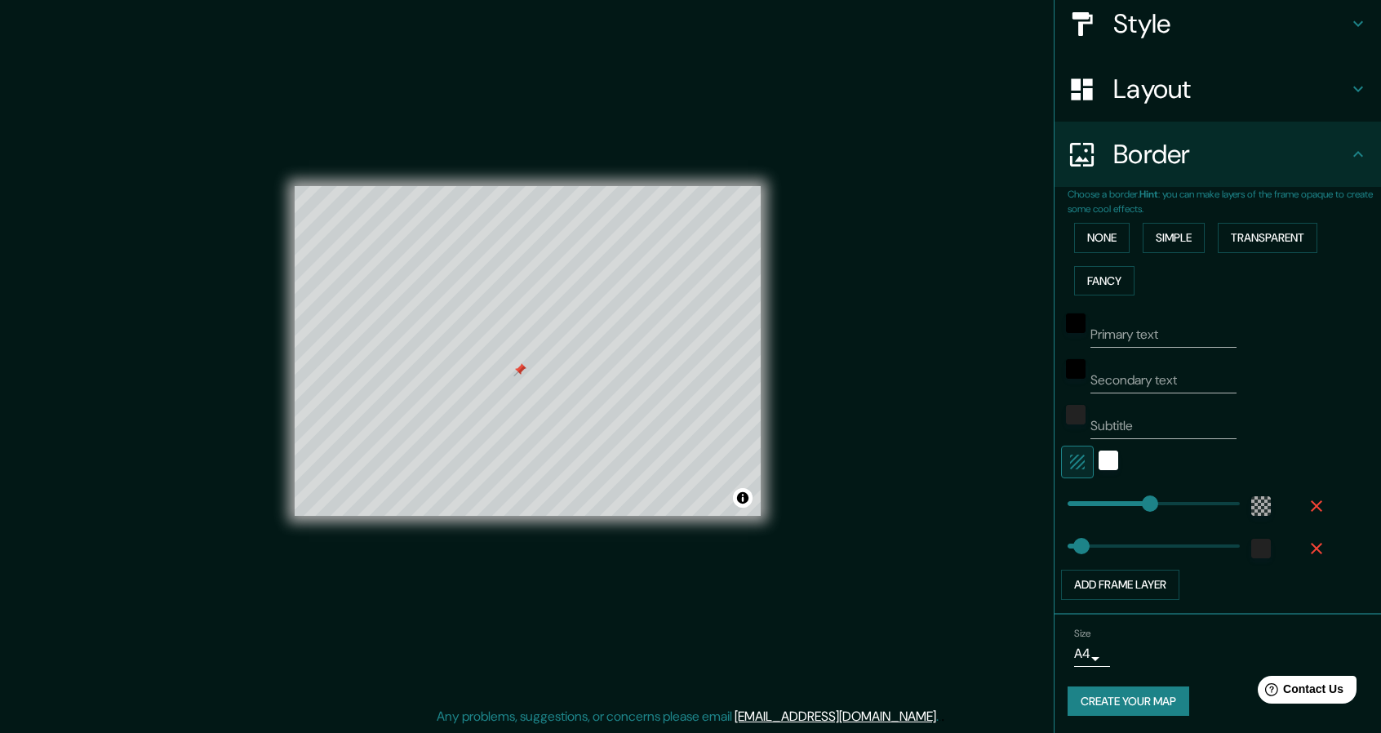
click at [1068, 459] on icon "button" at bounding box center [1078, 462] width 20 height 20
type input "274"
type input "46"
type input "571"
drag, startPoint x: 1142, startPoint y: 507, endPoint x: 1361, endPoint y: 474, distance: 222.0
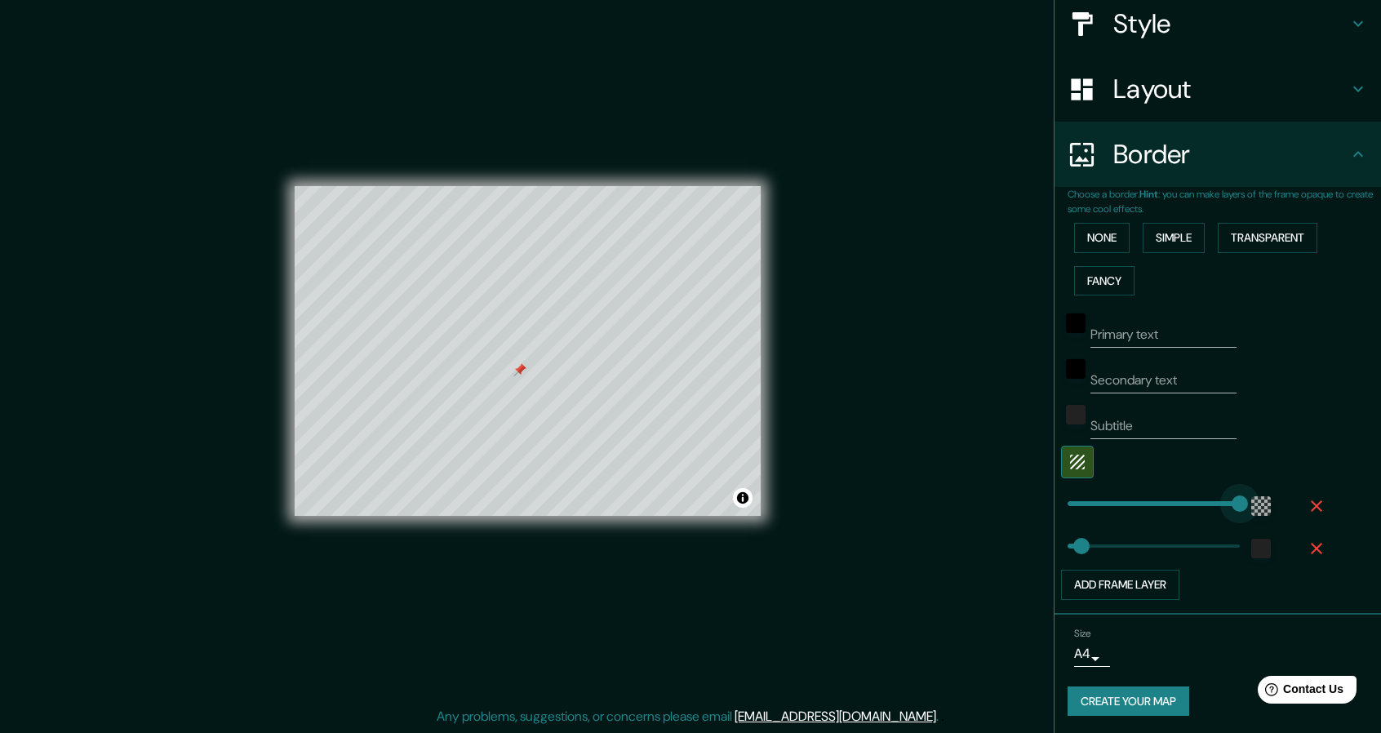
type input "46"
type input "112"
type input "46"
type input "0"
type input "46"
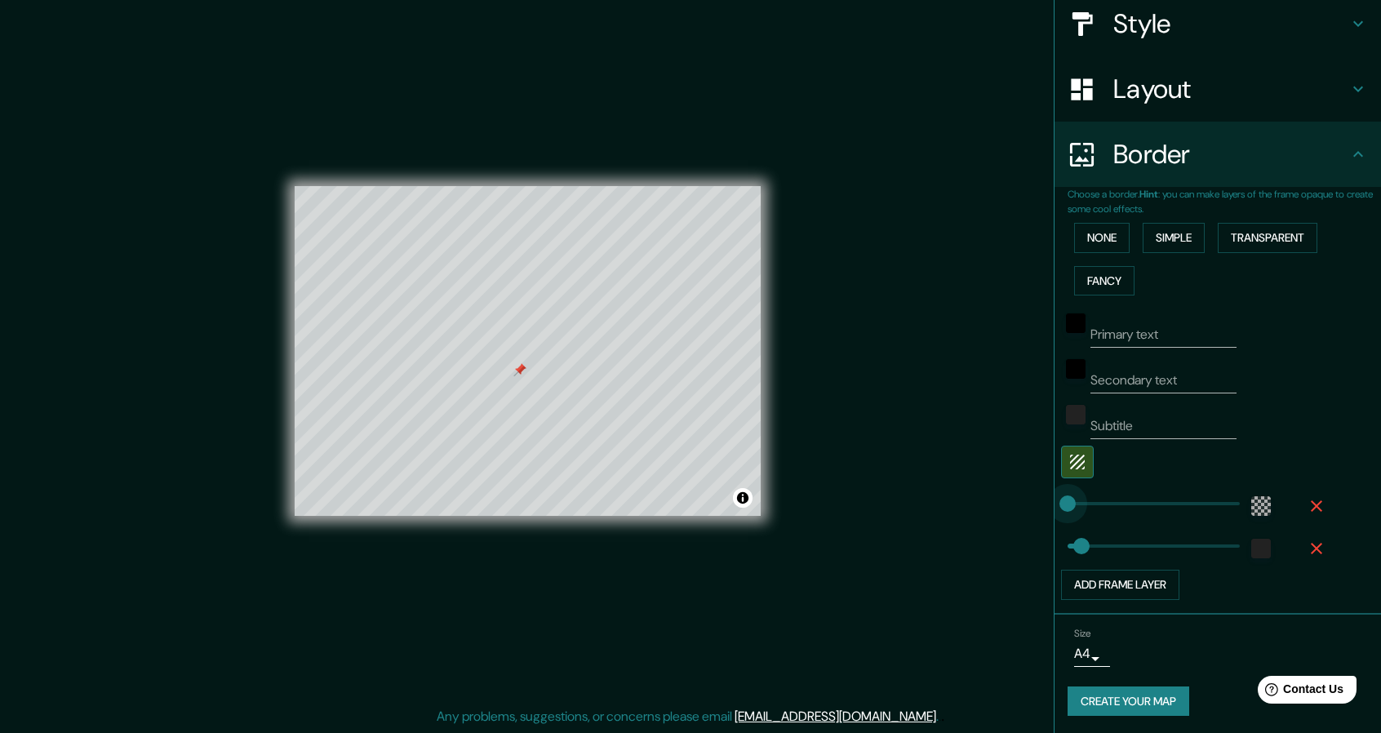
type input "82"
type input "46"
type input "571"
drag, startPoint x: 1230, startPoint y: 505, endPoint x: 1325, endPoint y: 491, distance: 96.6
click at [1356, 484] on div "Primary text Secondary text Subtitle Add frame layer" at bounding box center [1224, 451] width 313 height 298
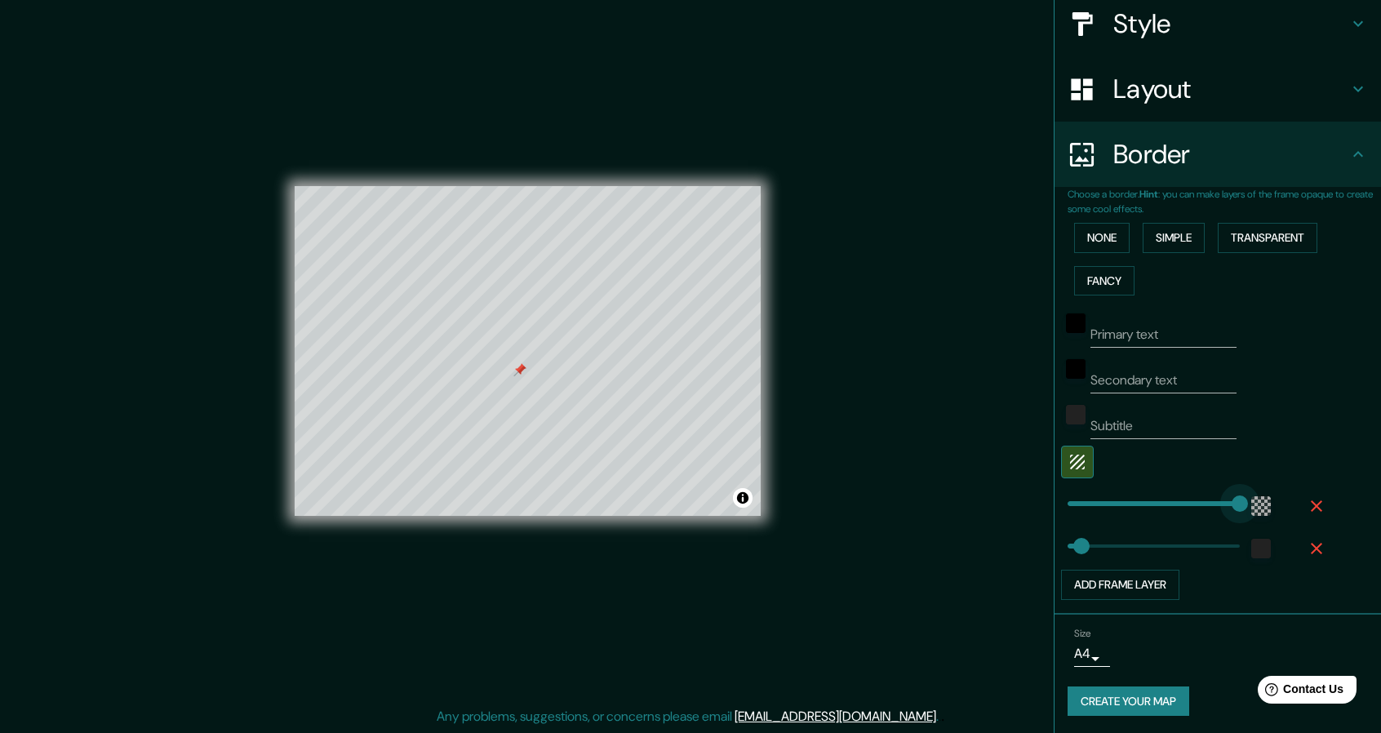
type input "46"
type input "0"
drag, startPoint x: 1223, startPoint y: 492, endPoint x: 1022, endPoint y: 526, distance: 203.5
type input "0"
drag, startPoint x: 1058, startPoint y: 548, endPoint x: 1017, endPoint y: 557, distance: 41.6
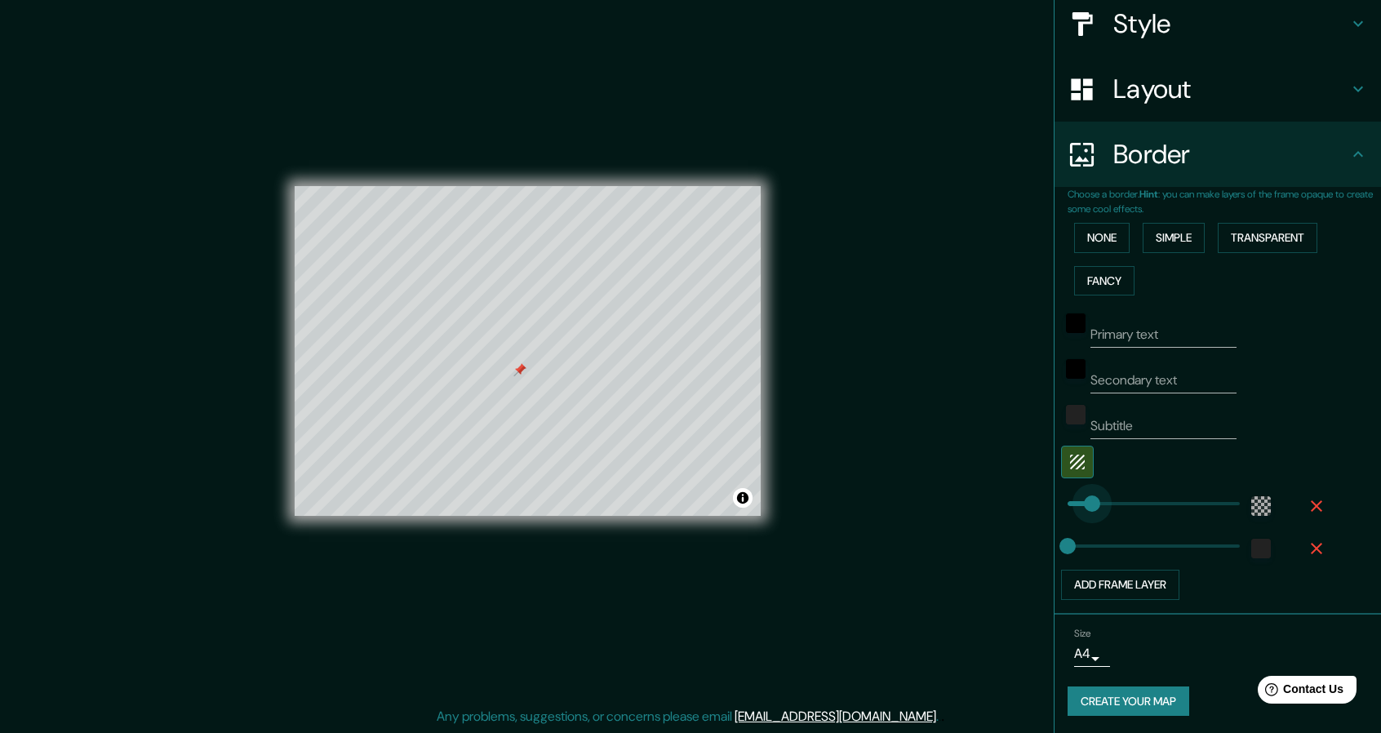
type input "131"
drag, startPoint x: 1061, startPoint y: 503, endPoint x: 1094, endPoint y: 503, distance: 33.5
type input "191"
drag, startPoint x: 1094, startPoint y: 503, endPoint x: 1112, endPoint y: 500, distance: 18.1
type input "310"
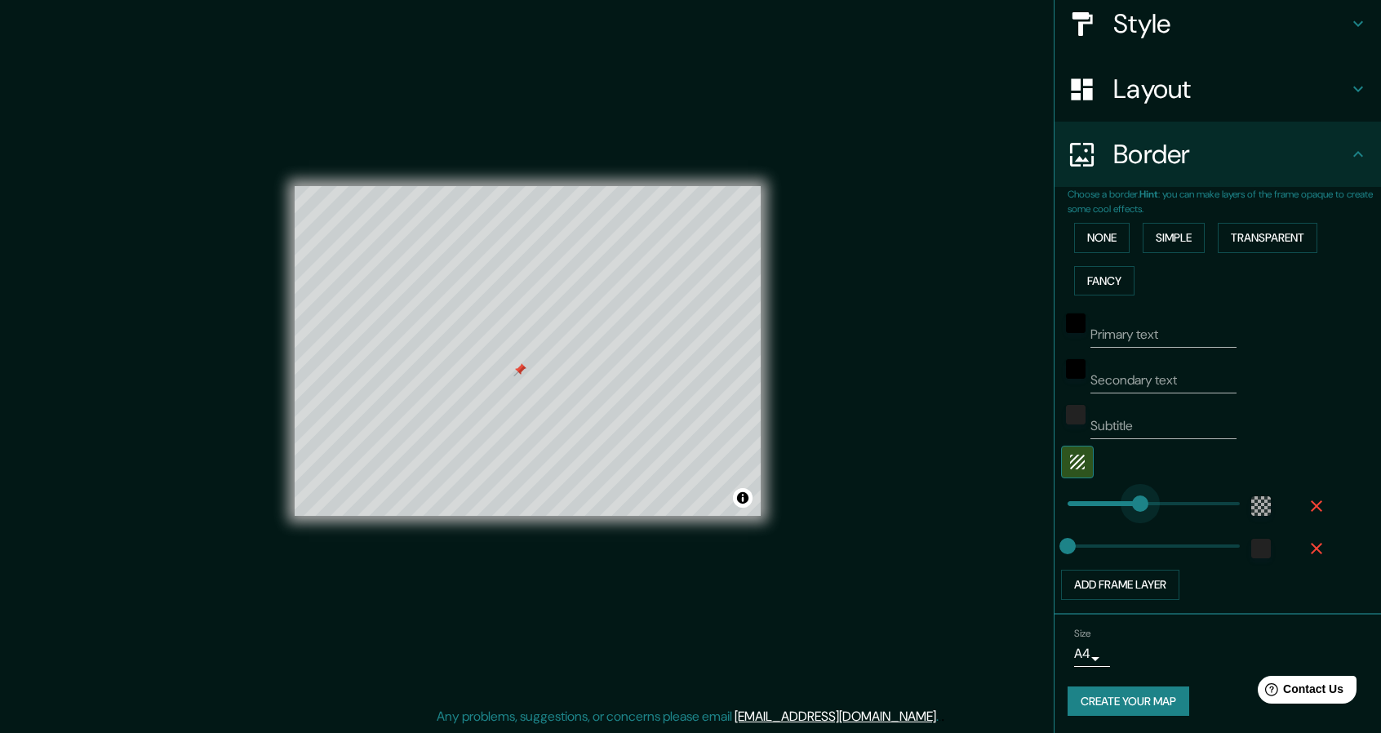
drag, startPoint x: 1108, startPoint y: 500, endPoint x: 1148, endPoint y: 494, distance: 40.5
type input "432"
drag, startPoint x: 1148, startPoint y: 494, endPoint x: 1185, endPoint y: 488, distance: 37.2
type input "571"
drag, startPoint x: 1185, startPoint y: 488, endPoint x: 1231, endPoint y: 479, distance: 46.6
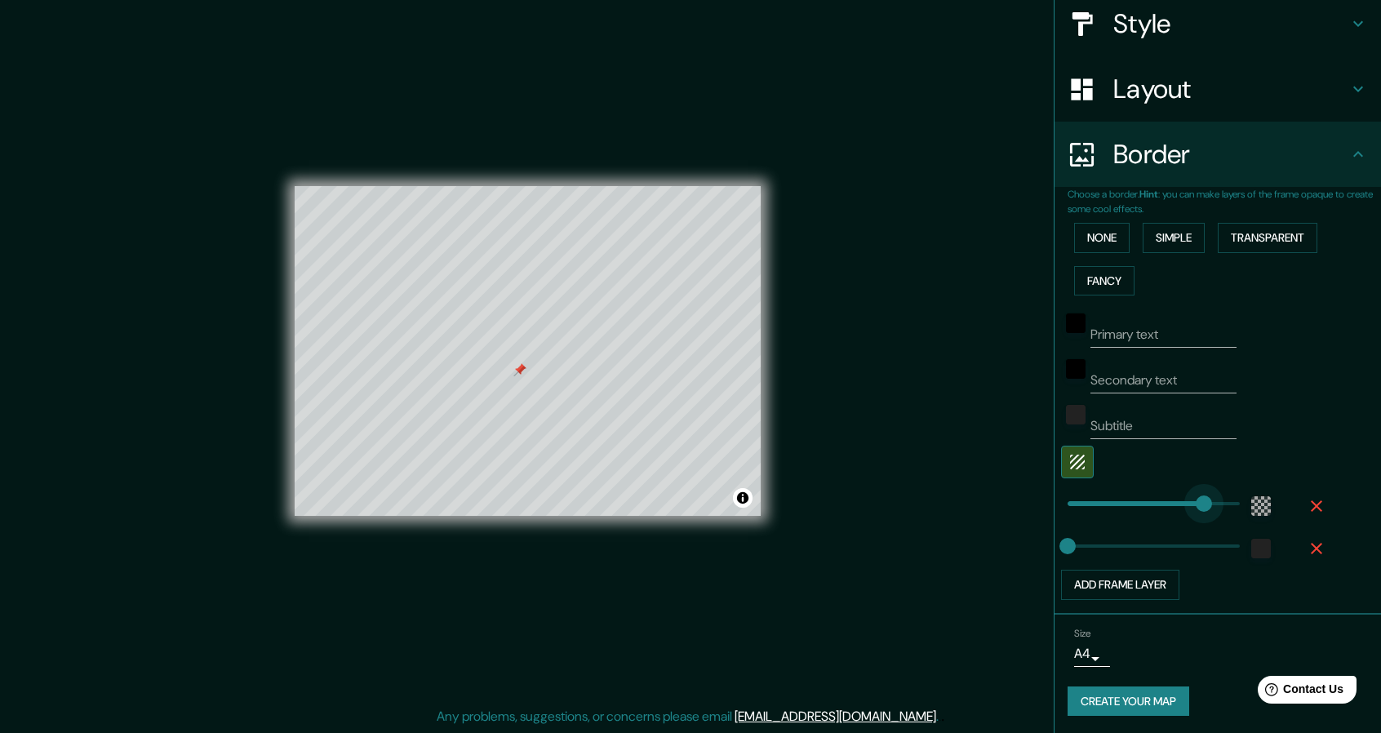
type input "299"
drag, startPoint x: 1211, startPoint y: 501, endPoint x: 1145, endPoint y: 515, distance: 67.5
type input "120"
drag, startPoint x: 1145, startPoint y: 515, endPoint x: 1091, endPoint y: 523, distance: 54.5
type input "50"
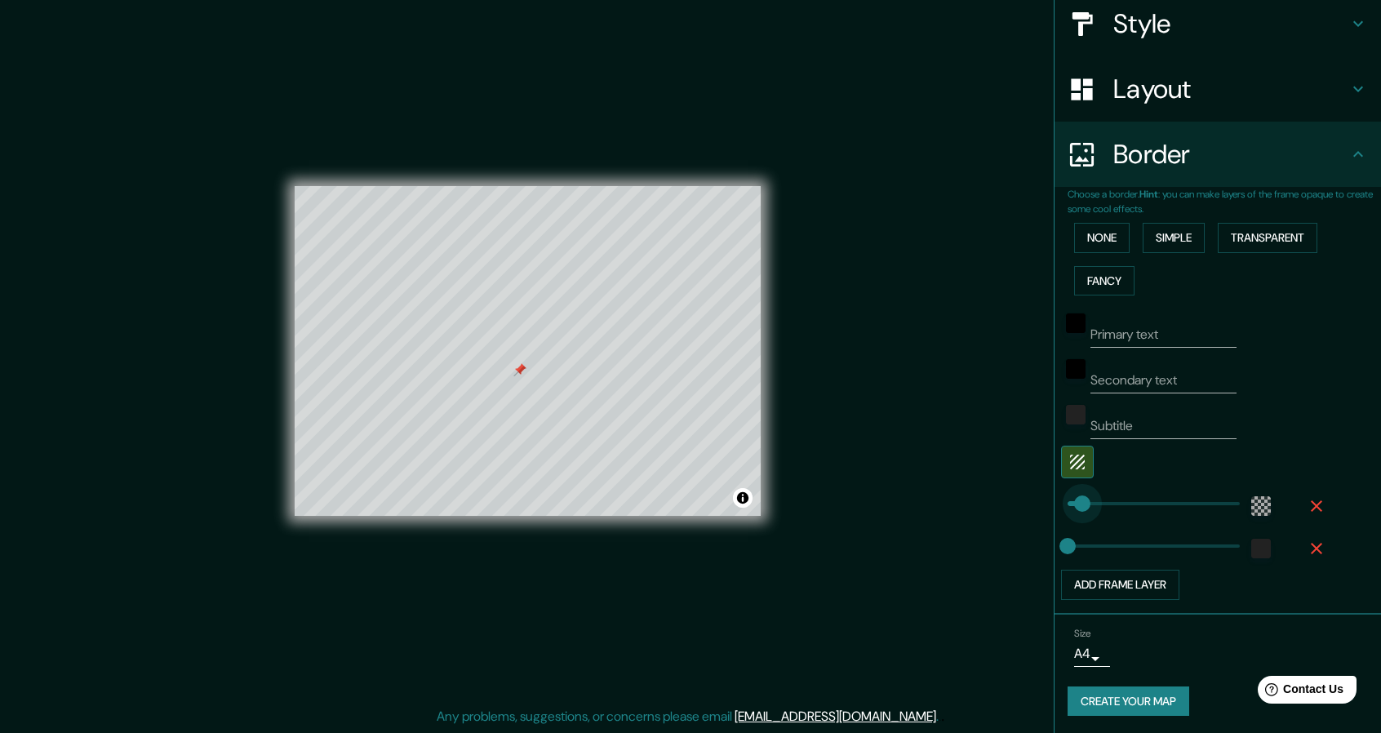
drag, startPoint x: 1086, startPoint y: 505, endPoint x: 1070, endPoint y: 508, distance: 16.6
type input "145"
drag, startPoint x: 1059, startPoint y: 546, endPoint x: 1099, endPoint y: 539, distance: 39.7
type input "318"
drag, startPoint x: 1099, startPoint y: 539, endPoint x: 1151, endPoint y: 528, distance: 53.5
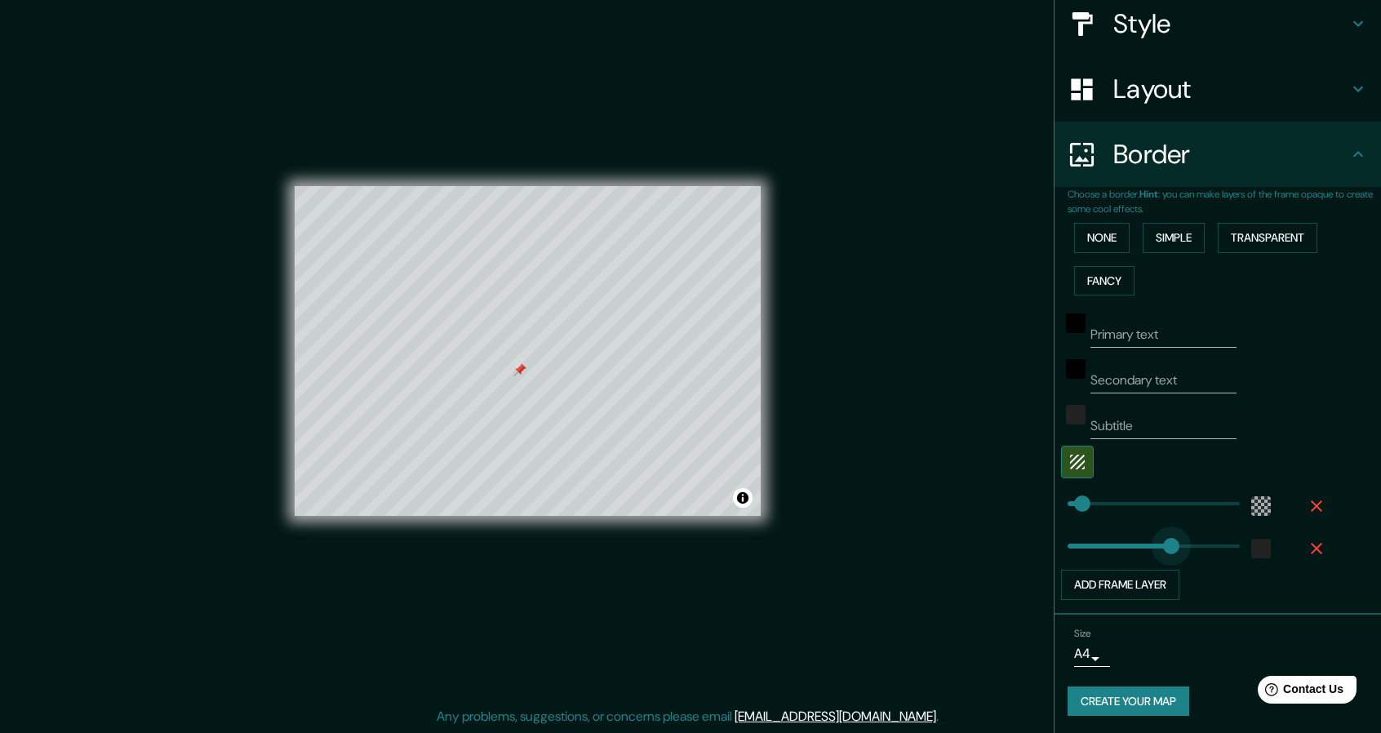
type input "508"
drag, startPoint x: 1159, startPoint y: 553, endPoint x: 1211, endPoint y: 542, distance: 53.3
type input "0"
drag, startPoint x: 1212, startPoint y: 542, endPoint x: 984, endPoint y: 579, distance: 230.6
type input "31"
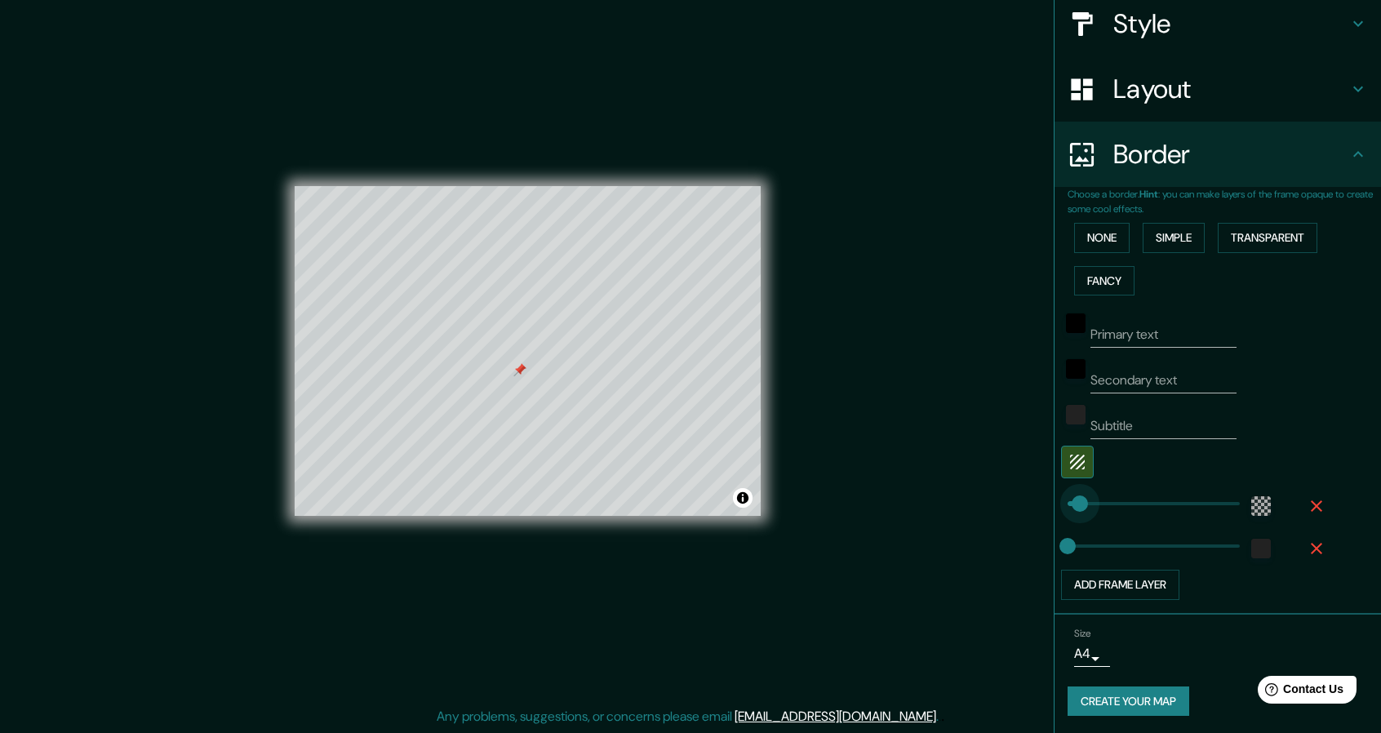
type input "47"
click at [966, 499] on div "Mappin Location Pins Style Layout Border Choose a border. Hint : you can make l…" at bounding box center [690, 364] width 1381 height 738
click at [1113, 698] on button "Create your map" at bounding box center [1129, 701] width 122 height 30
type input "47"
click at [1157, 230] on button "Simple" at bounding box center [1174, 238] width 62 height 30
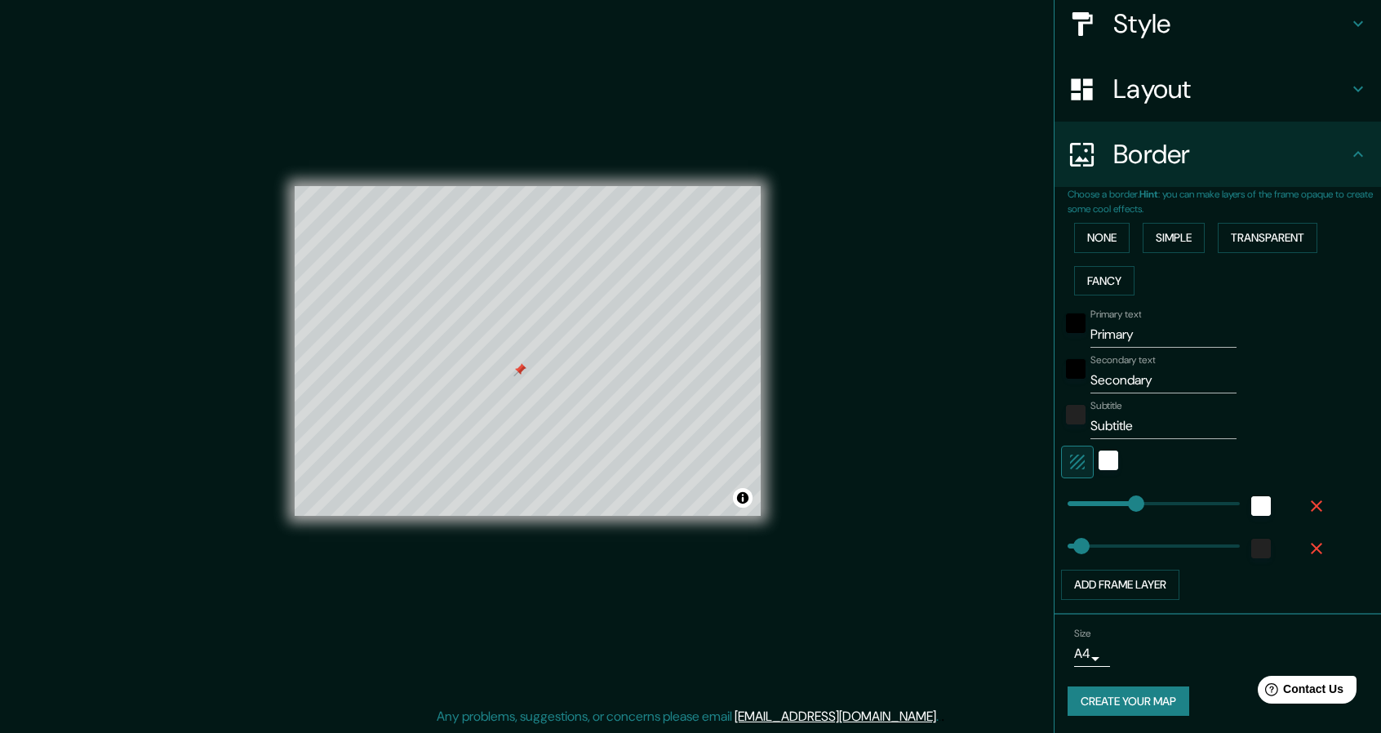
type input "228"
click at [1072, 327] on div "black" at bounding box center [1076, 323] width 20 height 20
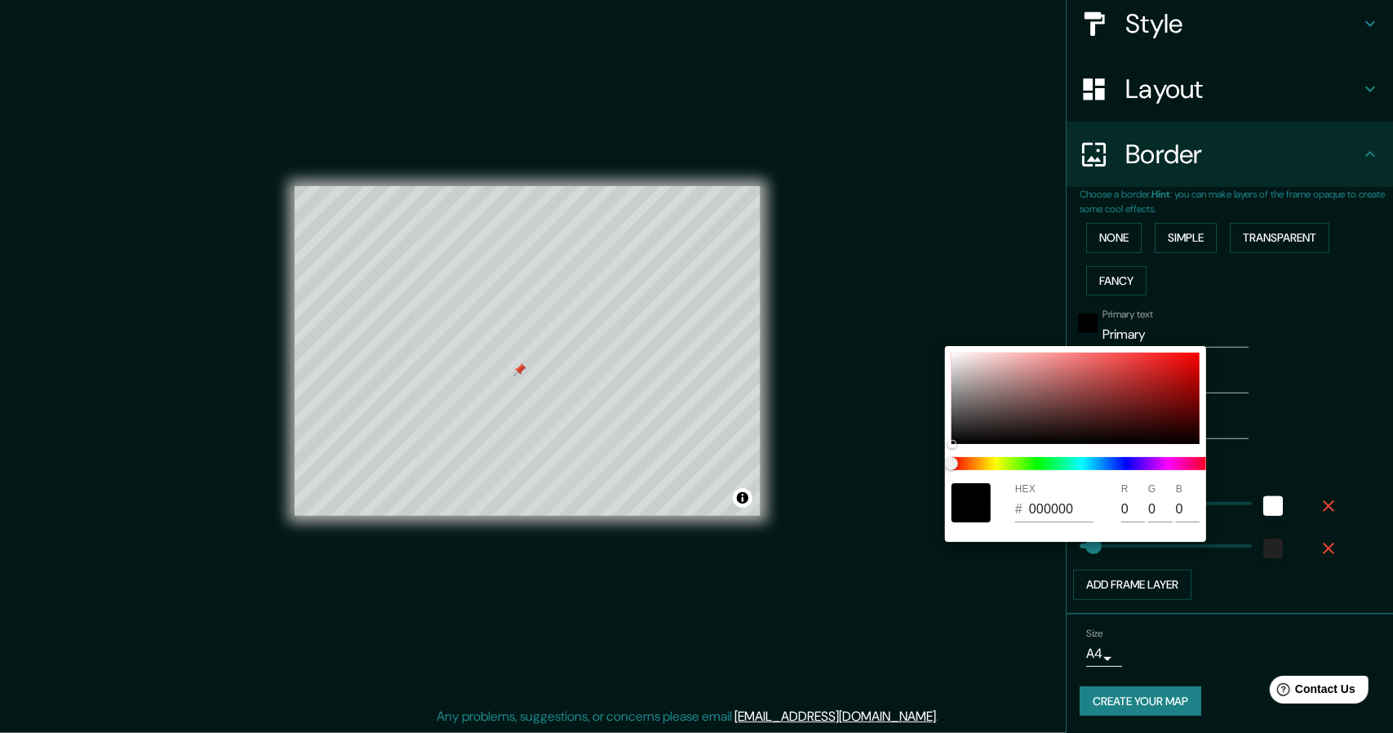
click at [917, 262] on div at bounding box center [696, 366] width 1393 height 733
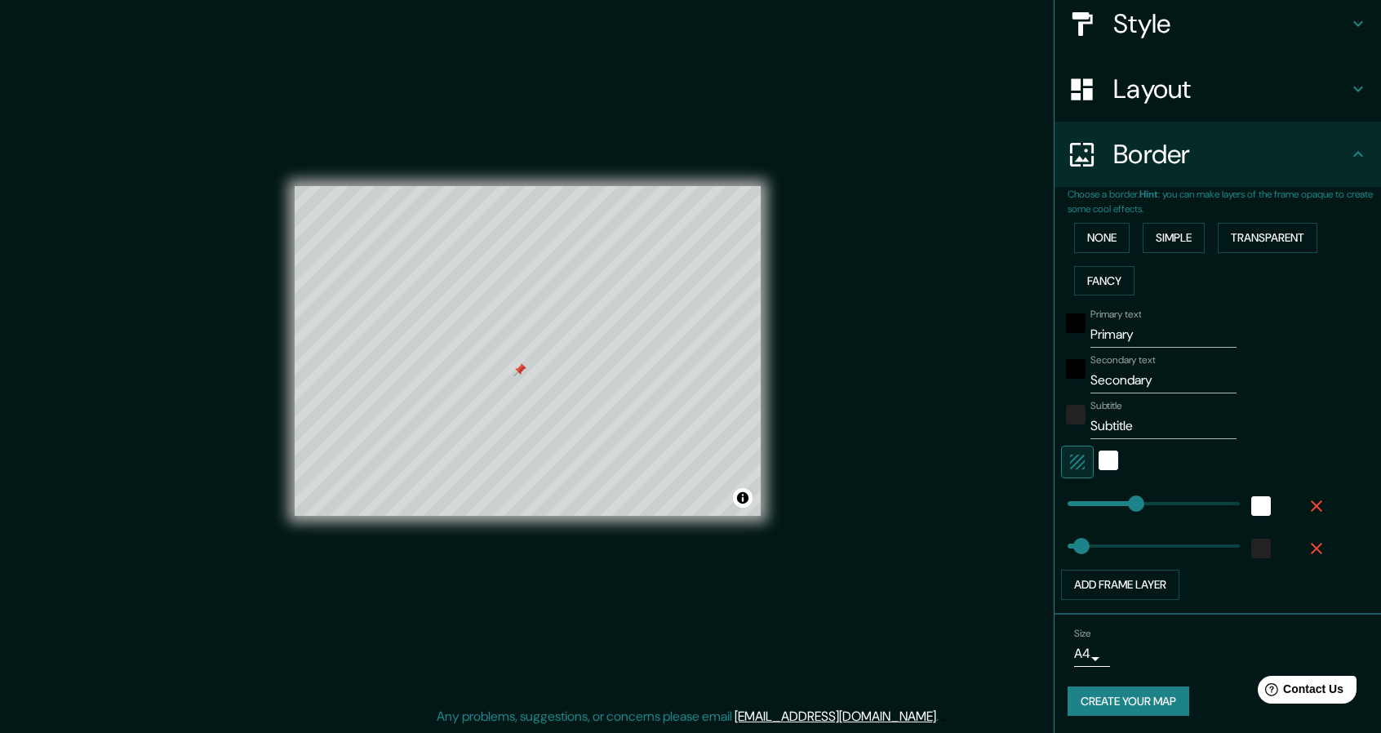
click at [1143, 334] on input "Primary" at bounding box center [1163, 335] width 146 height 26
type input "228"
type input "46"
type input "228"
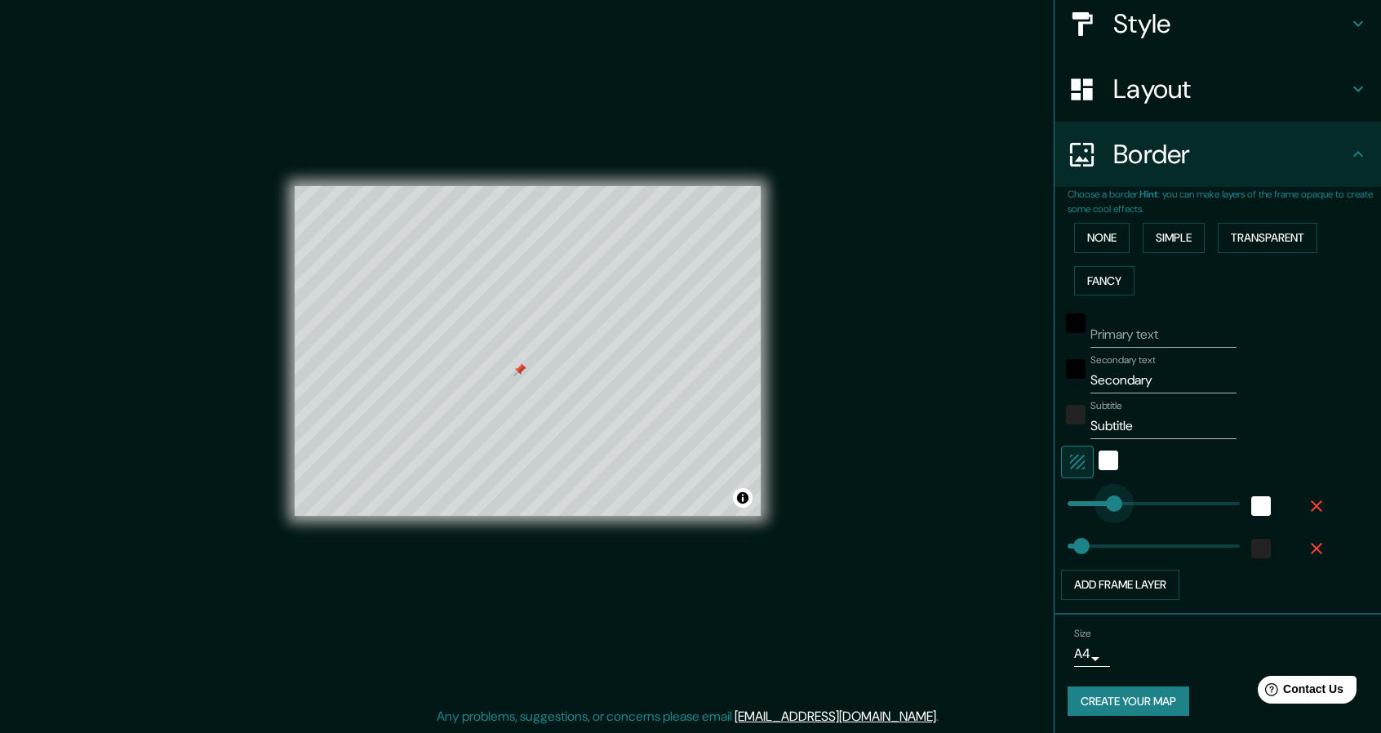
type input "0"
drag, startPoint x: 1102, startPoint y: 503, endPoint x: 1037, endPoint y: 513, distance: 66.1
type input "0"
drag, startPoint x: 1064, startPoint y: 549, endPoint x: 1019, endPoint y: 547, distance: 45.8
click at [1099, 428] on input "Subtitle" at bounding box center [1163, 426] width 146 height 26
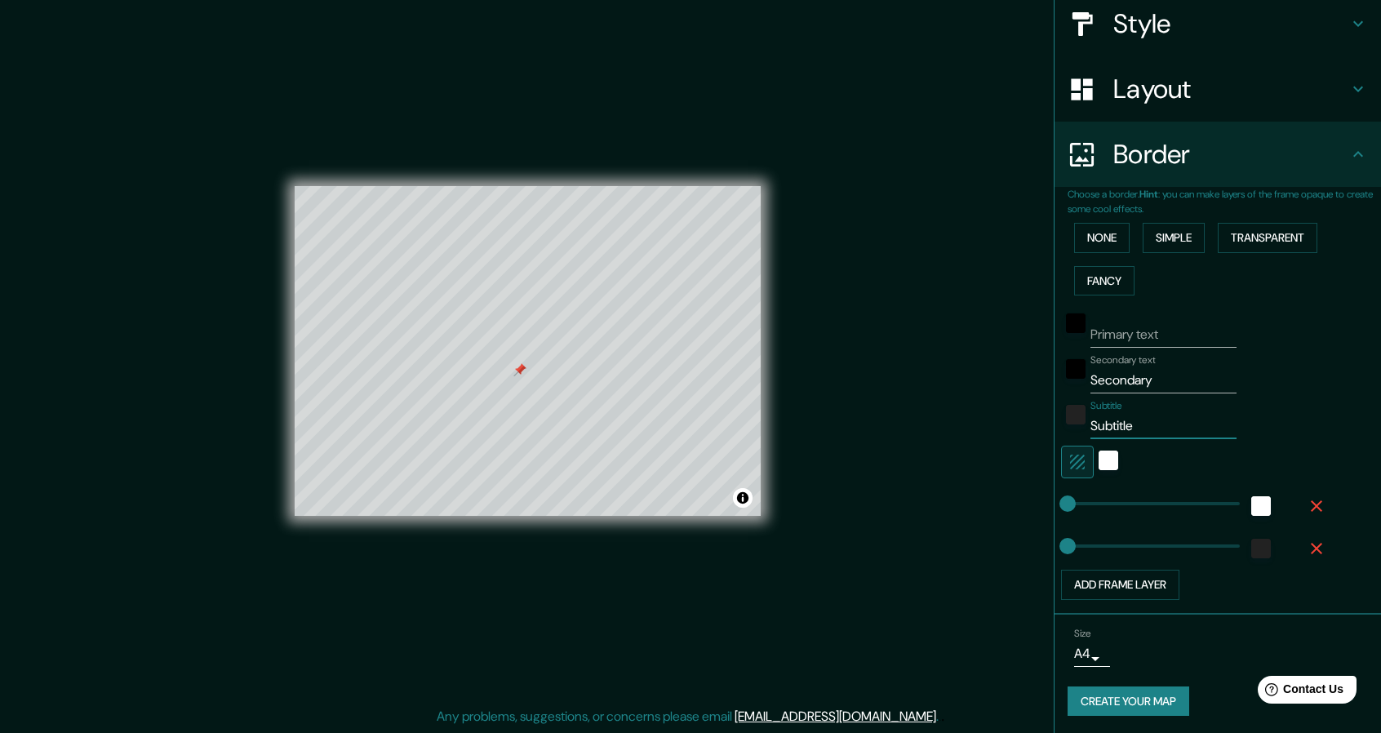
click at [1099, 428] on input "Subtitle" at bounding box center [1163, 426] width 146 height 26
click at [1105, 374] on input "Secondary" at bounding box center [1163, 380] width 146 height 26
type input "17"
type input "25"
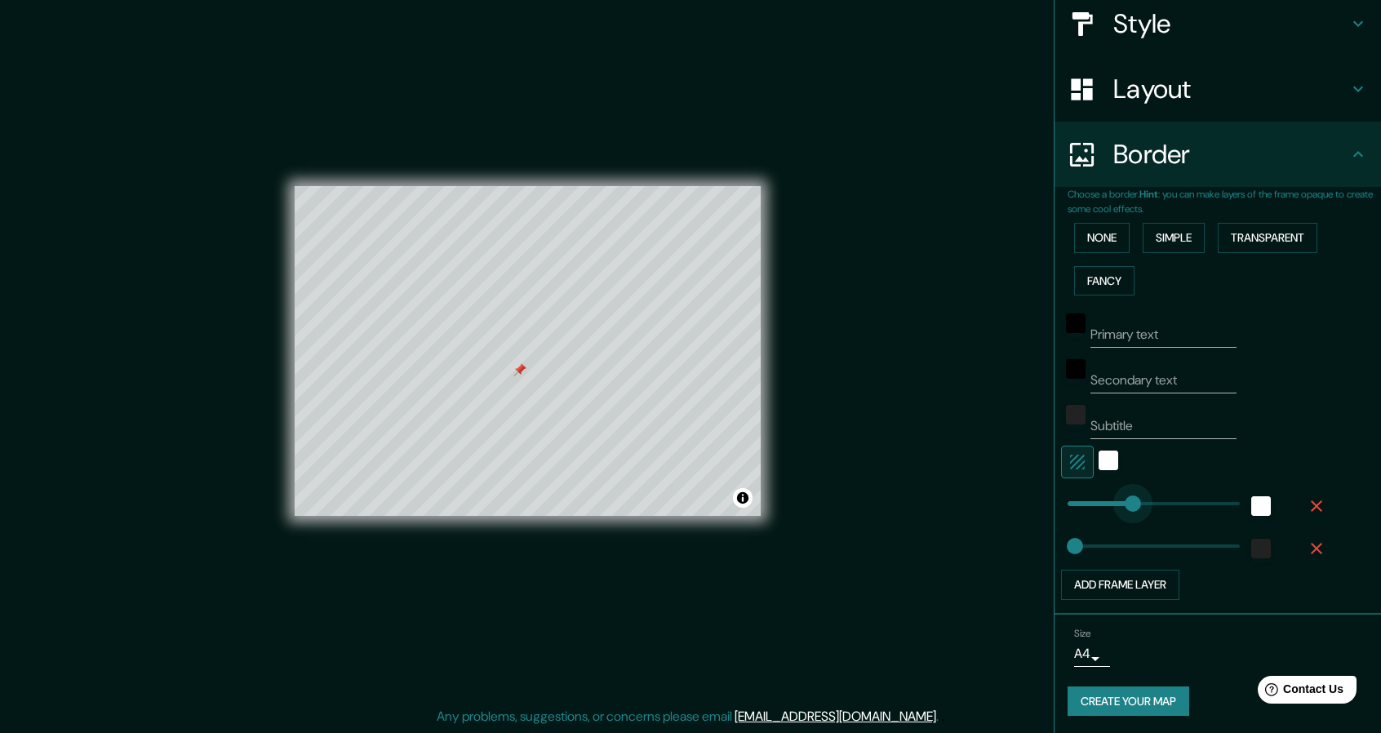
type input "277"
drag, startPoint x: 1057, startPoint y: 504, endPoint x: 1139, endPoint y: 492, distance: 82.5
type input "280"
drag, startPoint x: 1070, startPoint y: 552, endPoint x: 1140, endPoint y: 539, distance: 71.2
click at [1252, 506] on div "white" at bounding box center [1261, 506] width 20 height 20
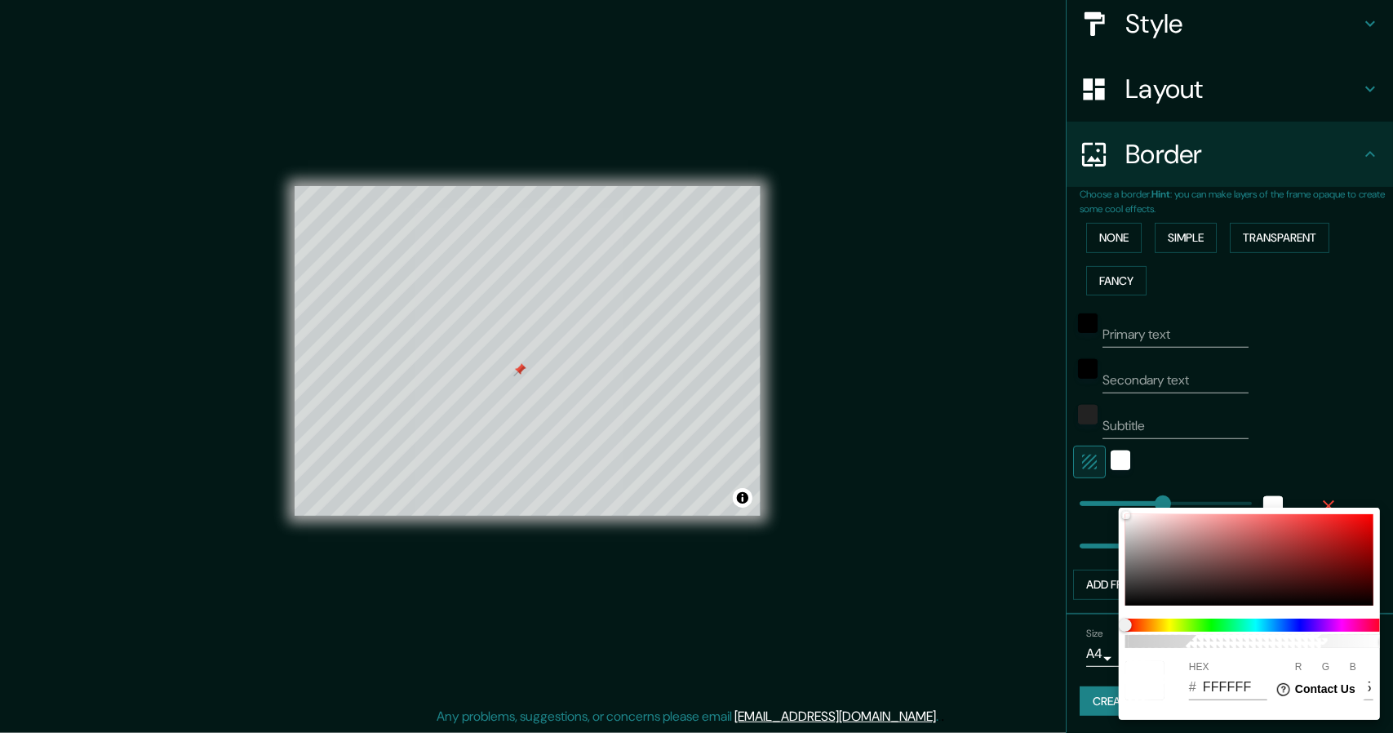
click at [961, 523] on div at bounding box center [696, 366] width 1393 height 733
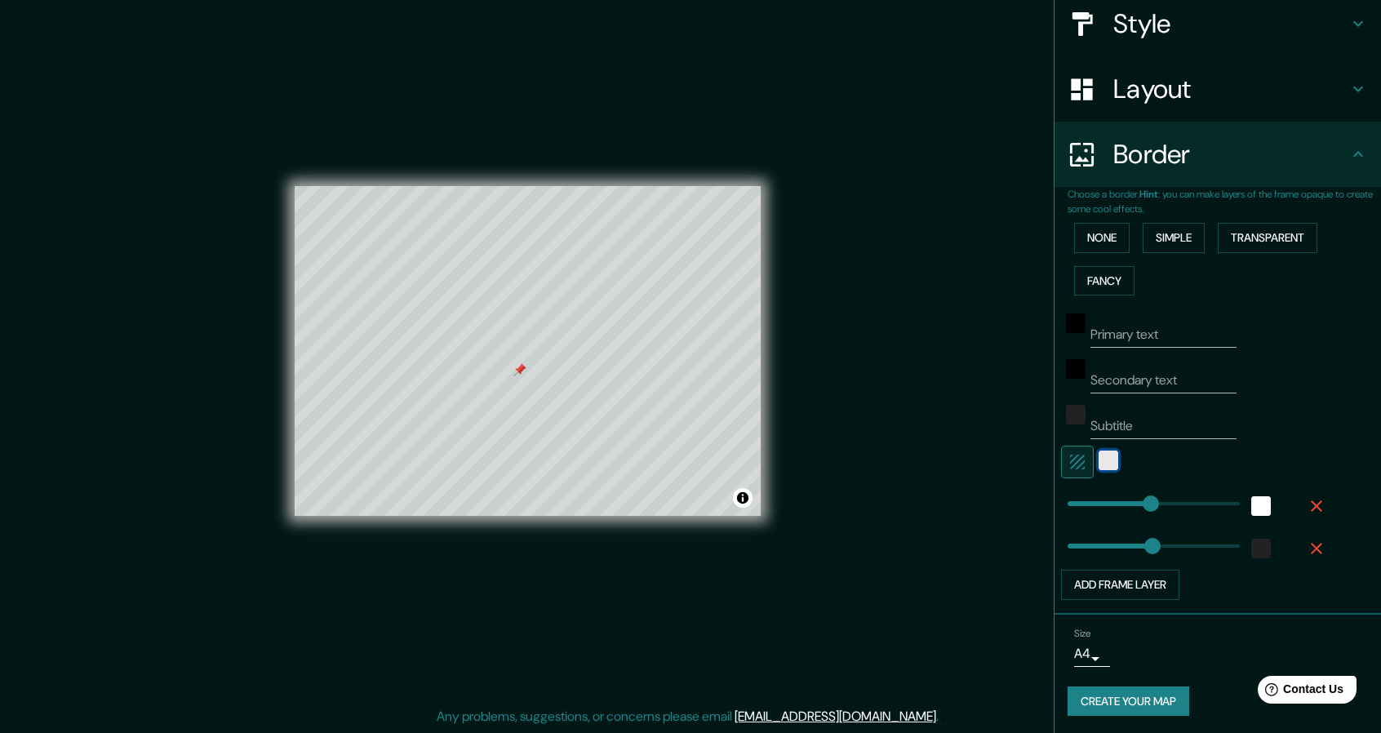
click at [1099, 465] on div "white" at bounding box center [1109, 461] width 20 height 20
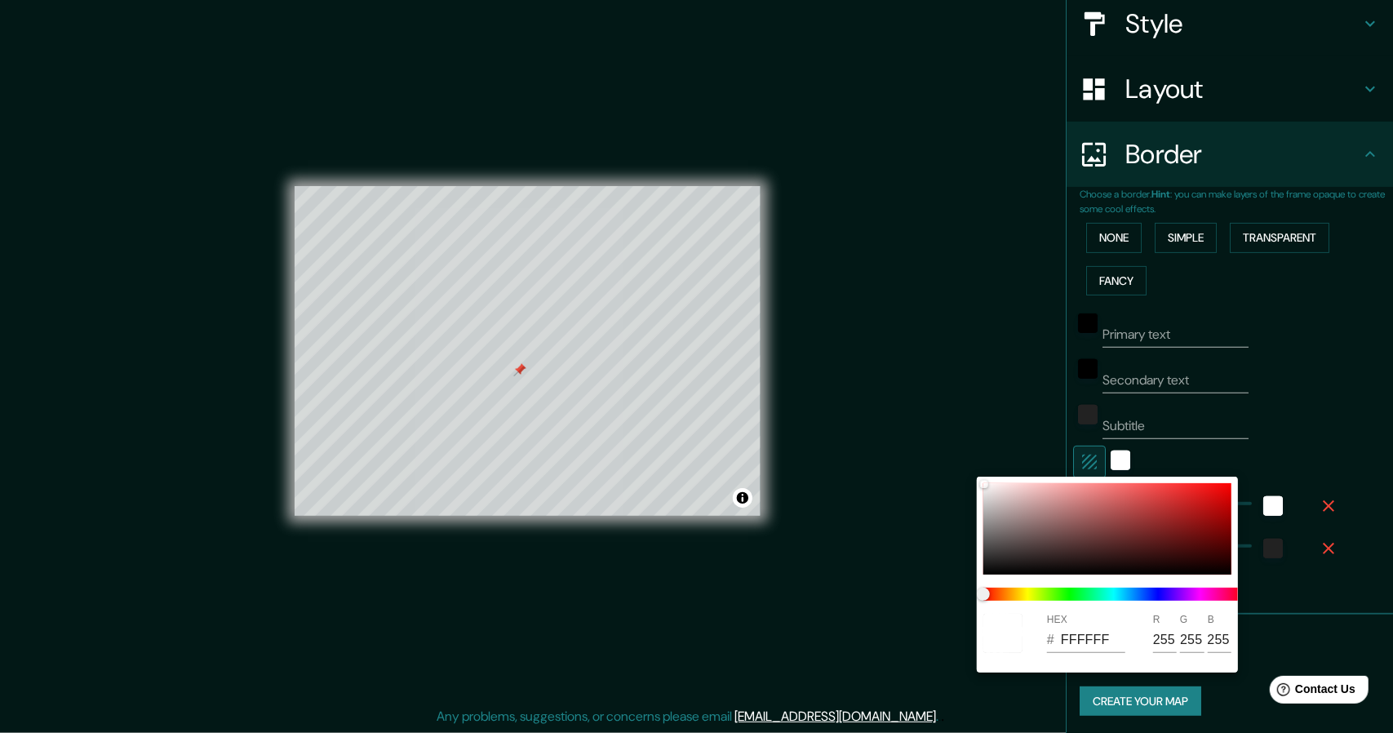
drag, startPoint x: 940, startPoint y: 389, endPoint x: 1051, endPoint y: 437, distance: 120.7
click at [946, 391] on div at bounding box center [696, 366] width 1393 height 733
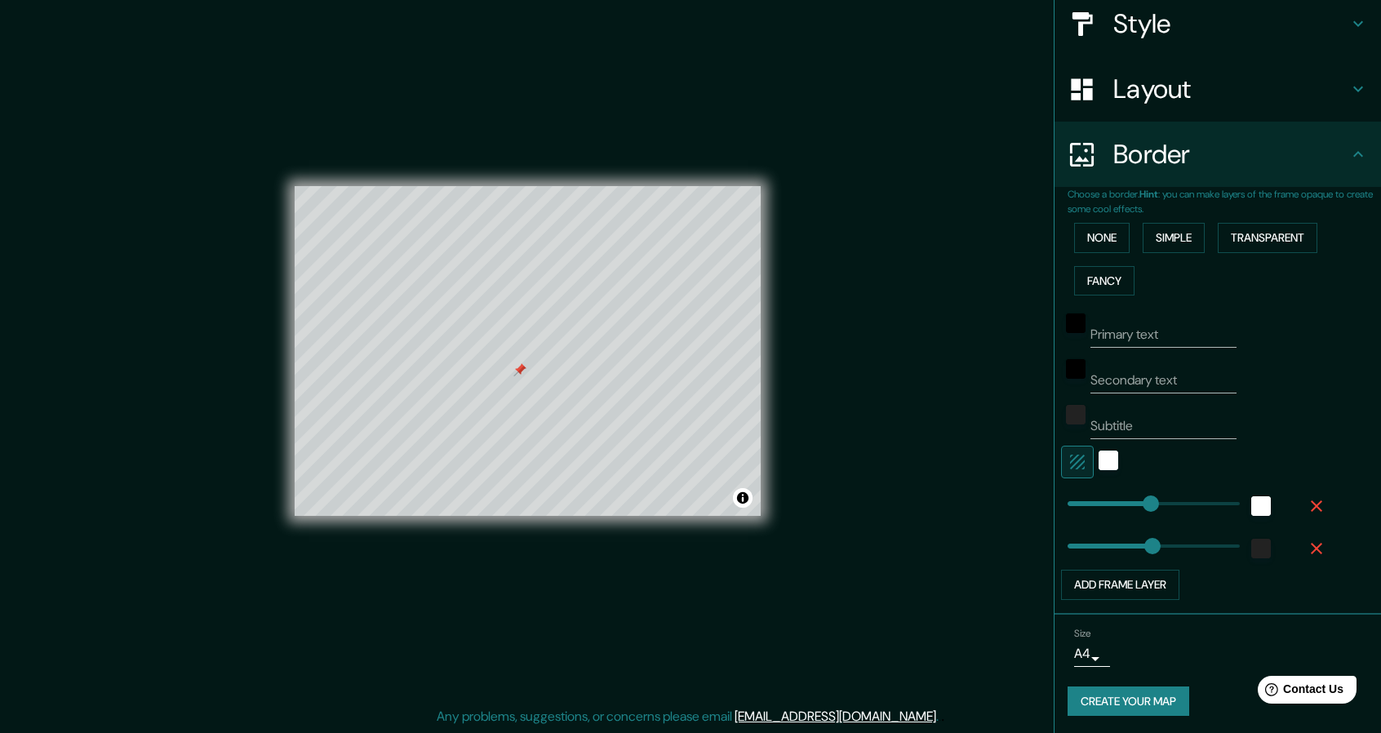
click at [1070, 463] on icon "button" at bounding box center [1077, 462] width 15 height 15
type input "226"
drag, startPoint x: 1137, startPoint y: 513, endPoint x: 1123, endPoint y: 513, distance: 13.9
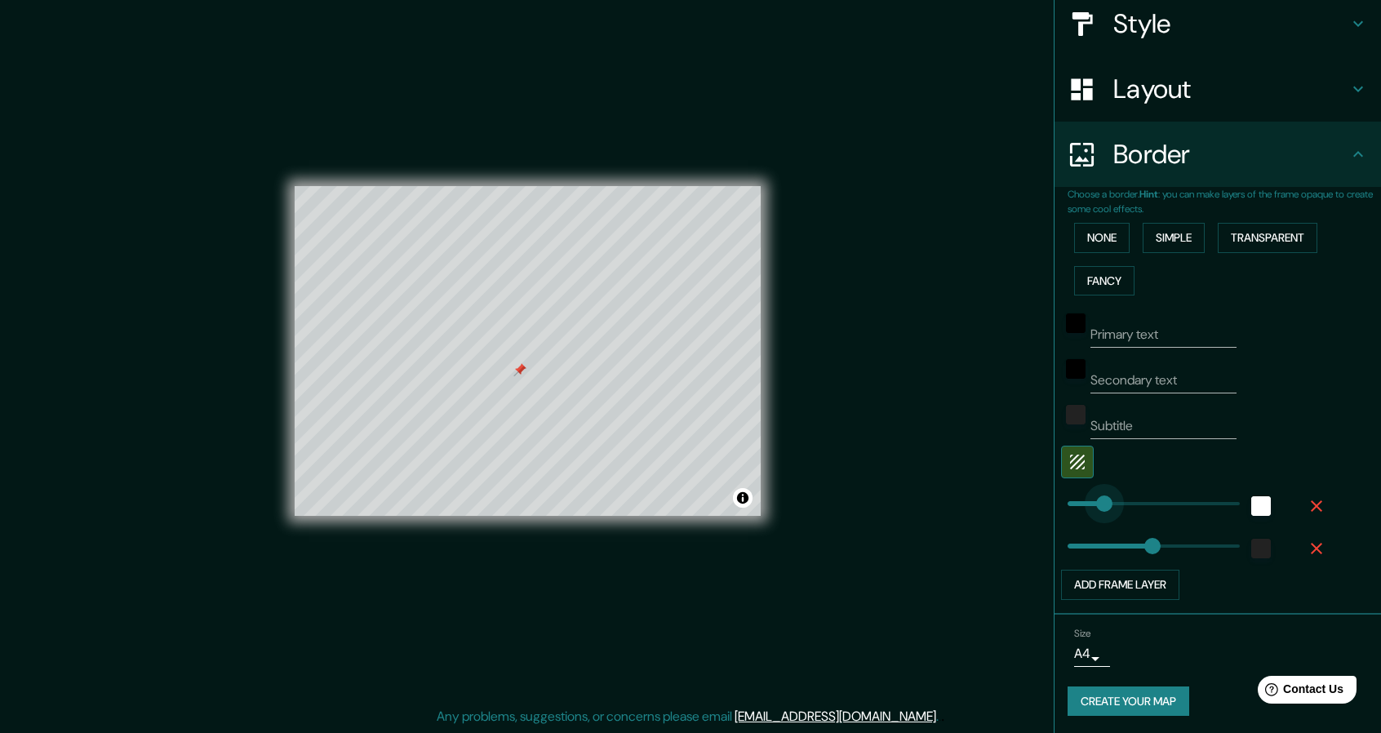
type input "80"
drag, startPoint x: 1123, startPoint y: 513, endPoint x: 1079, endPoint y: 513, distance: 44.1
type input "14"
drag, startPoint x: 1079, startPoint y: 513, endPoint x: 1059, endPoint y: 518, distance: 20.2
type input "123"
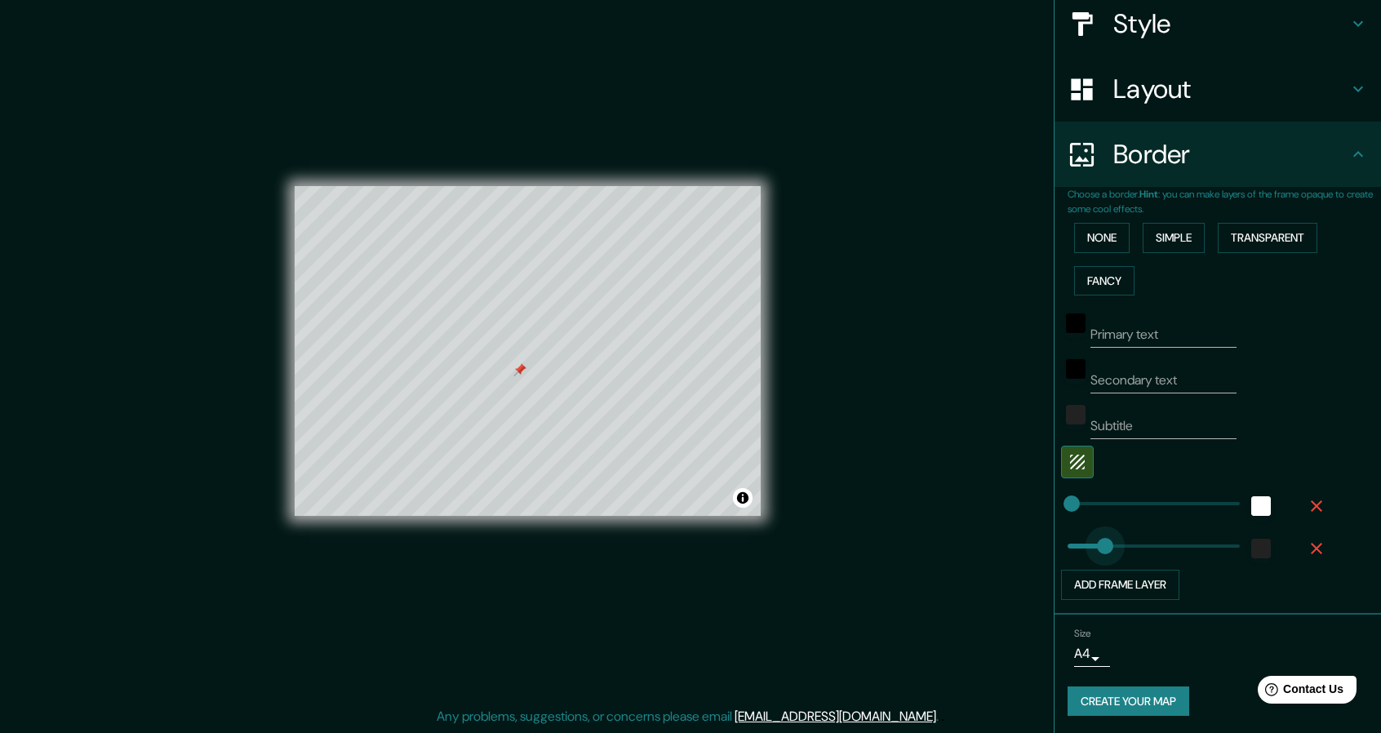
drag, startPoint x: 1130, startPoint y: 549, endPoint x: 1092, endPoint y: 549, distance: 38.4
type input "20"
drag, startPoint x: 1092, startPoint y: 549, endPoint x: 1061, endPoint y: 548, distance: 31.1
type input "44"
type input "23"
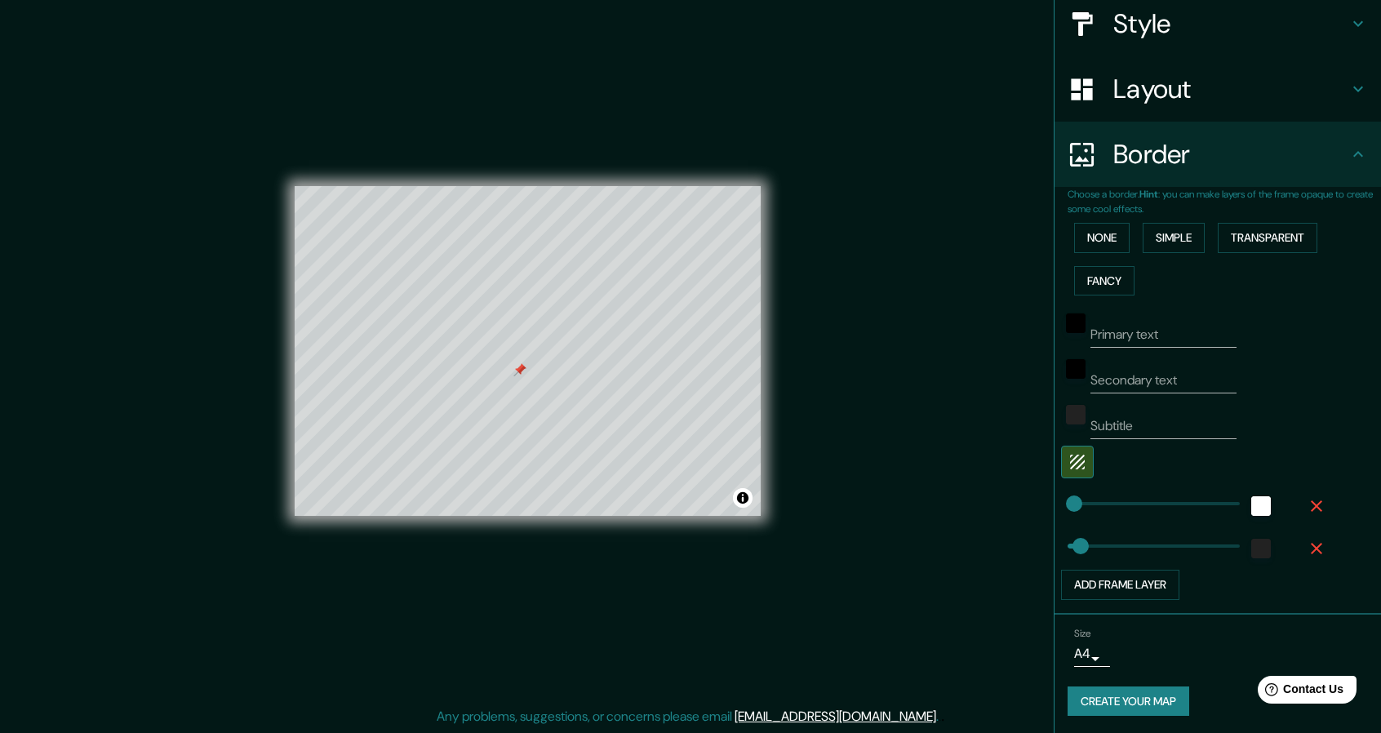
type input "42"
click at [1082, 240] on button "None" at bounding box center [1101, 238] width 55 height 30
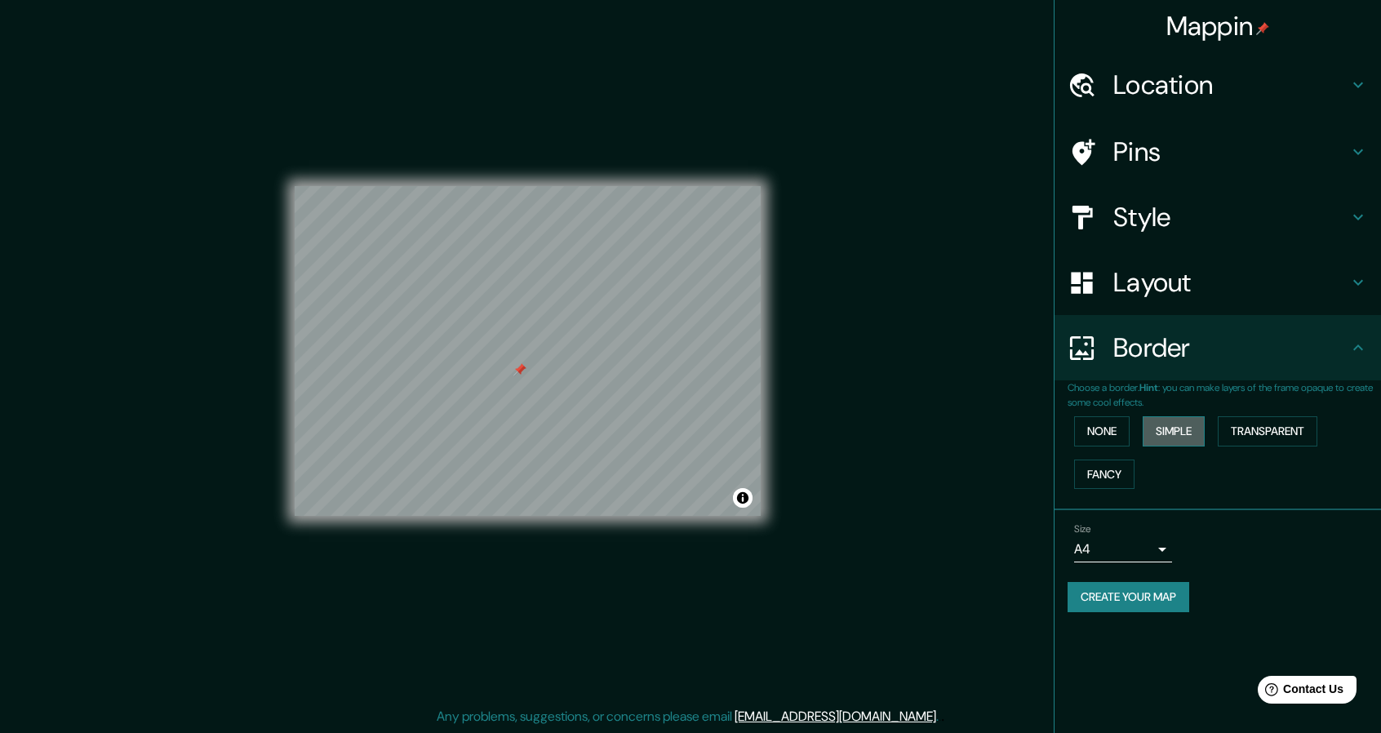
click at [1174, 433] on button "Simple" at bounding box center [1174, 431] width 62 height 30
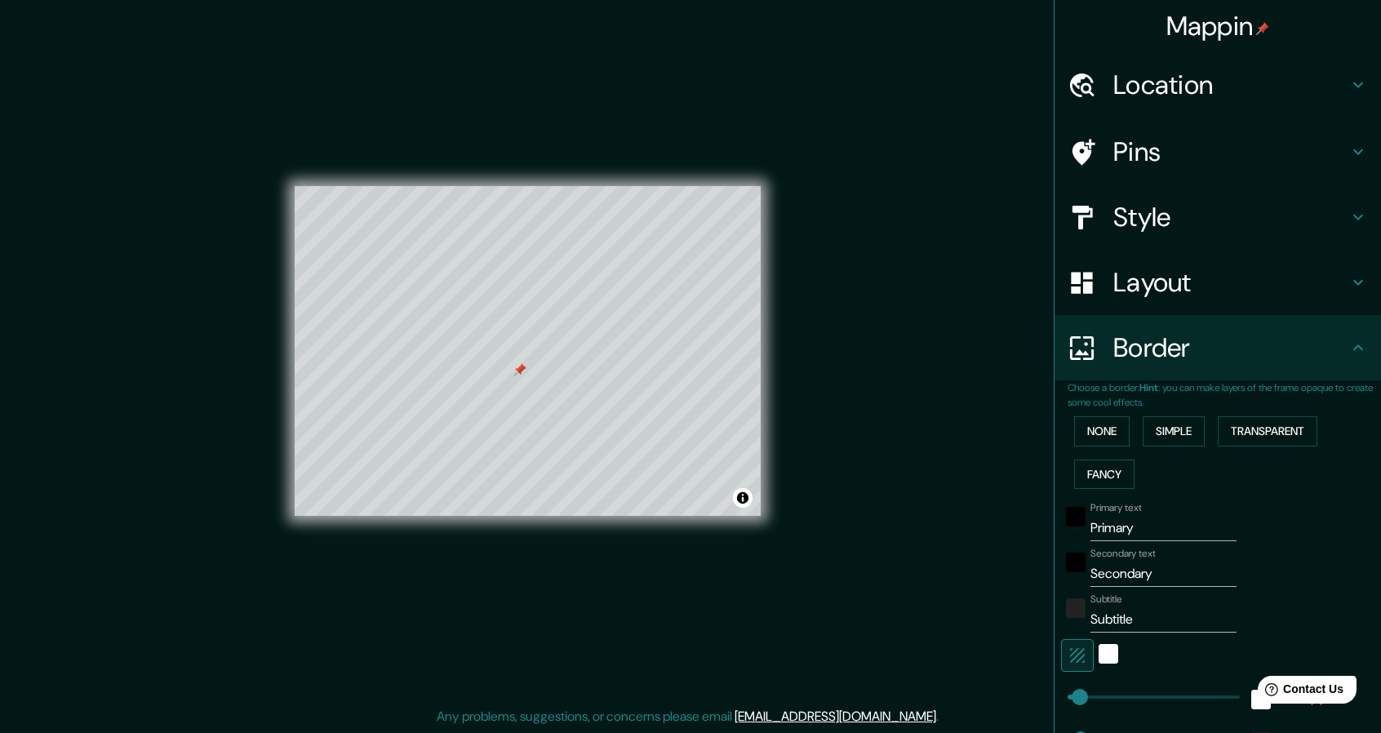
click at [1088, 414] on div "None Simple Transparent Fancy" at bounding box center [1224, 453] width 313 height 86
click at [1099, 427] on button "None" at bounding box center [1101, 431] width 55 height 30
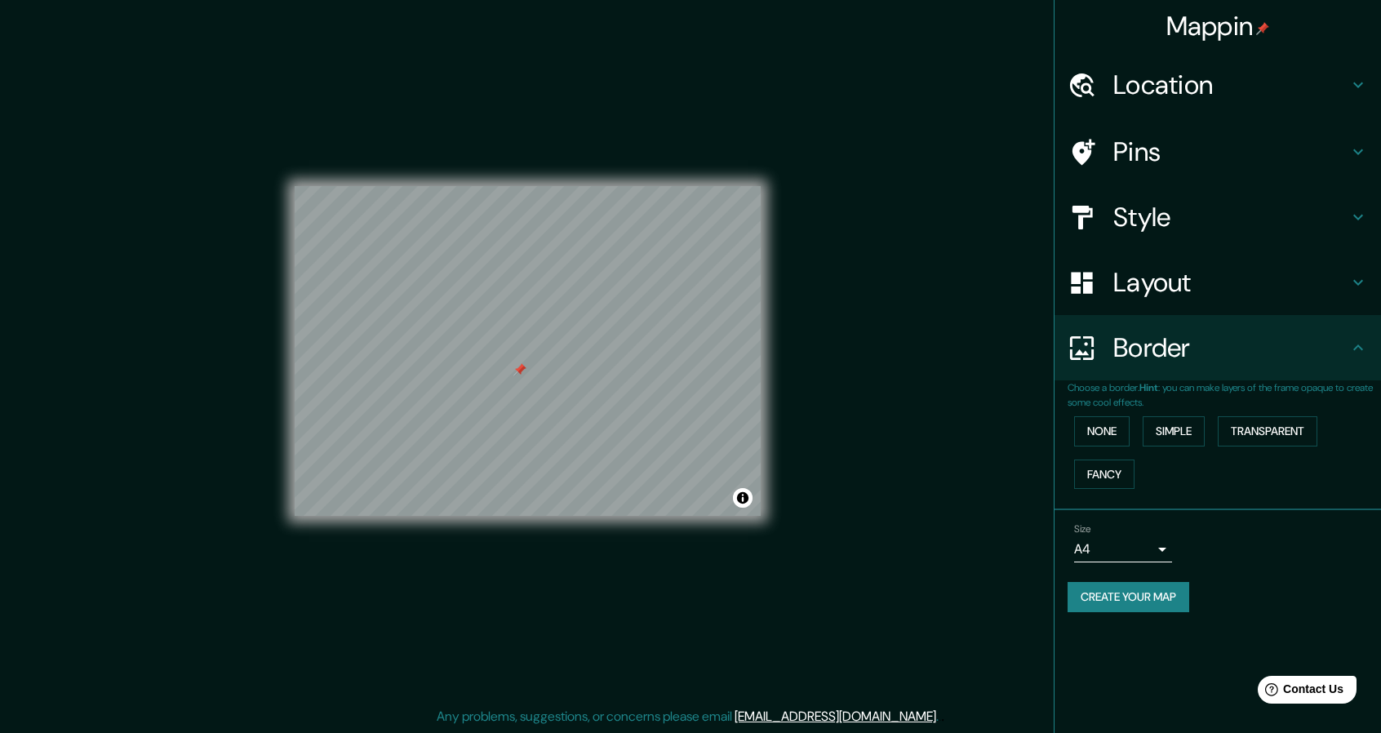
click at [1111, 597] on button "Create your map" at bounding box center [1129, 597] width 122 height 30
click at [1180, 438] on button "Simple" at bounding box center [1174, 431] width 62 height 30
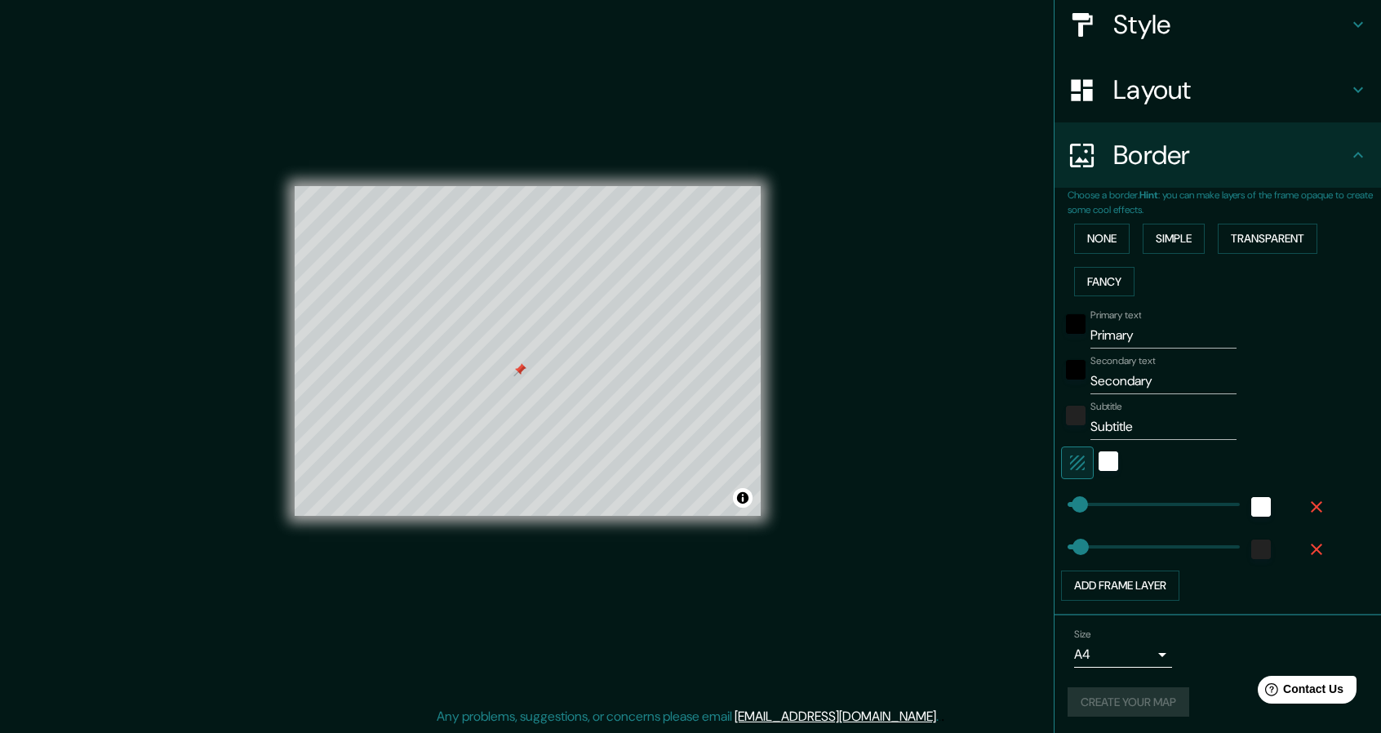
scroll to position [193, 0]
click at [1311, 504] on icon "button" at bounding box center [1316, 505] width 11 height 11
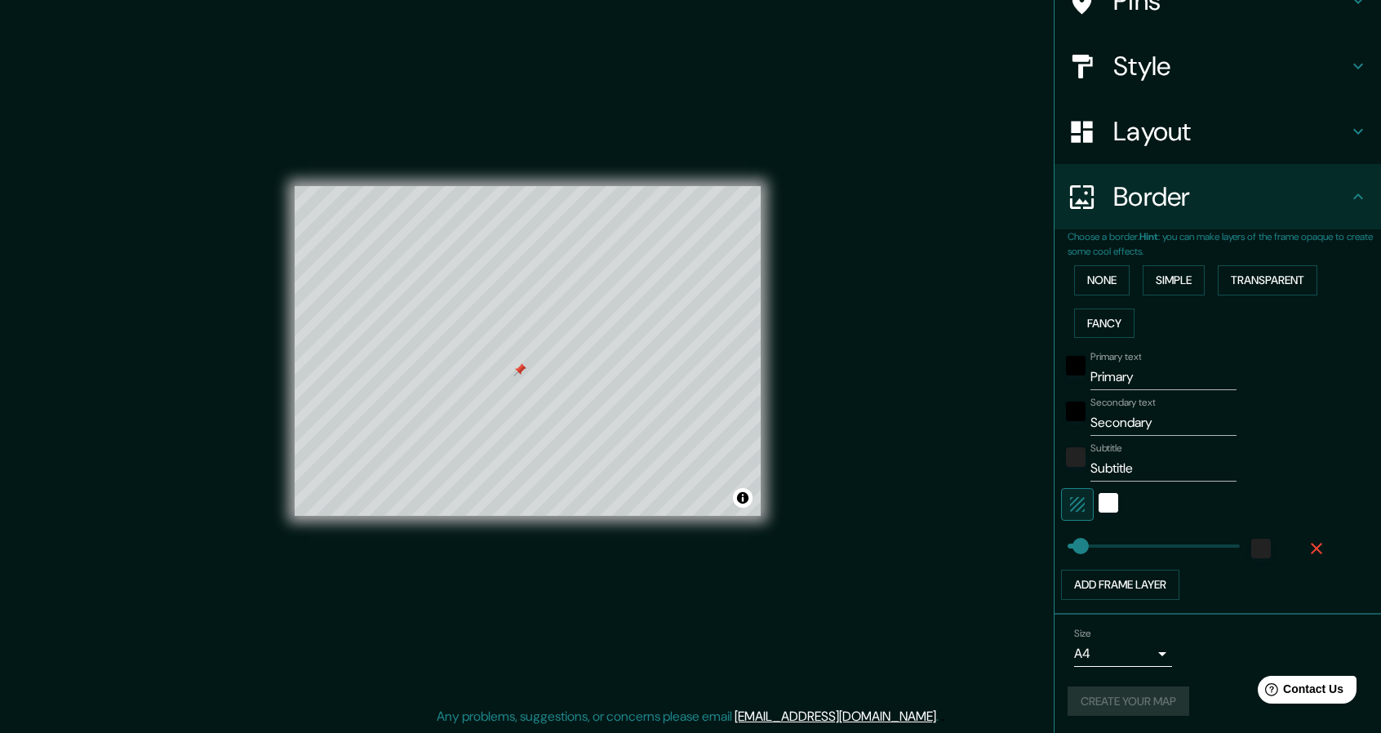
click at [1307, 542] on icon "button" at bounding box center [1317, 549] width 20 height 20
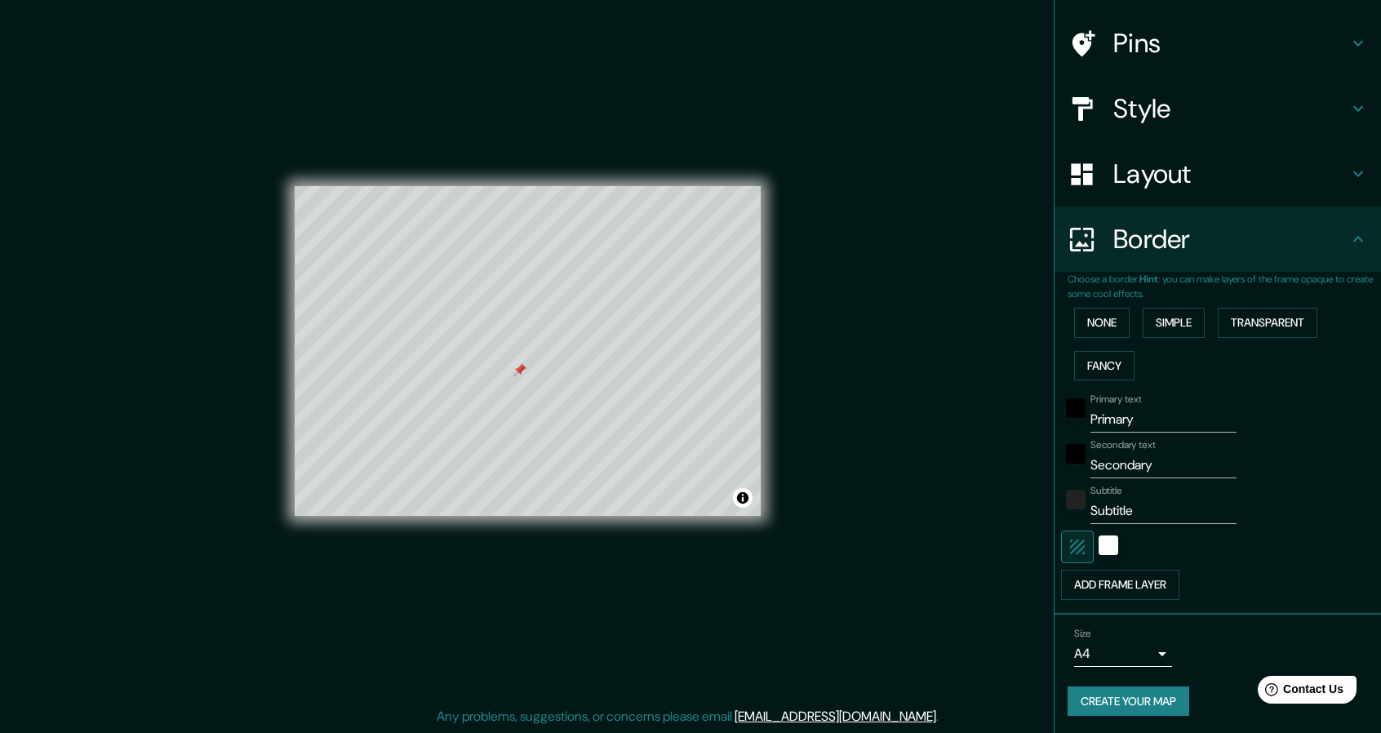
click at [1108, 419] on input "Primary" at bounding box center [1163, 419] width 146 height 26
click at [1147, 516] on input "Subtitle" at bounding box center [1163, 511] width 146 height 26
click at [1099, 551] on div "white" at bounding box center [1109, 545] width 20 height 20
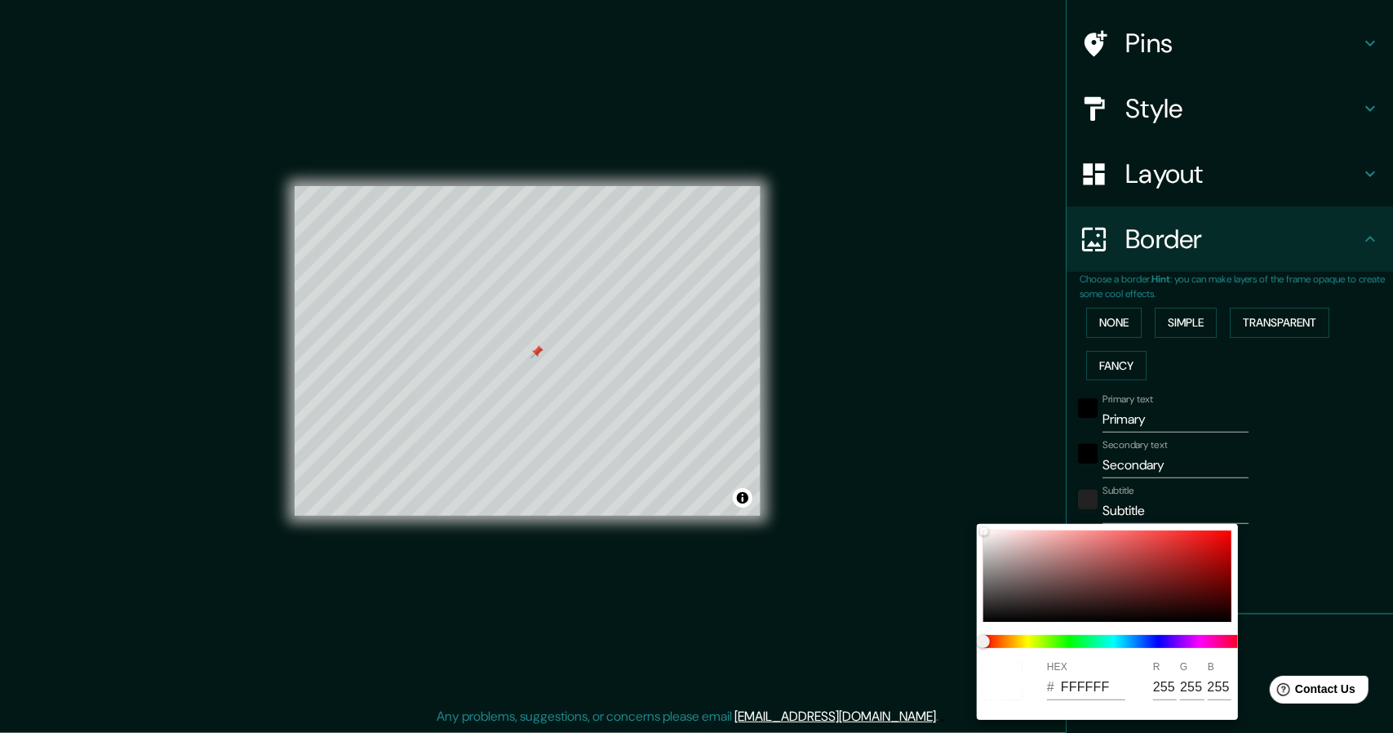
drag, startPoint x: 1328, startPoint y: 499, endPoint x: 1183, endPoint y: 545, distance: 151.8
click at [1327, 499] on div at bounding box center [696, 366] width 1393 height 733
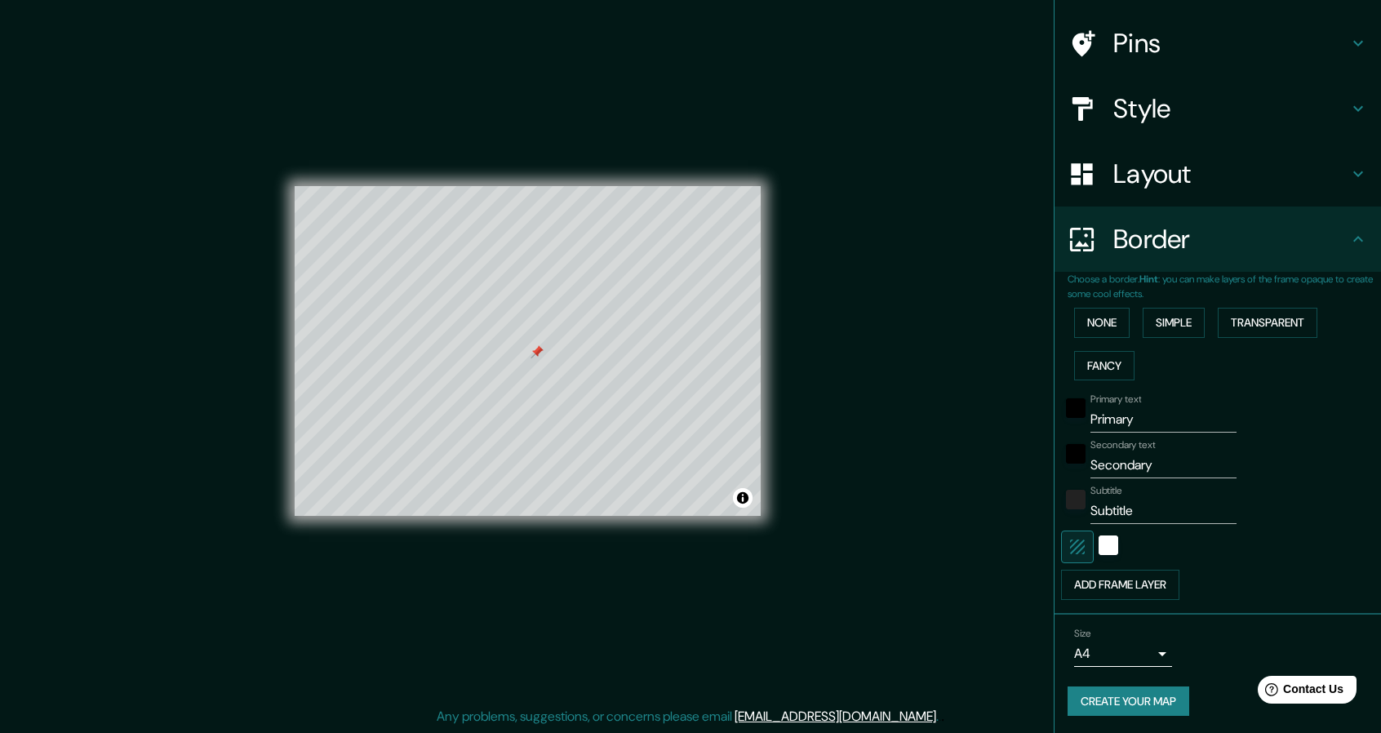
click at [1072, 547] on icon "button" at bounding box center [1078, 547] width 20 height 20
drag, startPoint x: 1128, startPoint y: 466, endPoint x: 1117, endPoint y: 468, distance: 10.9
click at [1123, 467] on input "Secondary" at bounding box center [1163, 465] width 146 height 26
click at [1117, 468] on input "Secondary" at bounding box center [1163, 465] width 146 height 26
click at [1137, 477] on div "Primary text Primary Secondary text Secondary Subtitle Subtitle Add frame layer" at bounding box center [1198, 493] width 261 height 213
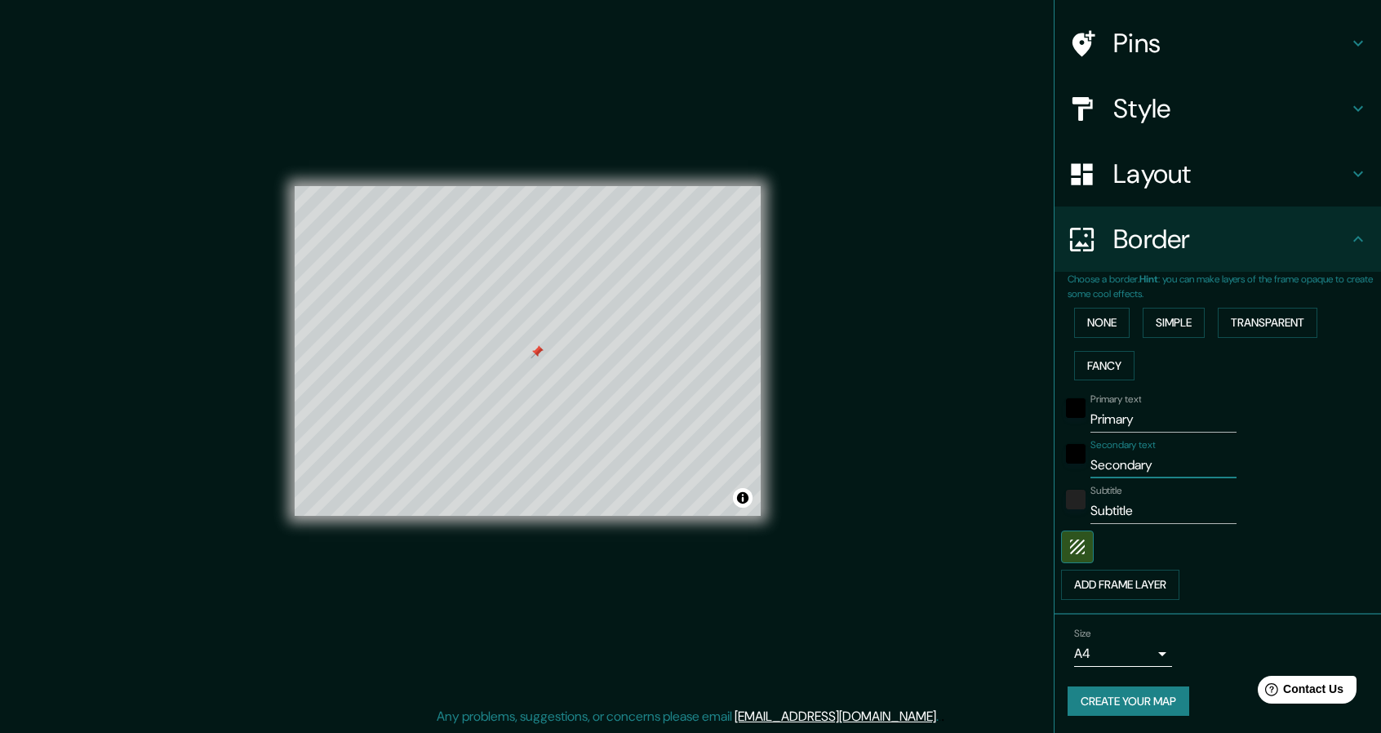
click at [1123, 474] on input "Secondary" at bounding box center [1163, 465] width 146 height 26
click at [1110, 516] on input "Subtitle" at bounding box center [1163, 511] width 146 height 26
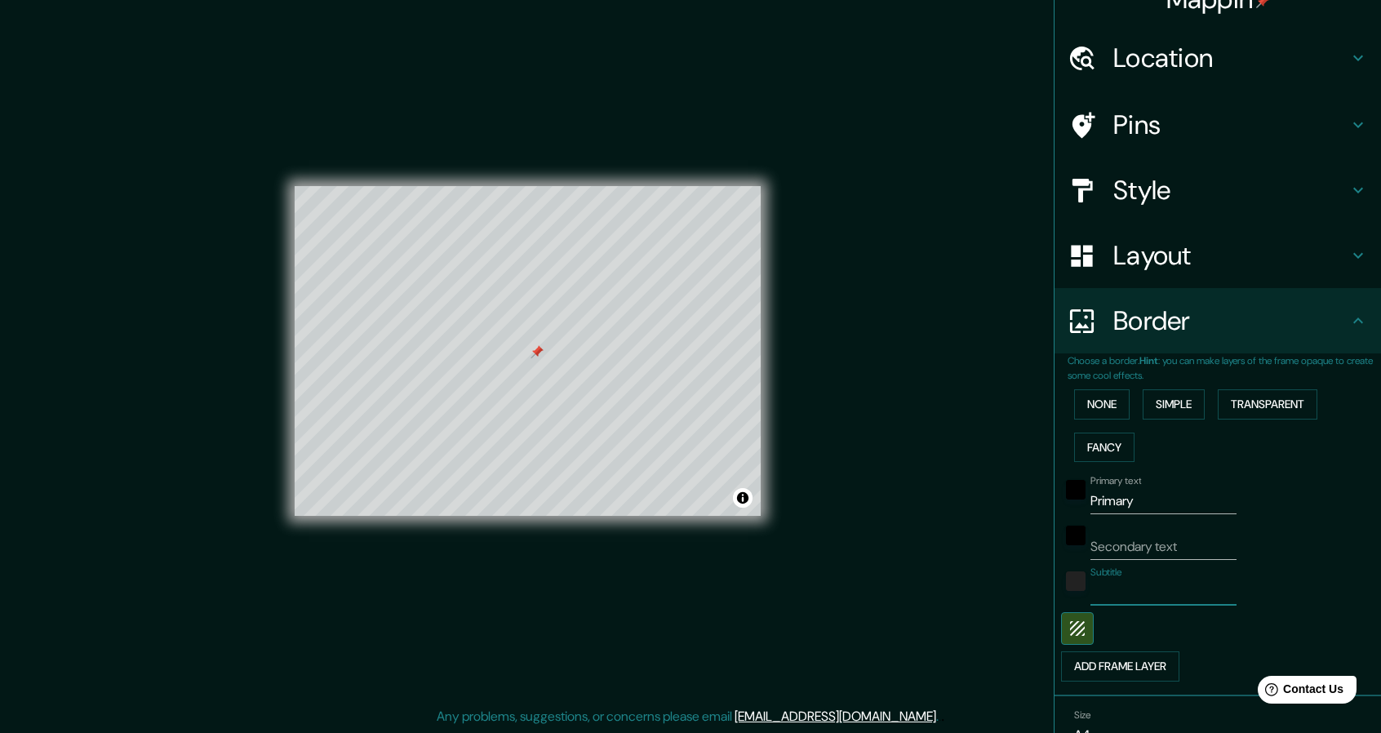
click at [1152, 494] on input "Primary" at bounding box center [1163, 501] width 146 height 26
click at [1130, 540] on input "Secondary text" at bounding box center [1163, 547] width 146 height 26
type input "-"
click at [1131, 593] on input "Subtitle" at bounding box center [1163, 592] width 146 height 26
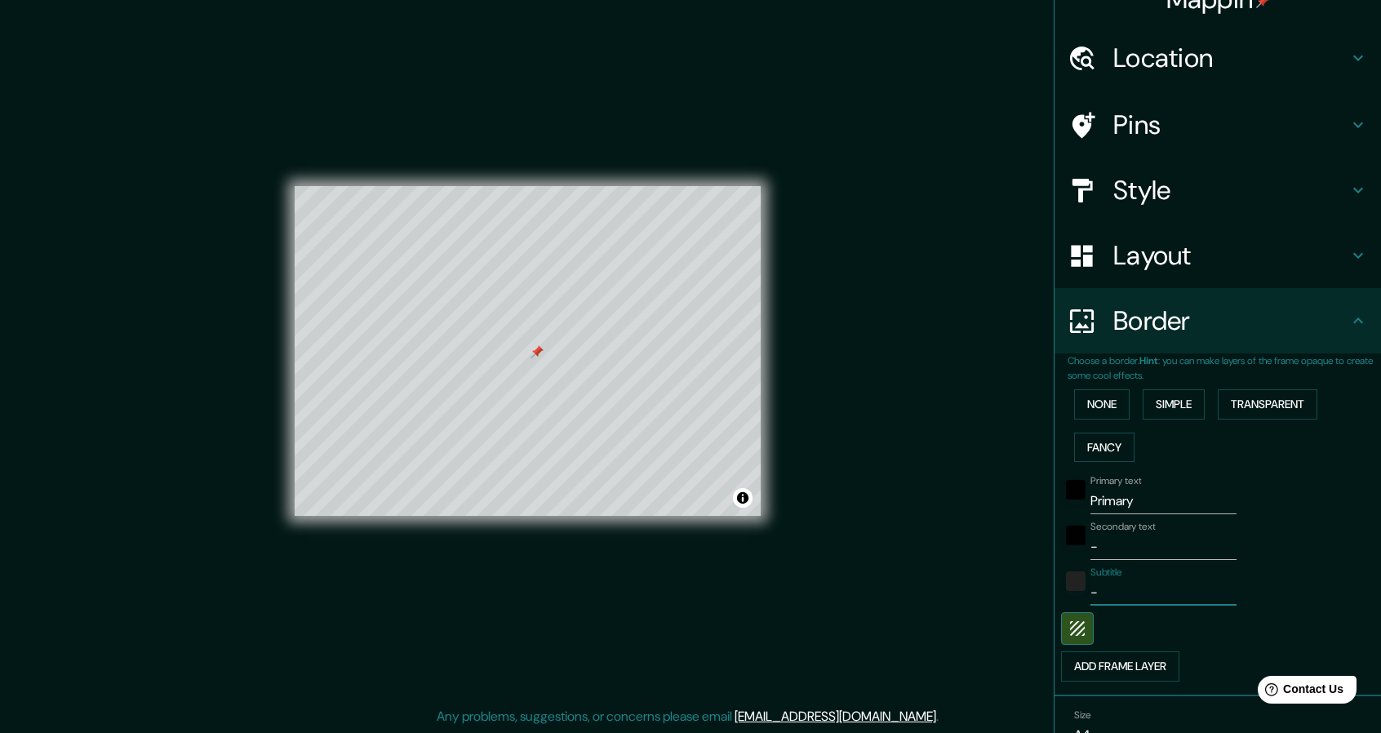
type input "-"
click at [1161, 488] on input "Primary" at bounding box center [1163, 501] width 146 height 26
type input "-"
click at [911, 579] on div "Mappin Location Pins Style Layout Border Choose a border. Hint : you can make l…" at bounding box center [690, 364] width 1381 height 738
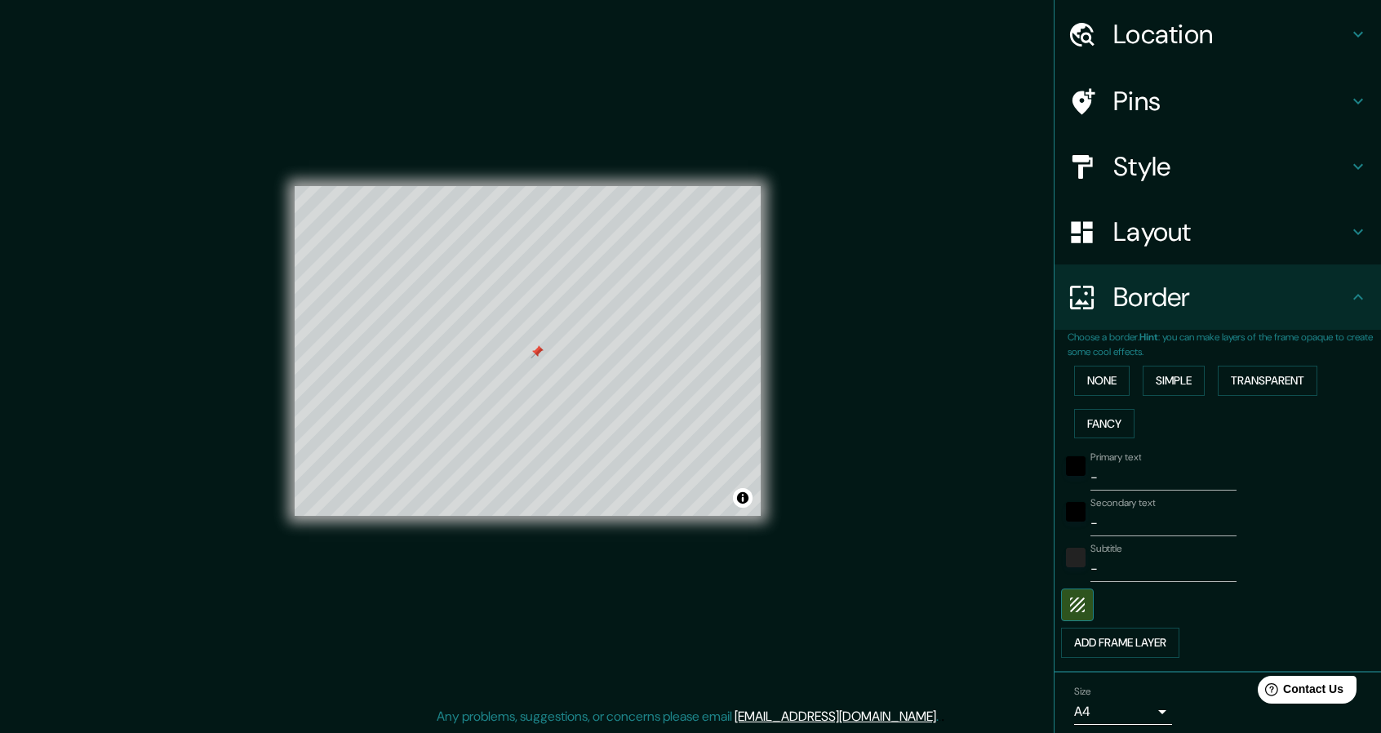
scroll to position [109, 0]
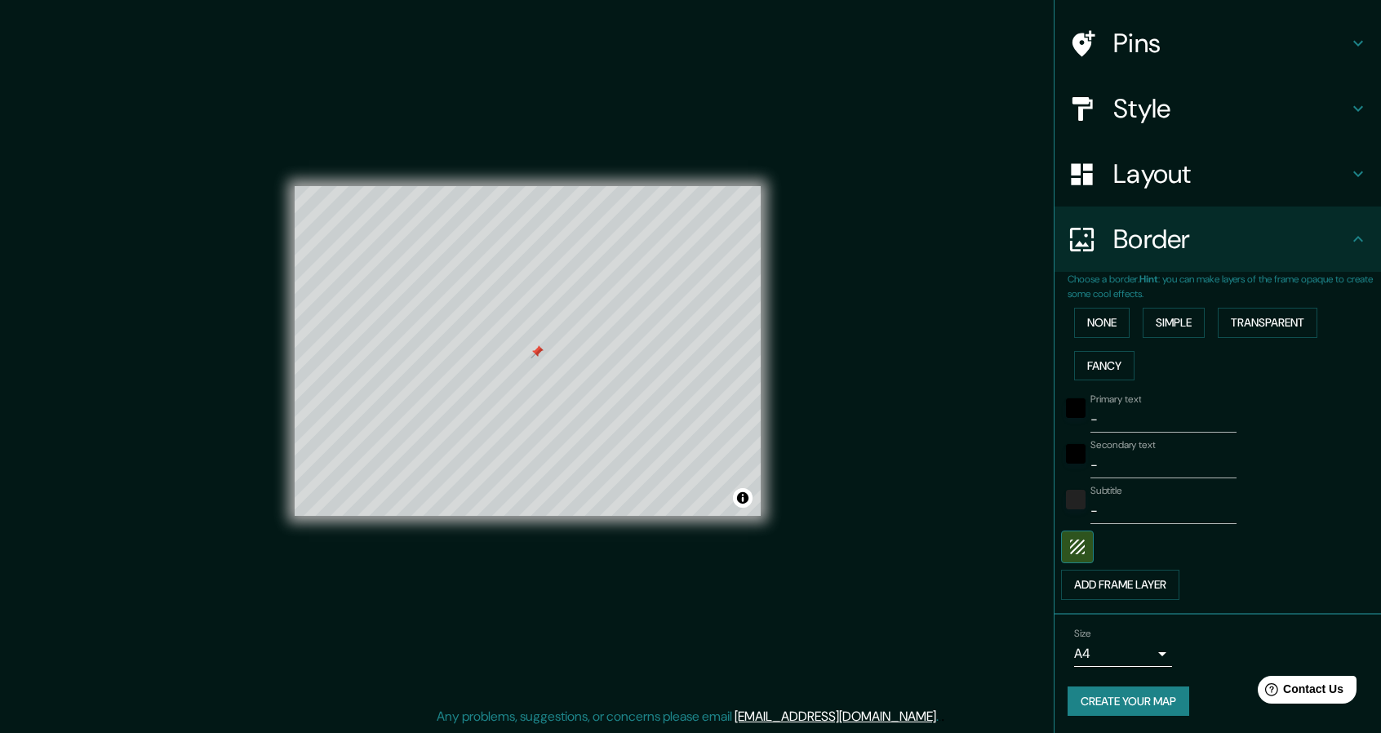
click at [1126, 705] on button "Create your map" at bounding box center [1129, 701] width 122 height 30
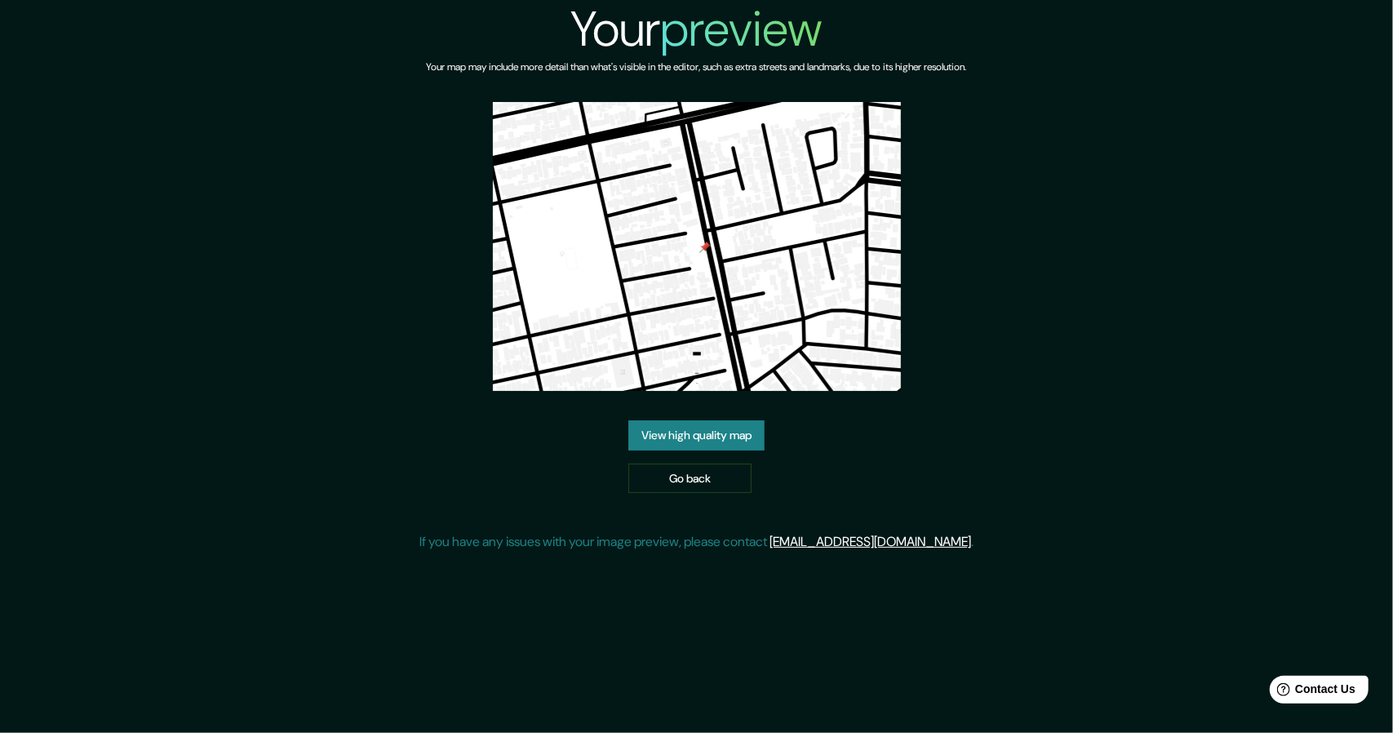
click at [686, 446] on link "View high quality map" at bounding box center [696, 435] width 136 height 30
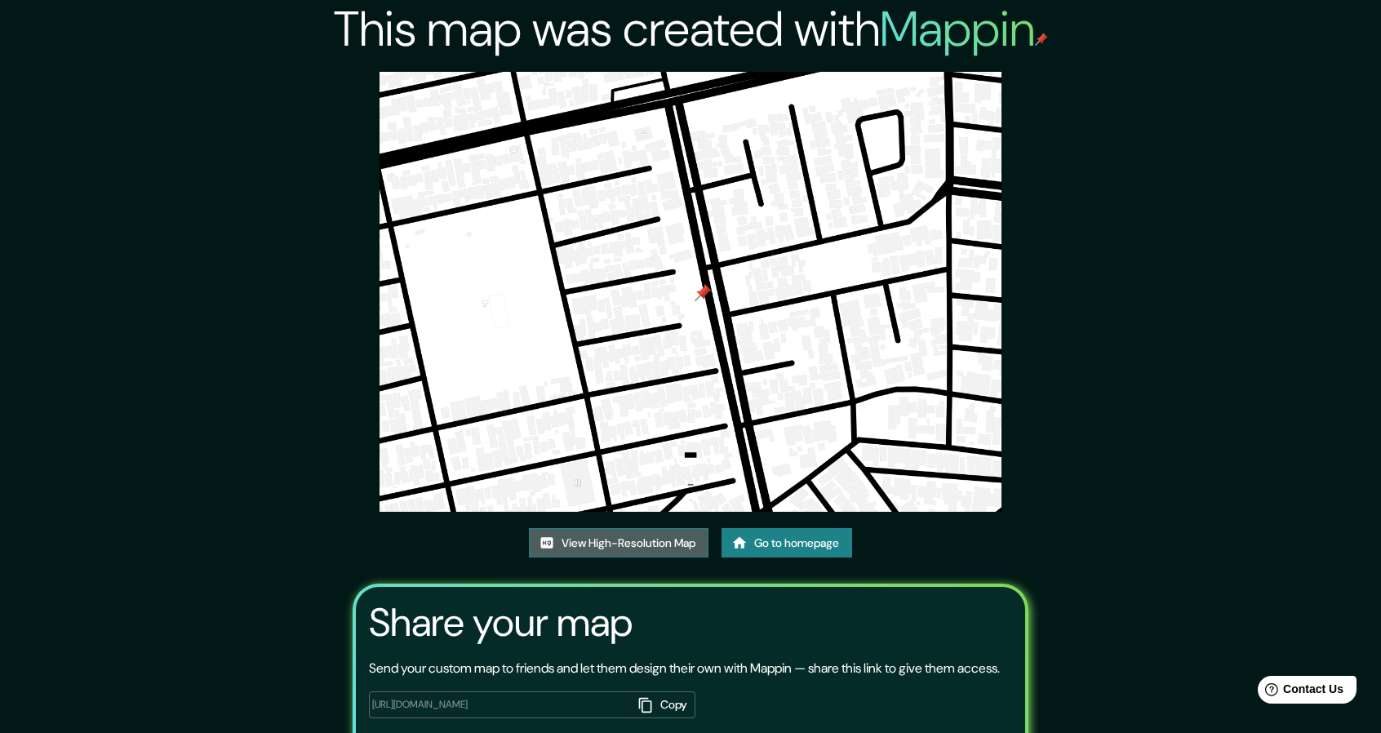
click at [661, 544] on link "View High-Resolution Map" at bounding box center [619, 543] width 180 height 30
